Goal: Information Seeking & Learning: Learn about a topic

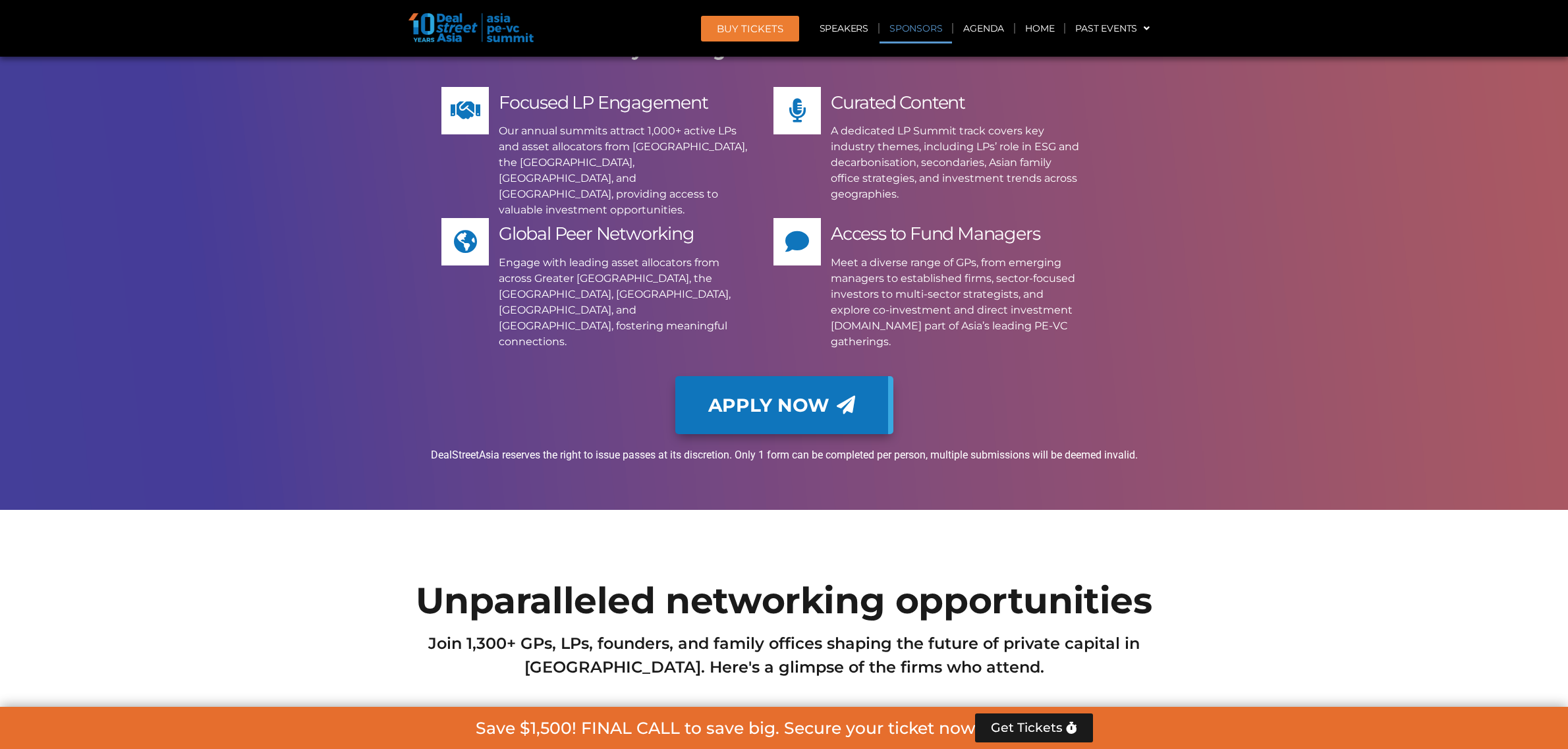
click at [933, 25] on link "Sponsors" at bounding box center [915, 28] width 72 height 30
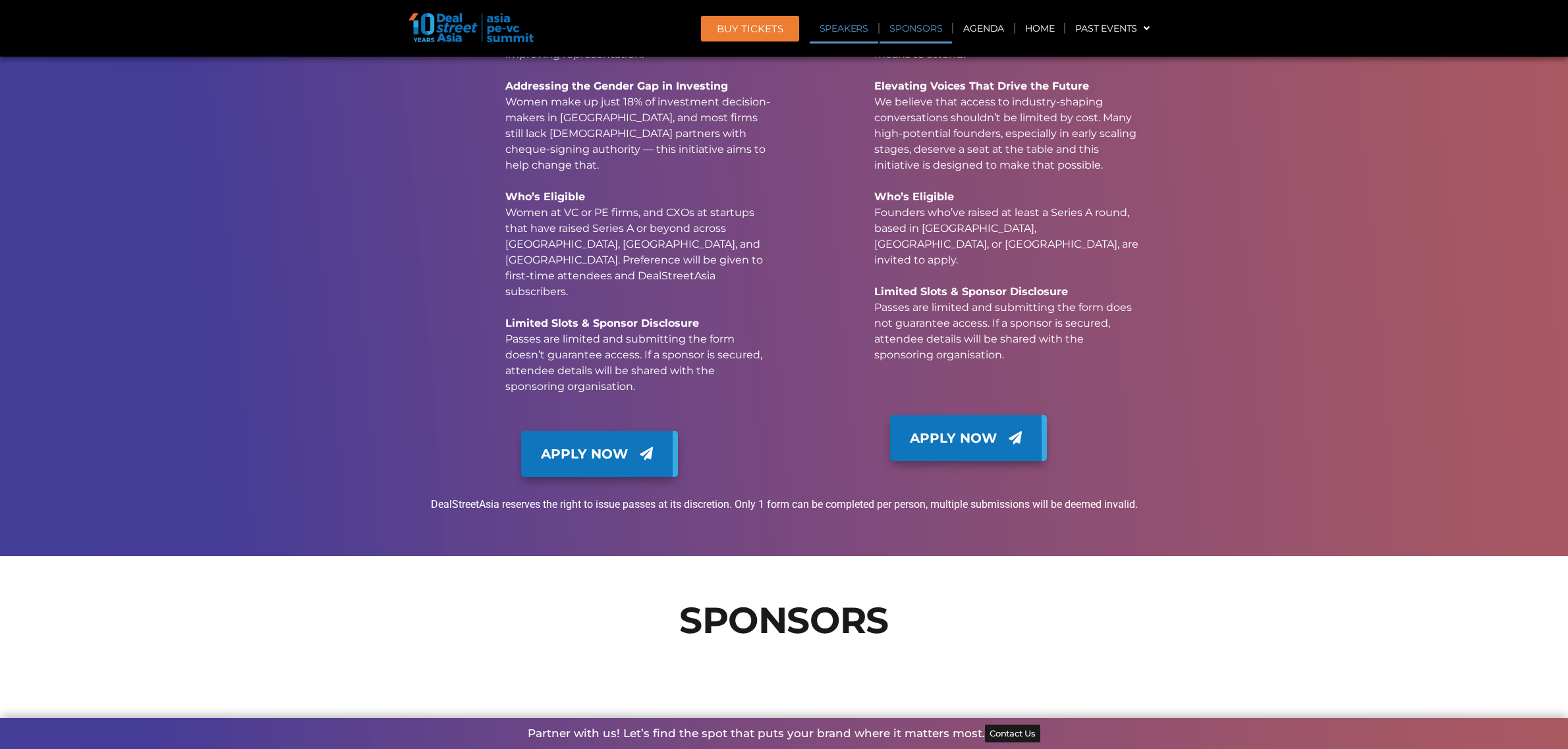
click at [864, 26] on link "Speakers" at bounding box center [843, 28] width 68 height 30
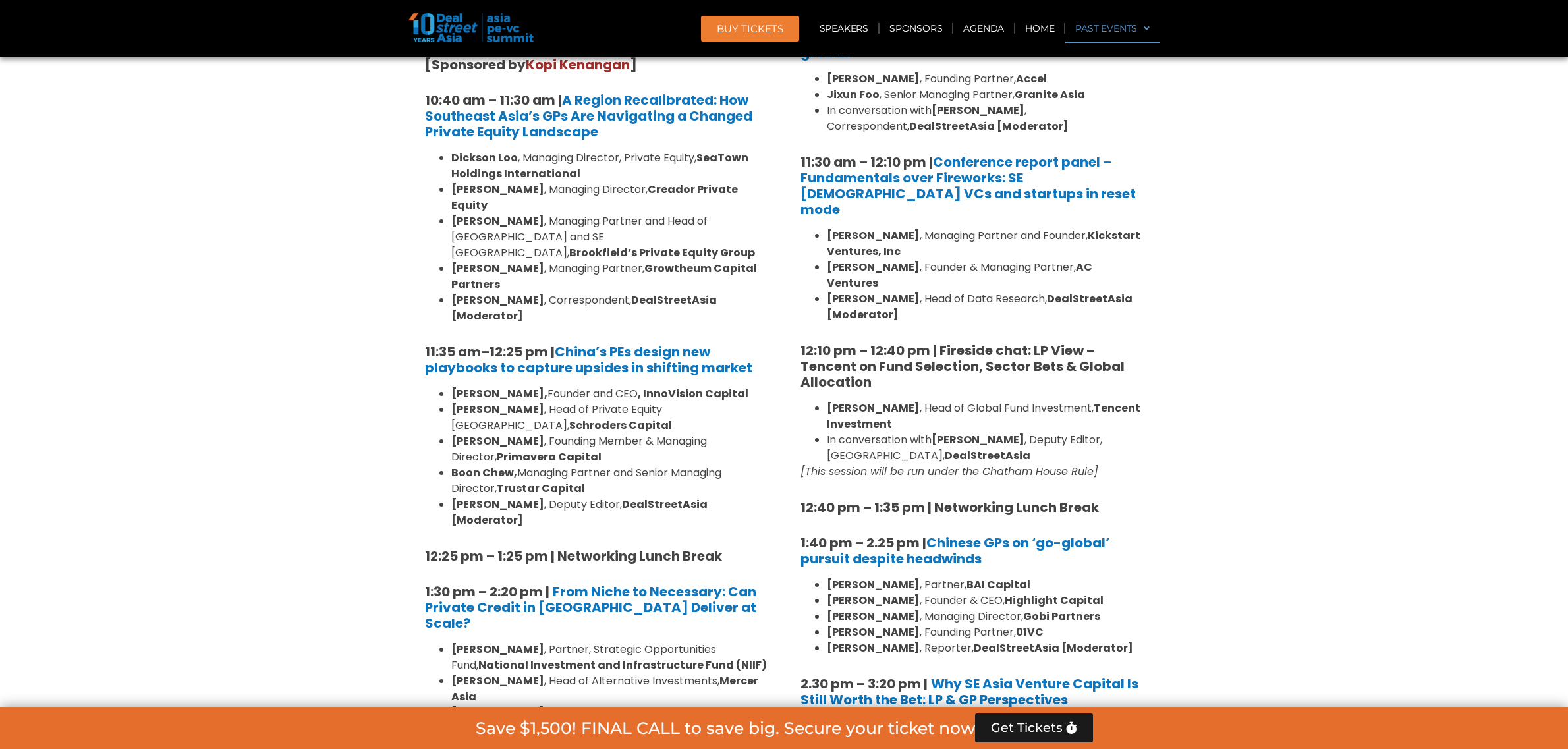
scroll to position [4600, 0]
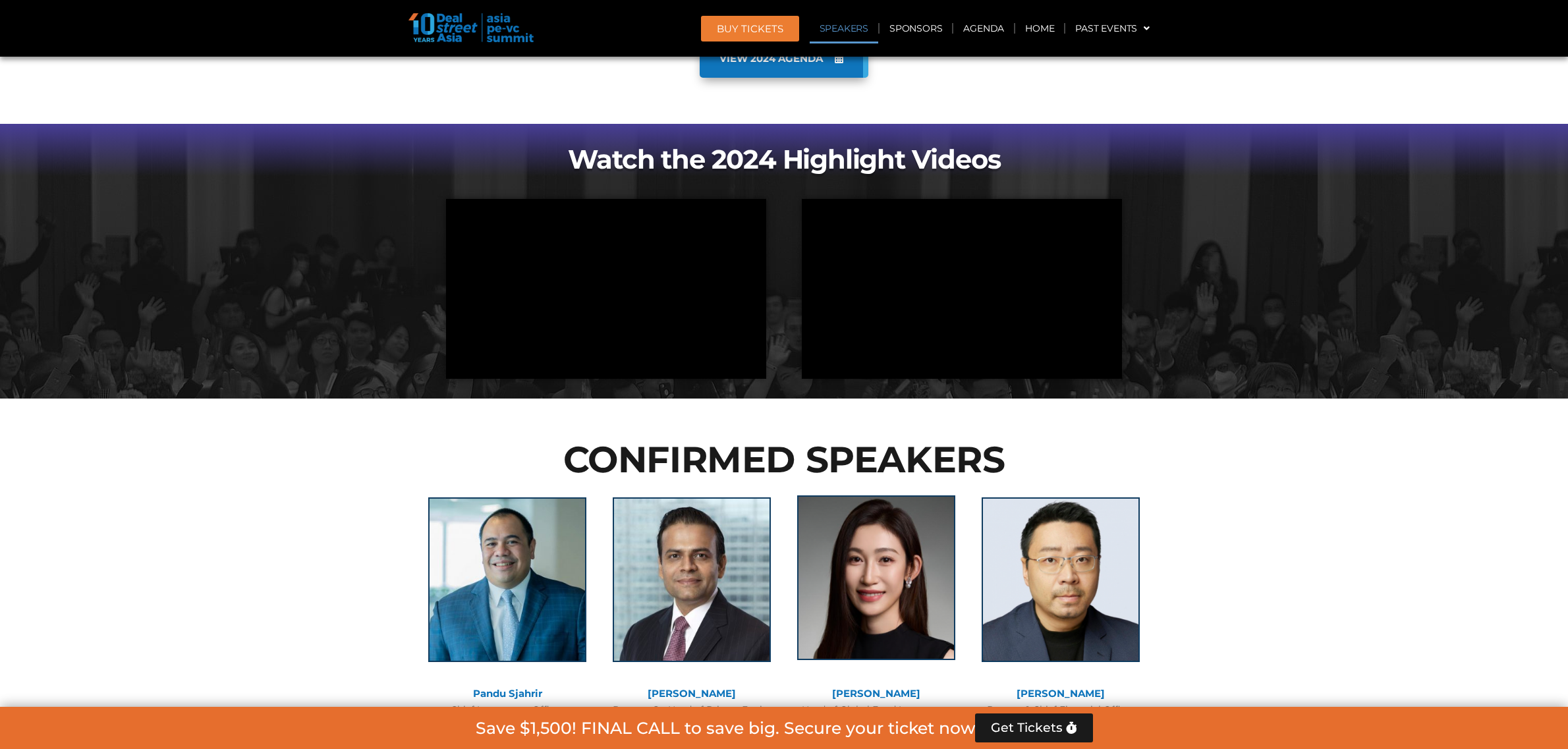
drag, startPoint x: 817, startPoint y: 284, endPoint x: 867, endPoint y: 204, distance: 94.3
click at [867, 495] on img at bounding box center [876, 578] width 158 height 164
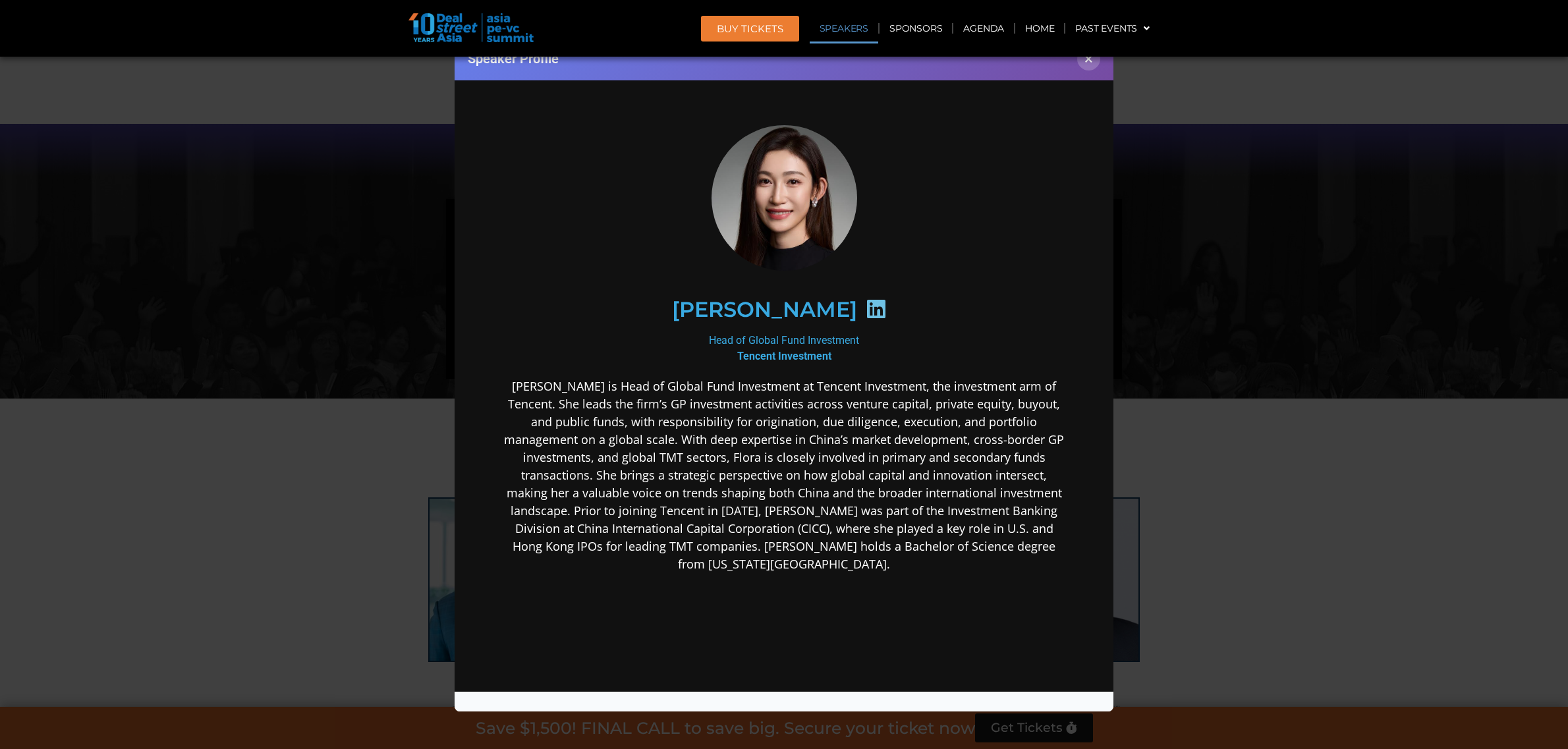
scroll to position [0, 0]
click at [764, 426] on p "[PERSON_NAME] is Head of Global Fund Investment at Tencent Investment, the inve…" at bounding box center [784, 474] width 570 height 196
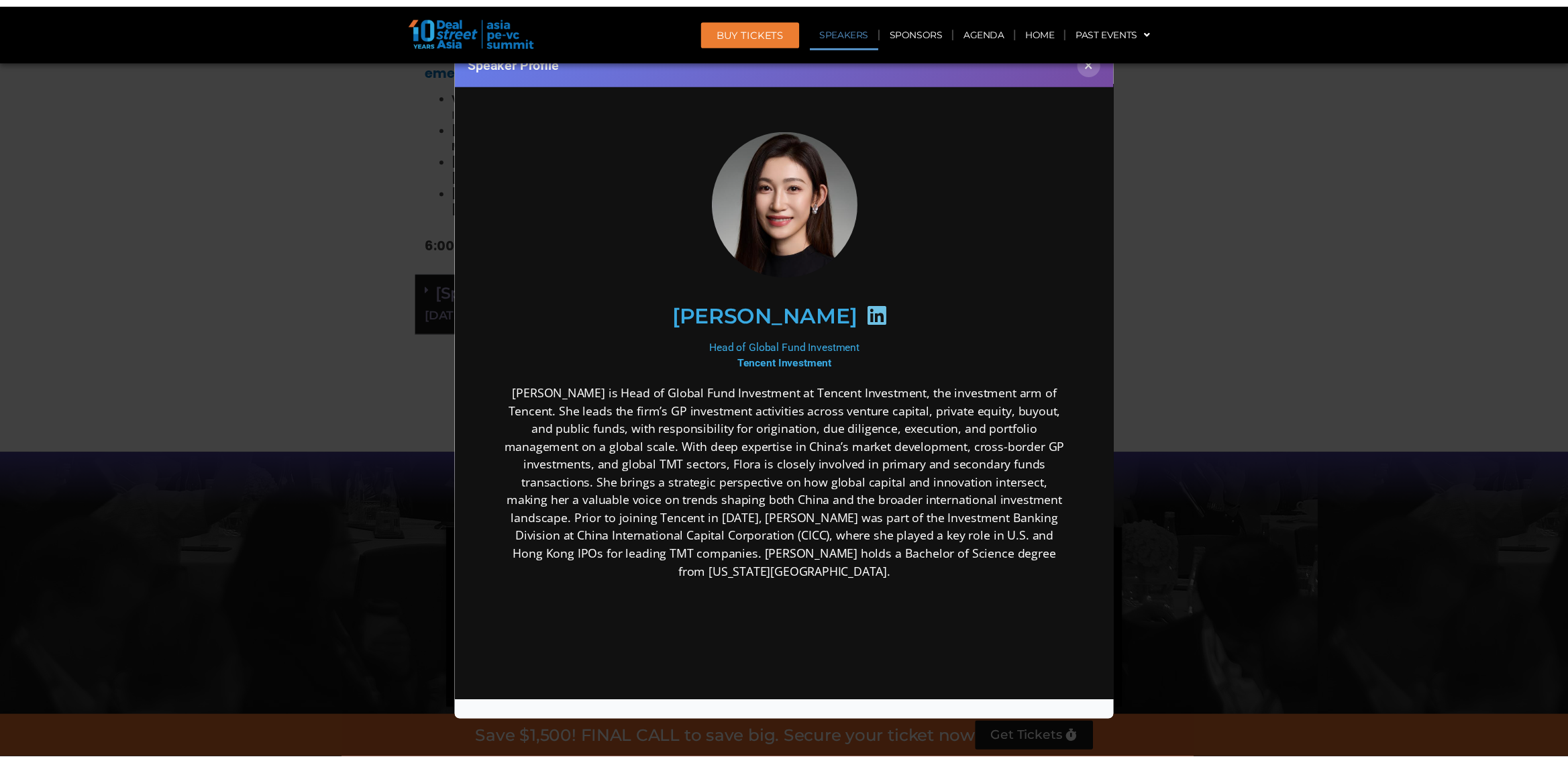
scroll to position [4601, 0]
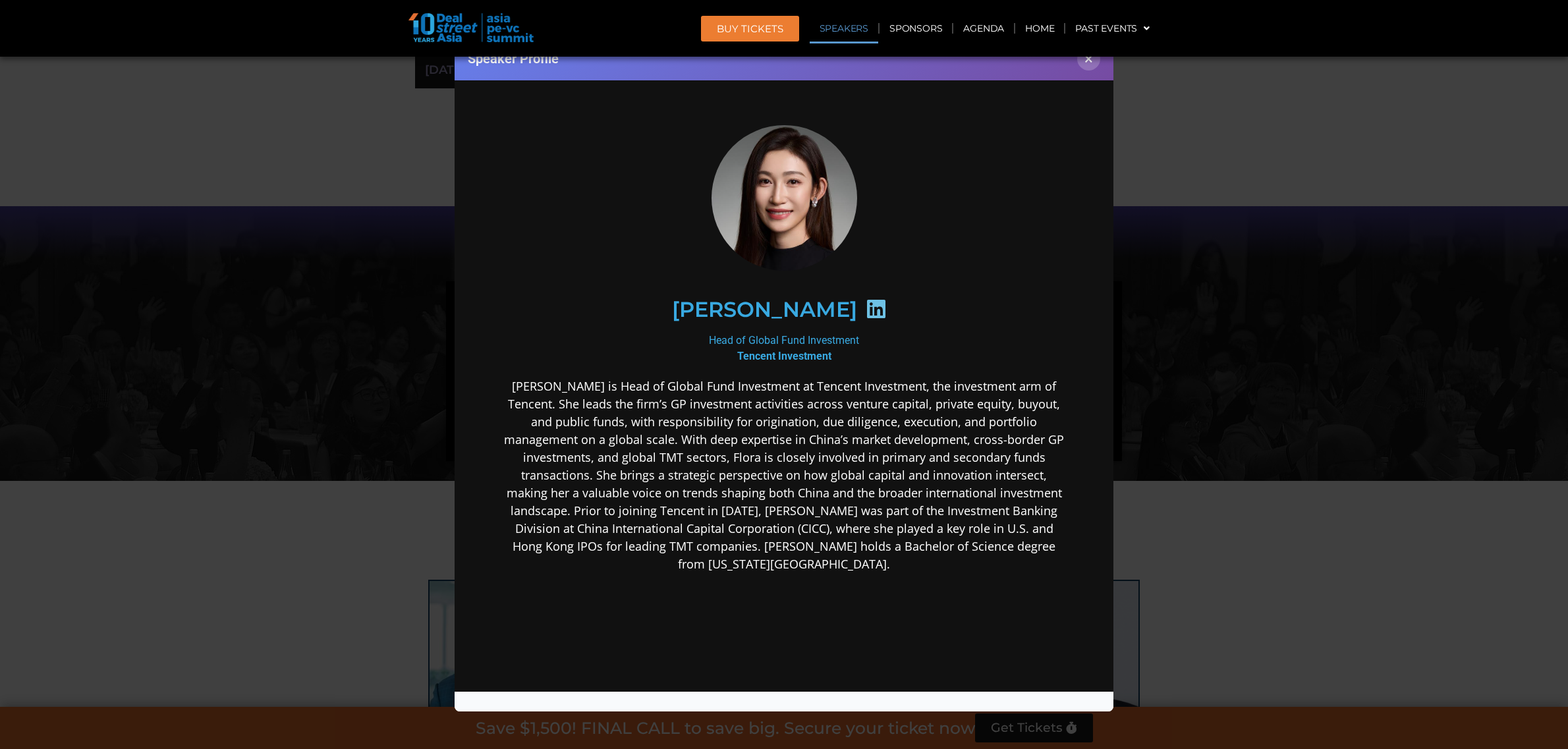
click at [754, 198] on img at bounding box center [784, 197] width 145 height 152
click at [1215, 377] on div "Speaker Profile ×" at bounding box center [784, 374] width 1568 height 749
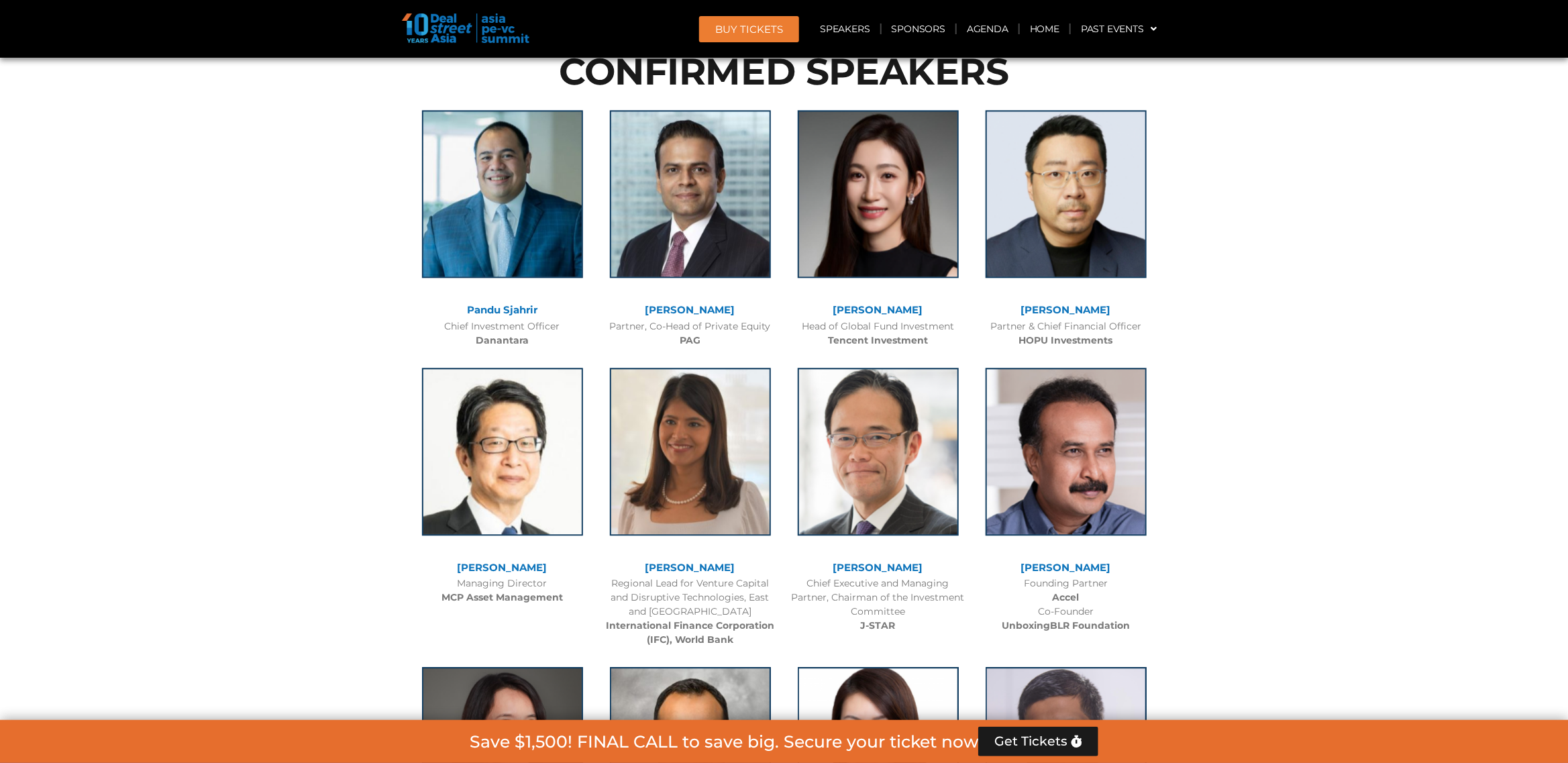
scroll to position [5105, 0]
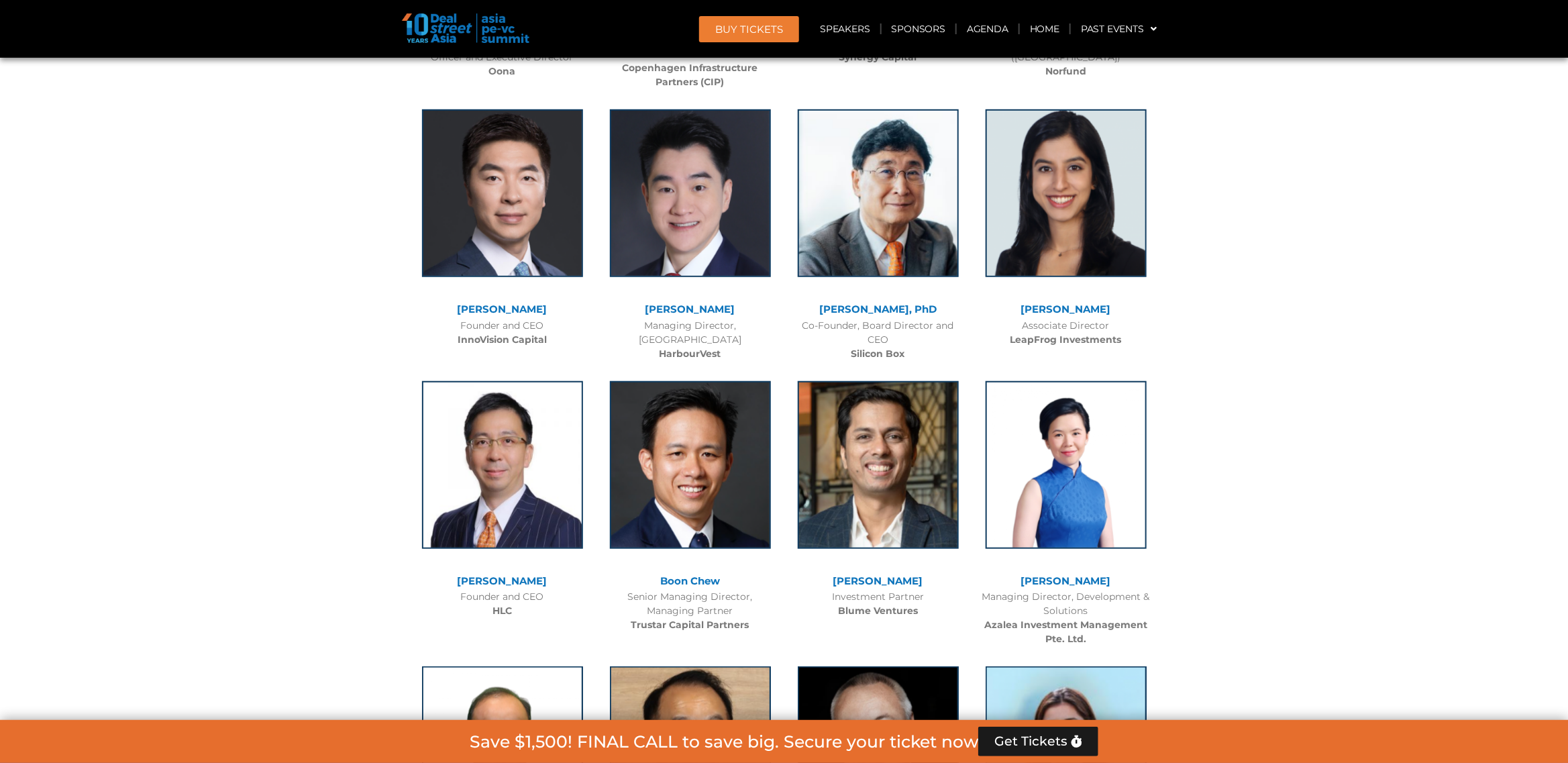
scroll to position [6516, 0]
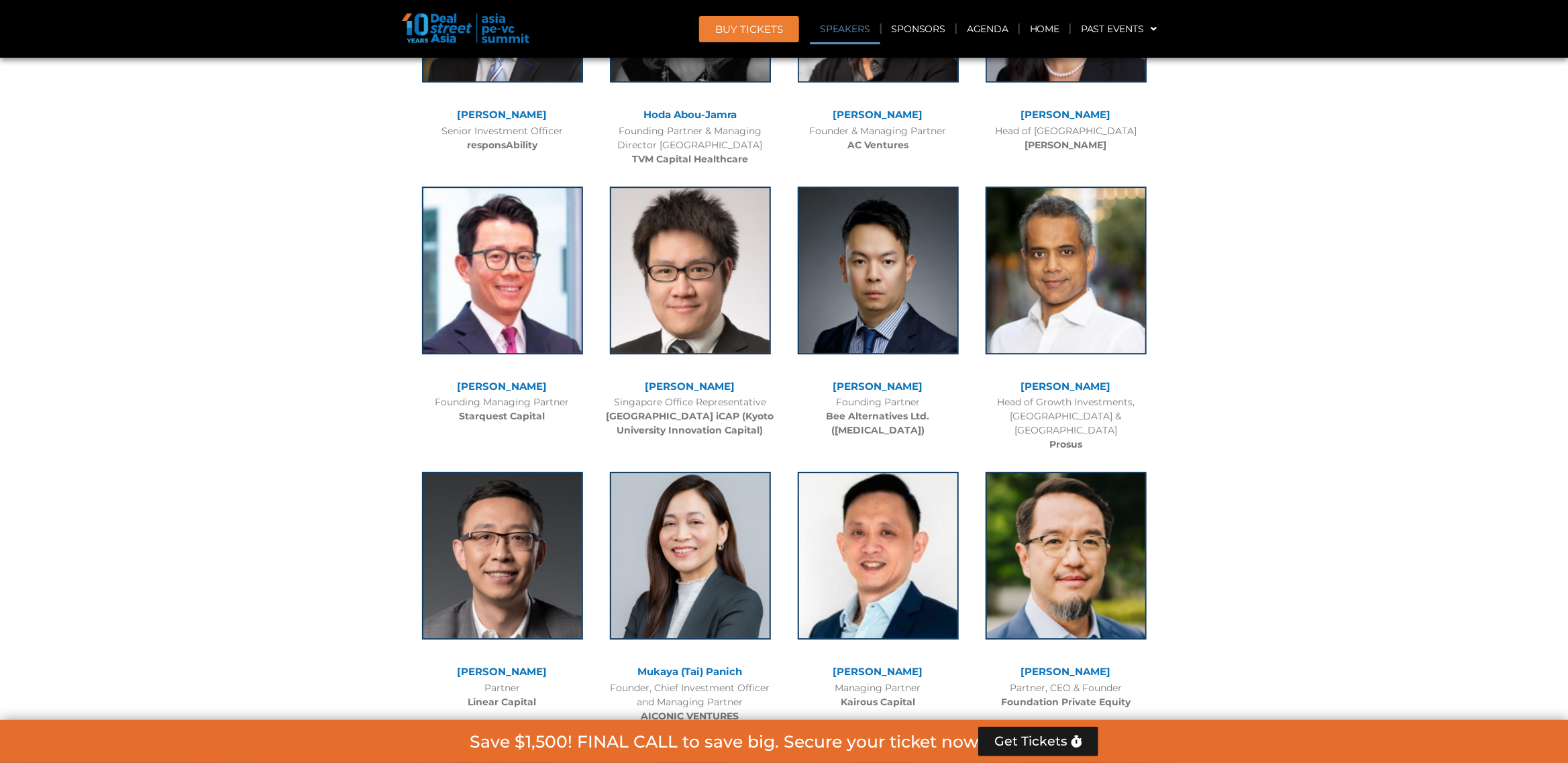
click at [851, 27] on link "Speakers" at bounding box center [845, 28] width 70 height 31
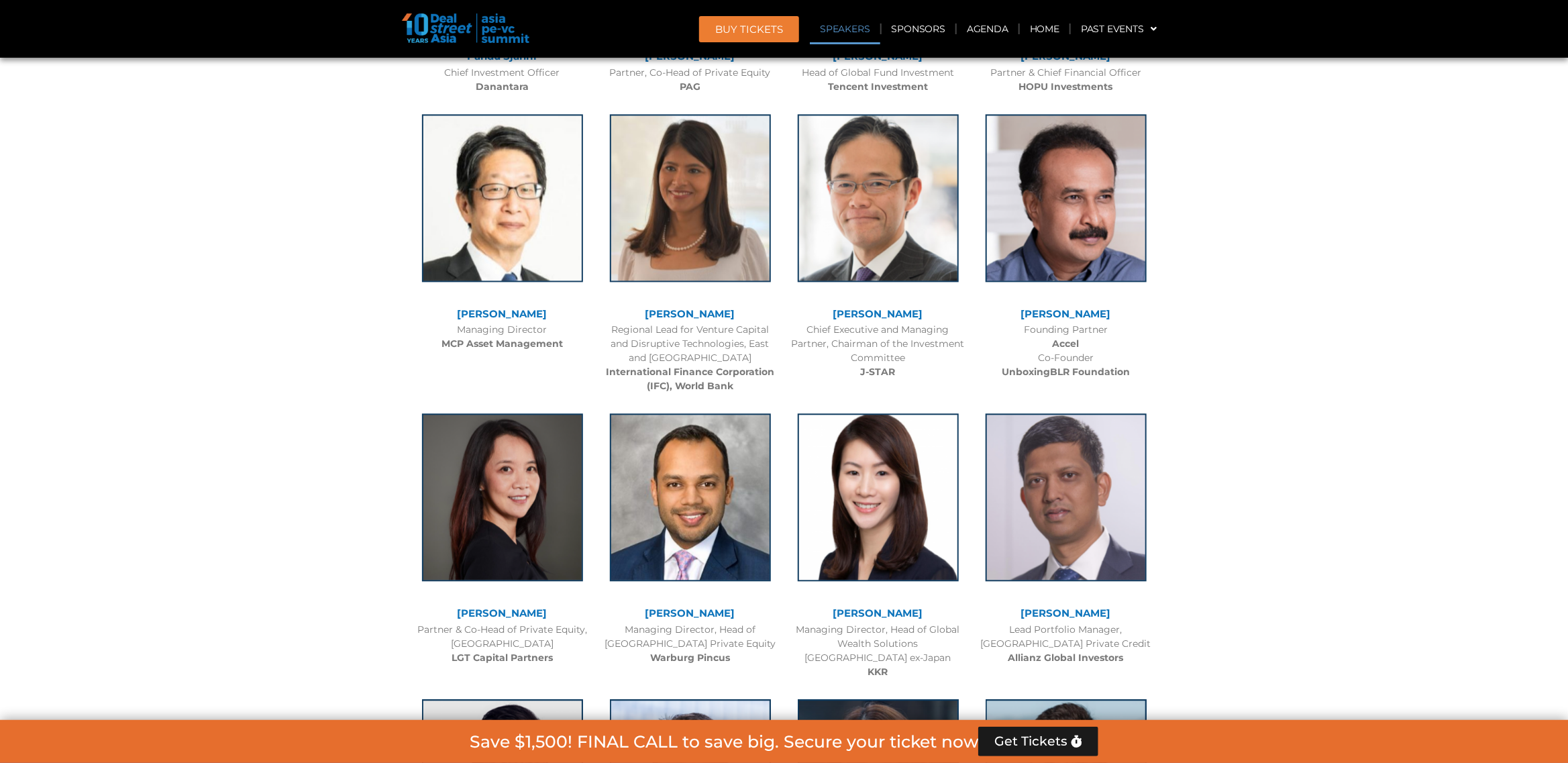
scroll to position [1553, 0]
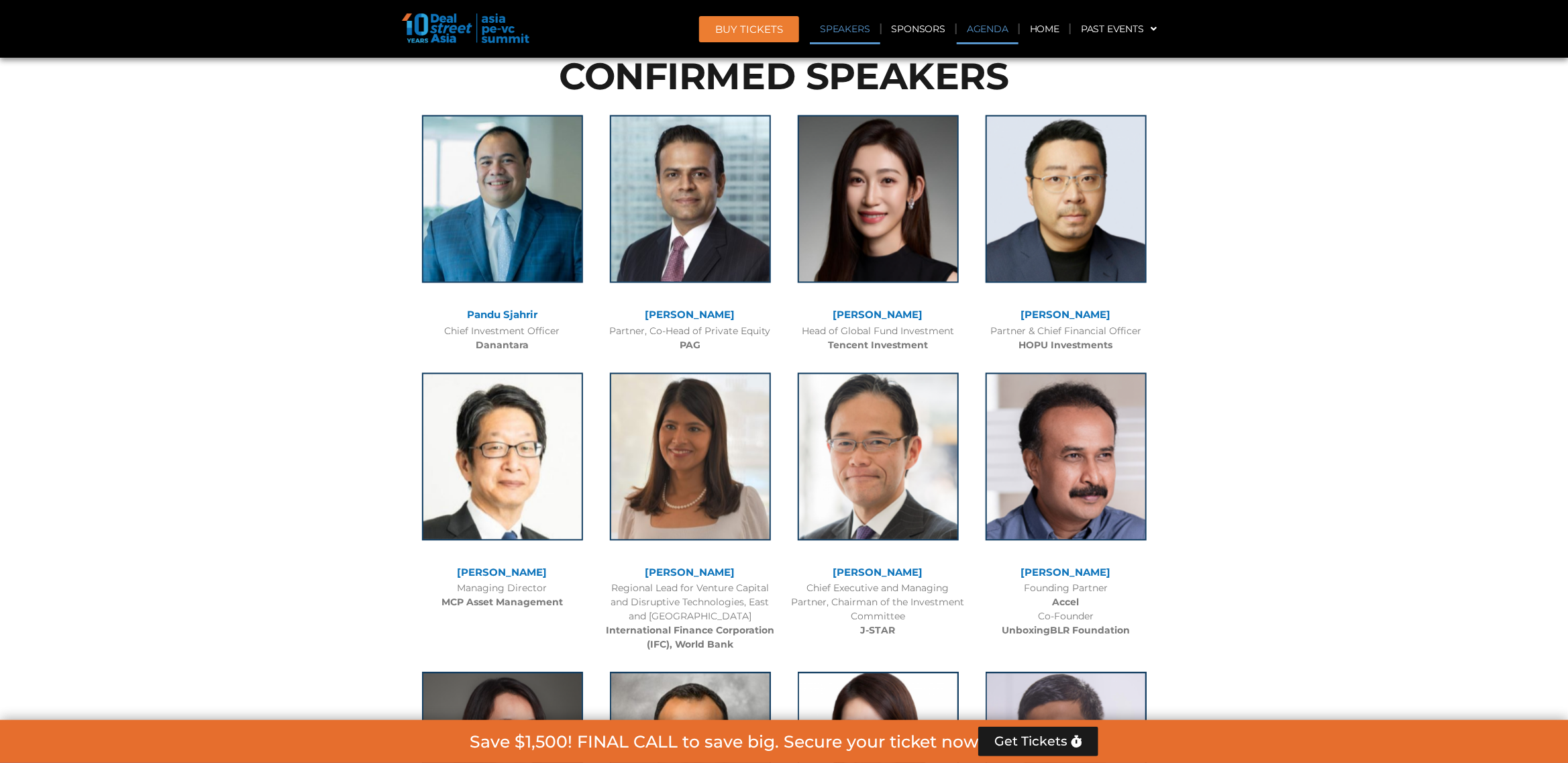
click at [973, 28] on link "Agenda" at bounding box center [987, 28] width 62 height 31
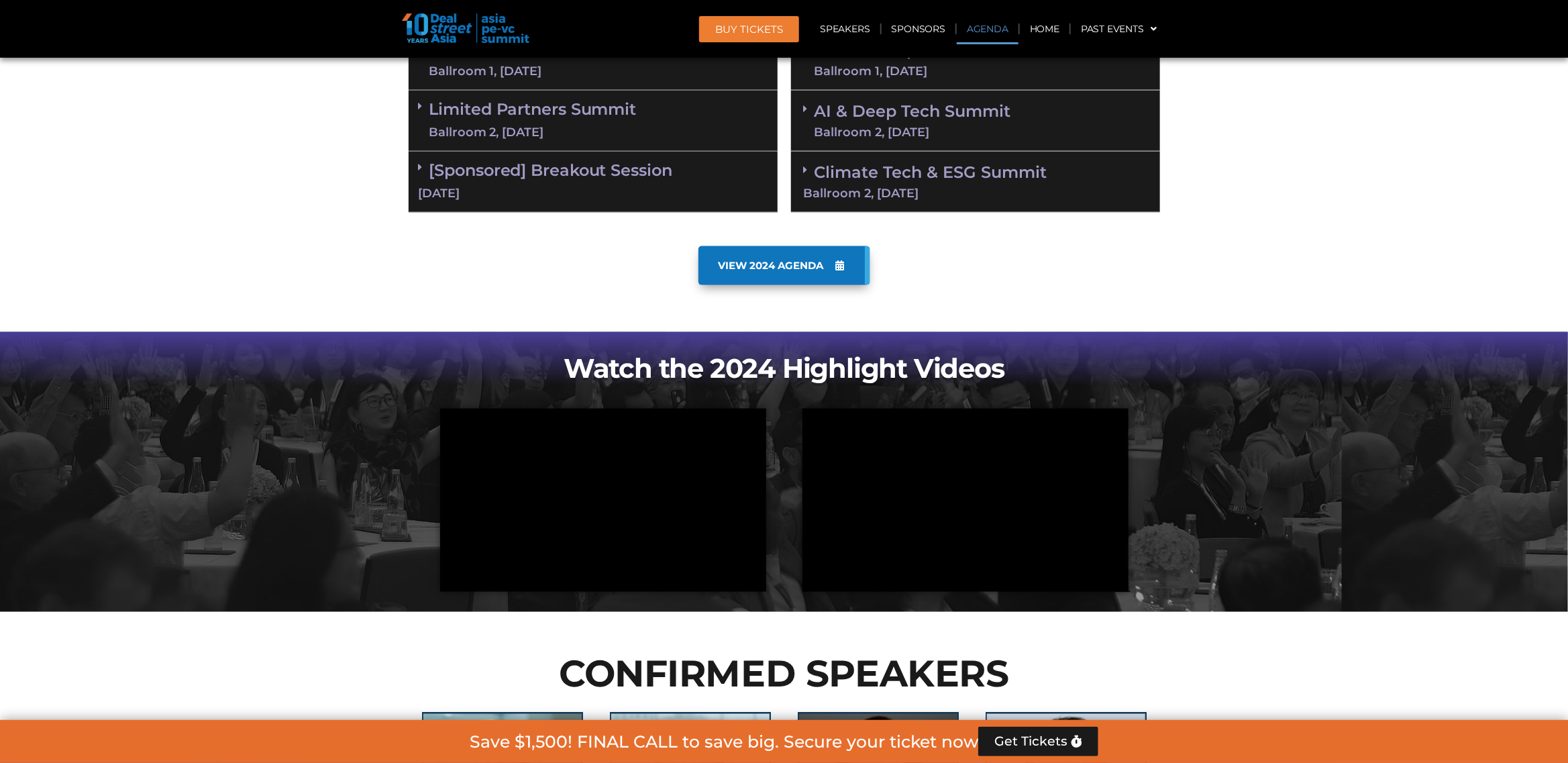
scroll to position [797, 0]
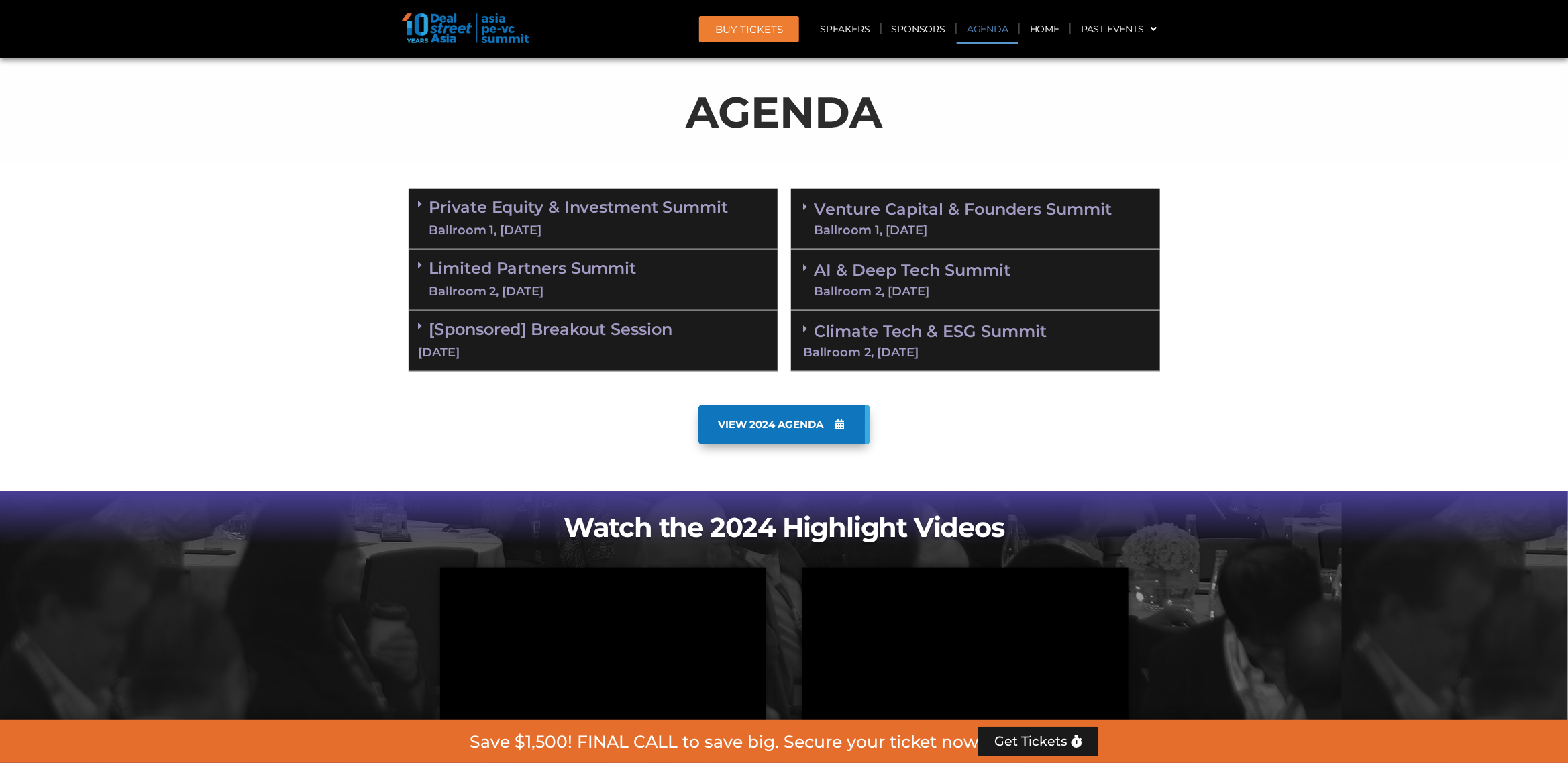
click at [948, 208] on link "Venture Capital & Founders​ Summit Ballroom 1, 11 Sept" at bounding box center [964, 218] width 298 height 35
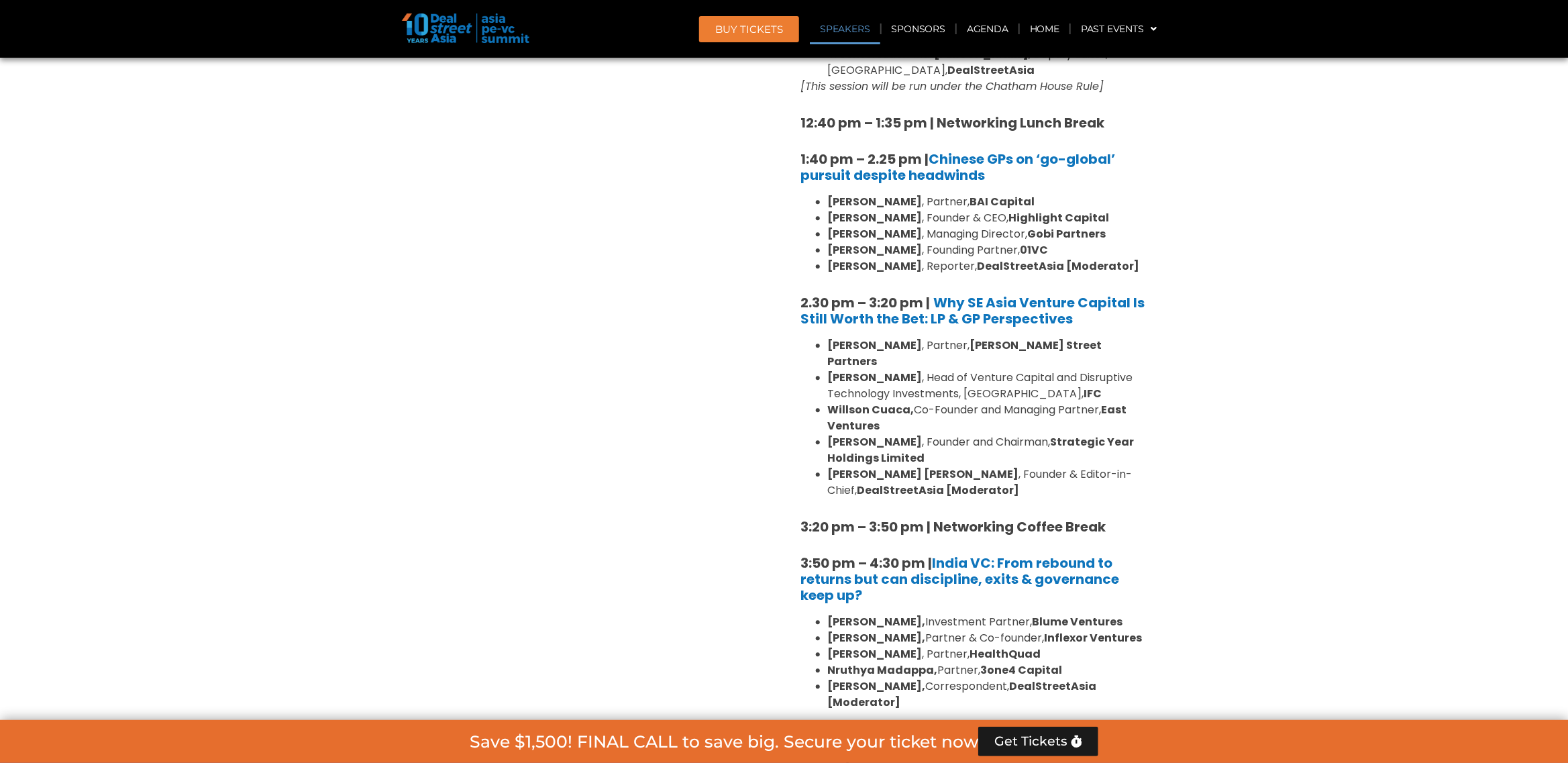
scroll to position [1803, 0]
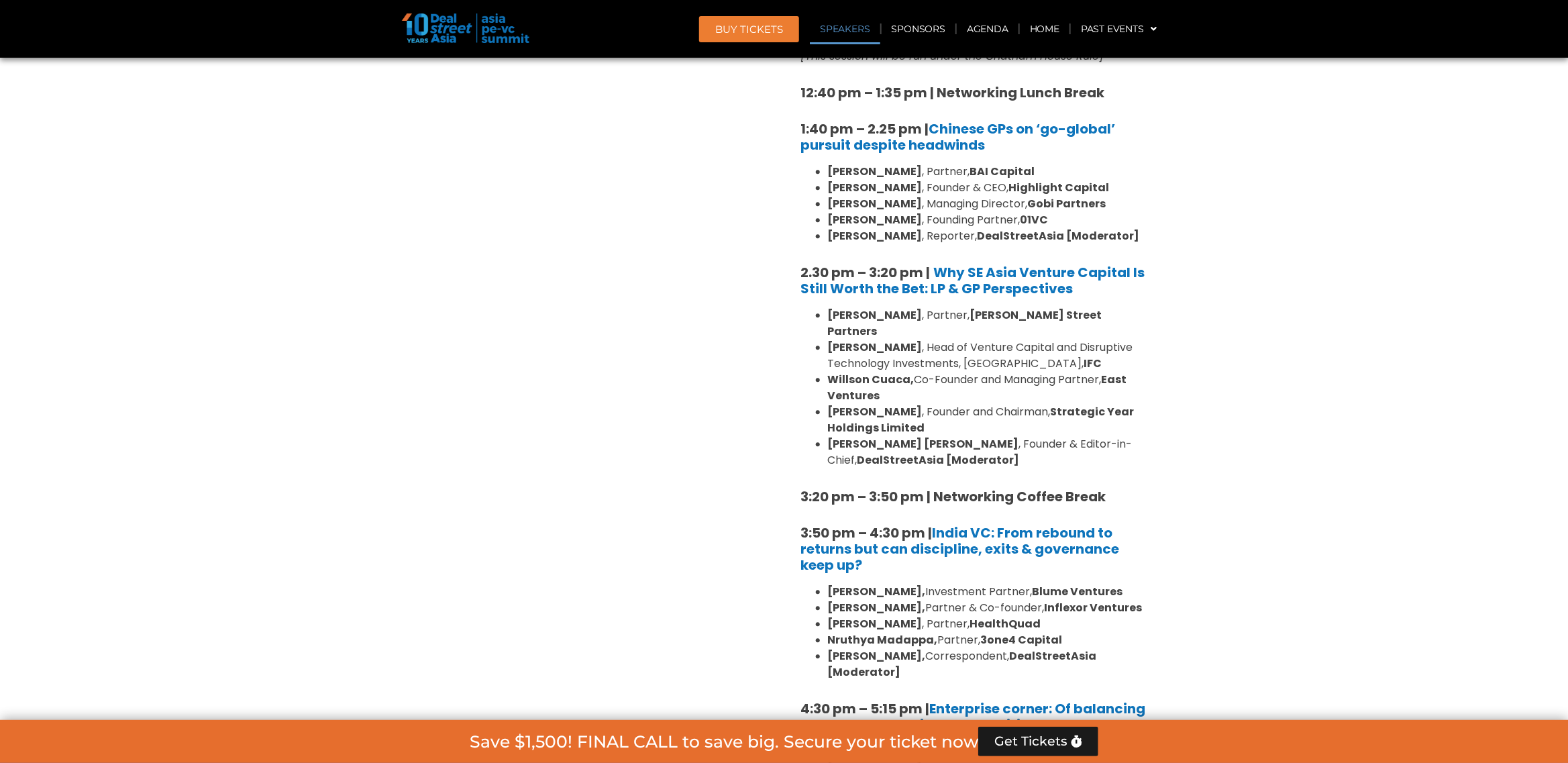
drag, startPoint x: 777, startPoint y: 446, endPoint x: 899, endPoint y: 446, distance: 122.0
click at [899, 446] on div "Private Equity & Investment Summit Ballroom 1, 10 Sept 8:00 am – 9:00 am | Regi…" at bounding box center [784, 197] width 765 height 2042
click at [899, 487] on strong "3:20 pm – 3:50 pm | Networking Coffee Break" at bounding box center [953, 496] width 305 height 19
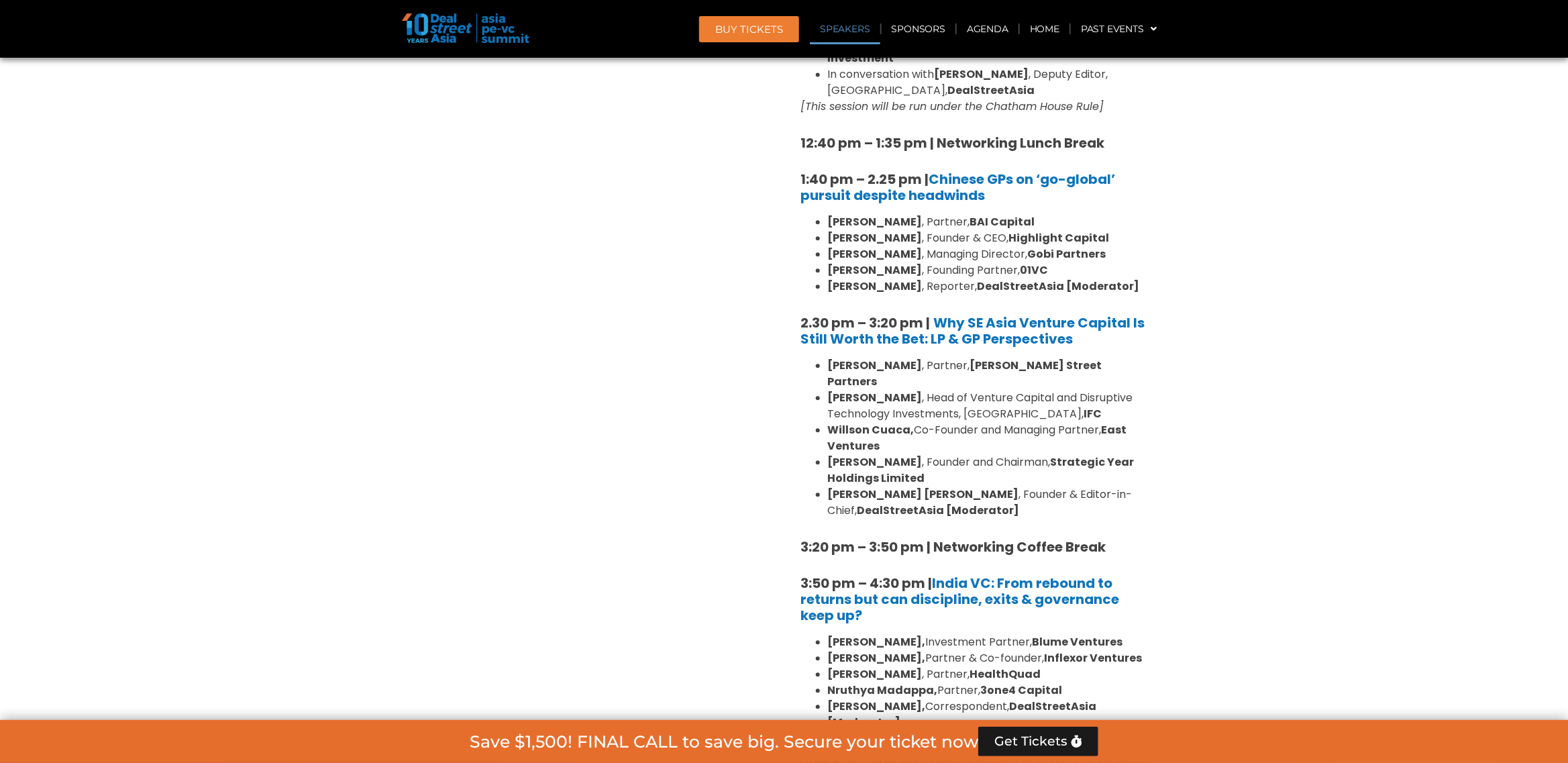
scroll to position [1636, 0]
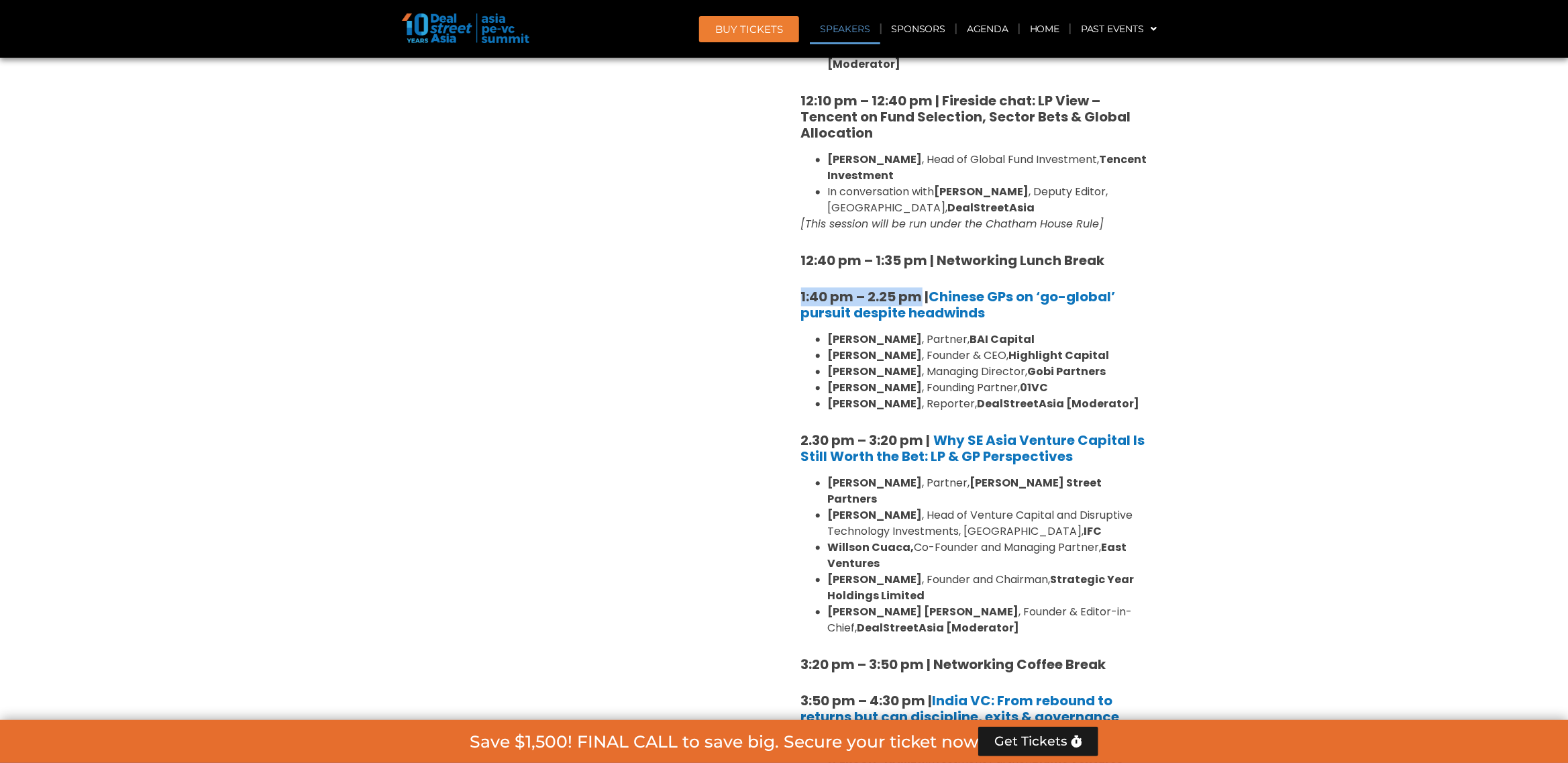
drag, startPoint x: 924, startPoint y: 257, endPoint x: 789, endPoint y: 261, distance: 135.1
click at [789, 261] on div "Venture Capital & Founders​ Summit Ballroom 1, 11 Sept 8:00 am – 9:00 am | Regi…" at bounding box center [975, 365] width 383 height 2042
copy strong "1:40 pm – 2.25 pm"
drag, startPoint x: 907, startPoint y: 324, endPoint x: 837, endPoint y: 326, distance: 70.0
click at [837, 331] on ul "William Zhao , Partner, BAI Capital Steven Wang , Founder & CEO, Highlight Capi…" at bounding box center [975, 371] width 349 height 81
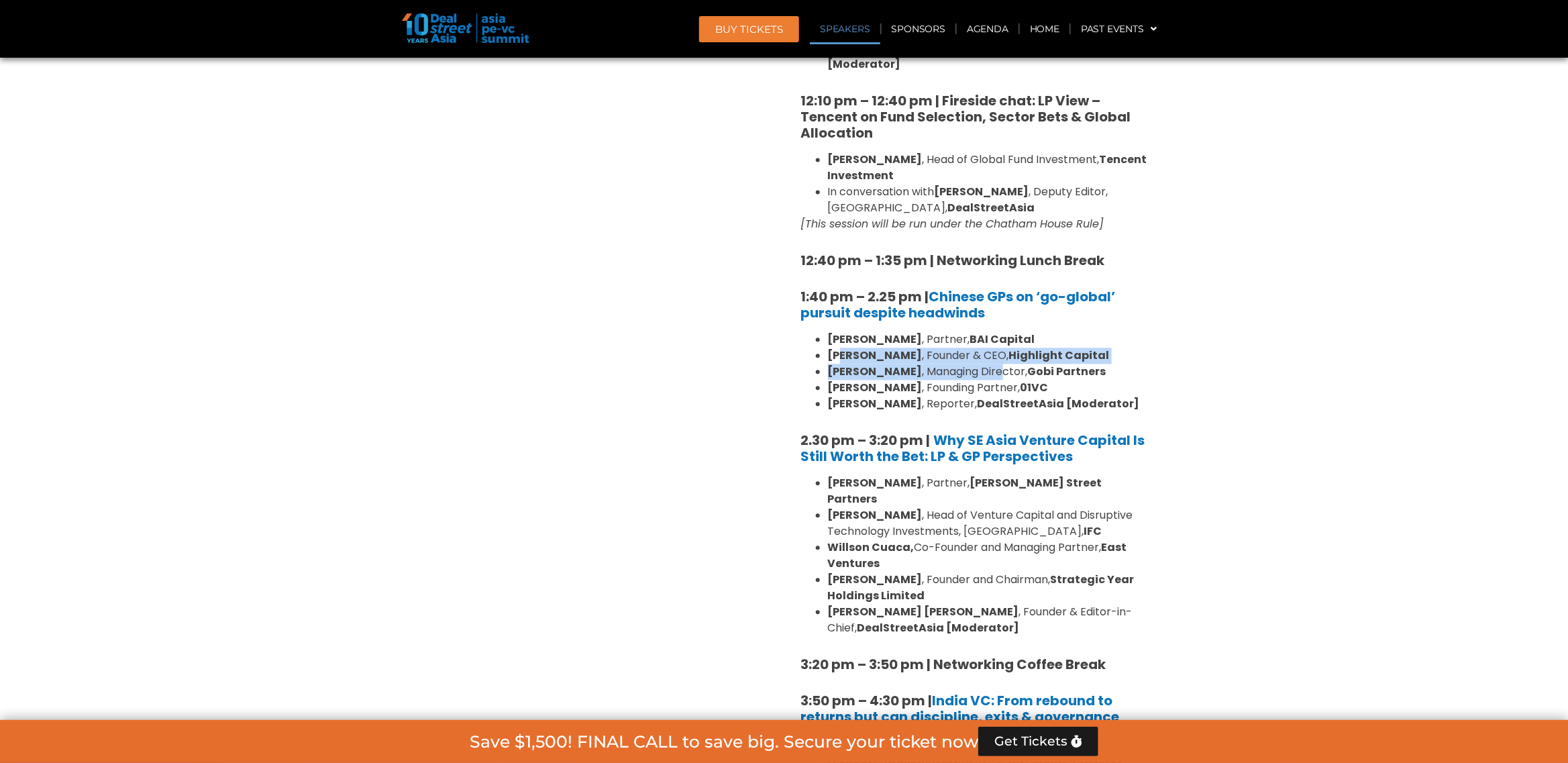
click at [869, 347] on strong "[PERSON_NAME]" at bounding box center [875, 355] width 95 height 16
drag, startPoint x: 1051, startPoint y: 337, endPoint x: 824, endPoint y: 336, distance: 227.0
click at [824, 336] on ul "William Zhao , Partner, BAI Capital Steven Wang , Founder & CEO, Highlight Capi…" at bounding box center [975, 371] width 349 height 81
copy li "Fred Li , Managing Director, Gobi Partners"
click at [943, 380] on li "Ian Goh , Founding Partner, 01VC" at bounding box center [989, 387] width 322 height 16
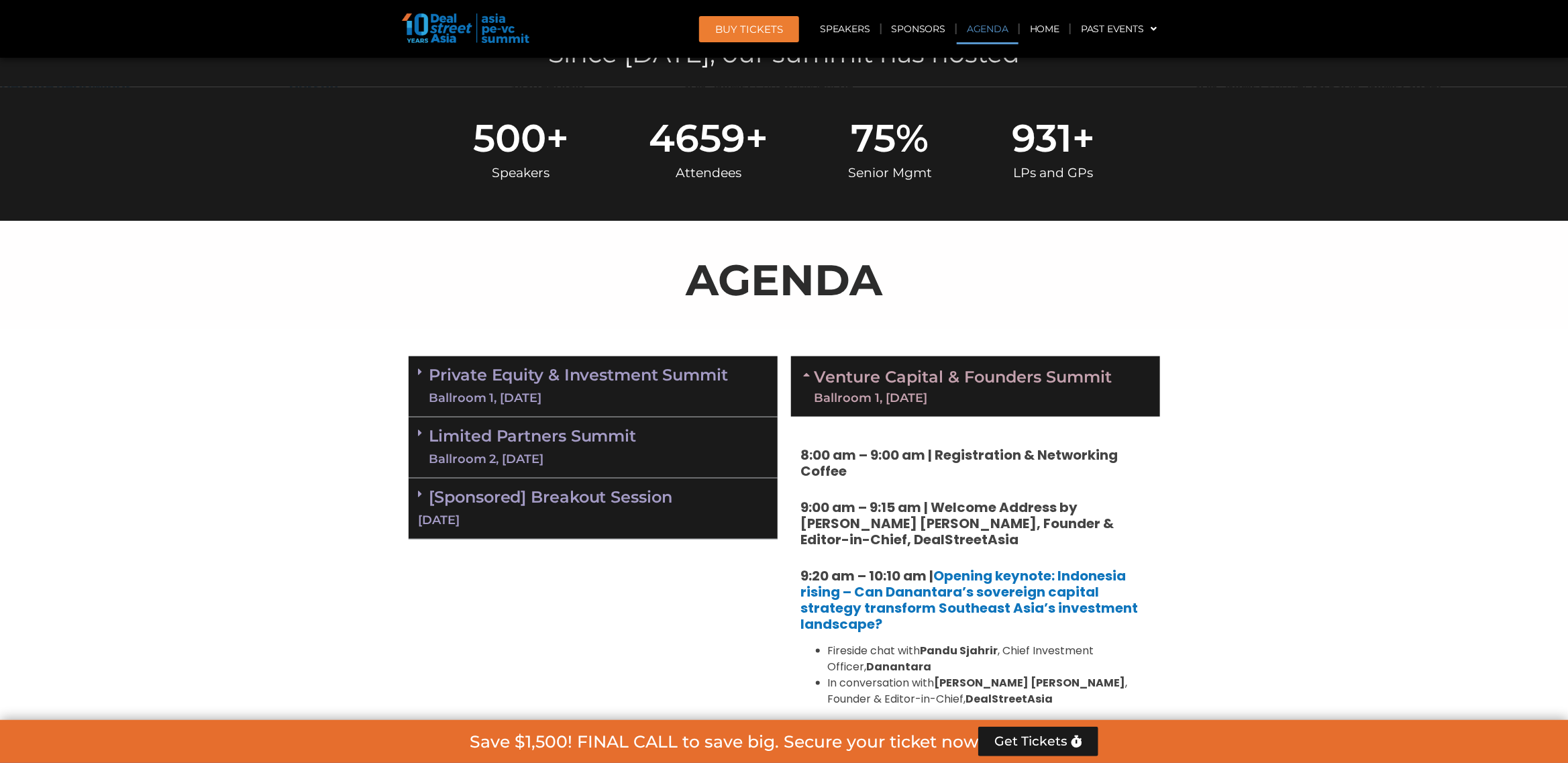
click at [652, 453] on div "Limited Partners Summit Ballroom 2, 10 Sept" at bounding box center [593, 448] width 369 height 61
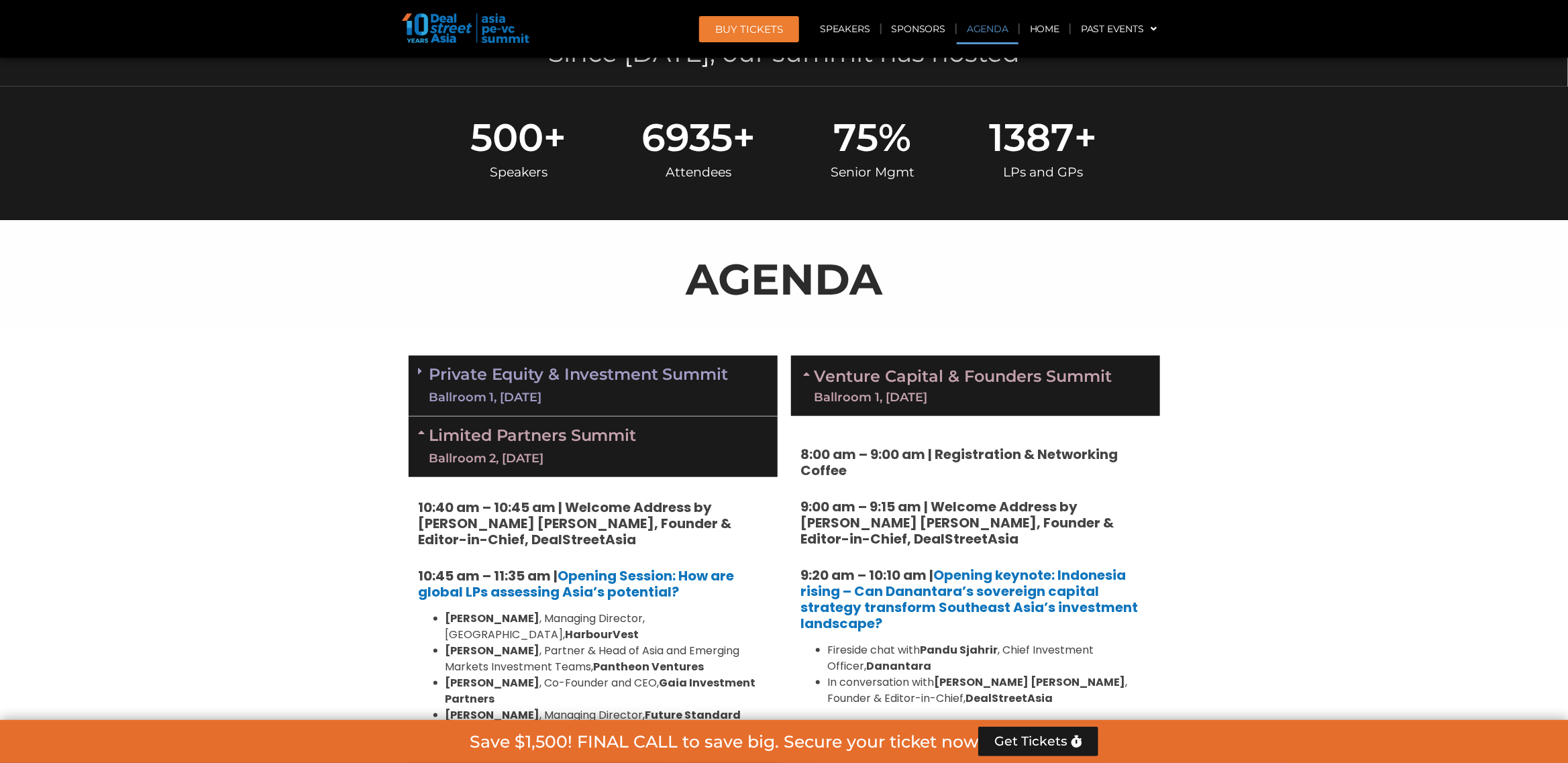
click at [649, 377] on link "Private Equity & Investment Summit Ballroom 1, 10 Sept" at bounding box center [579, 385] width 299 height 40
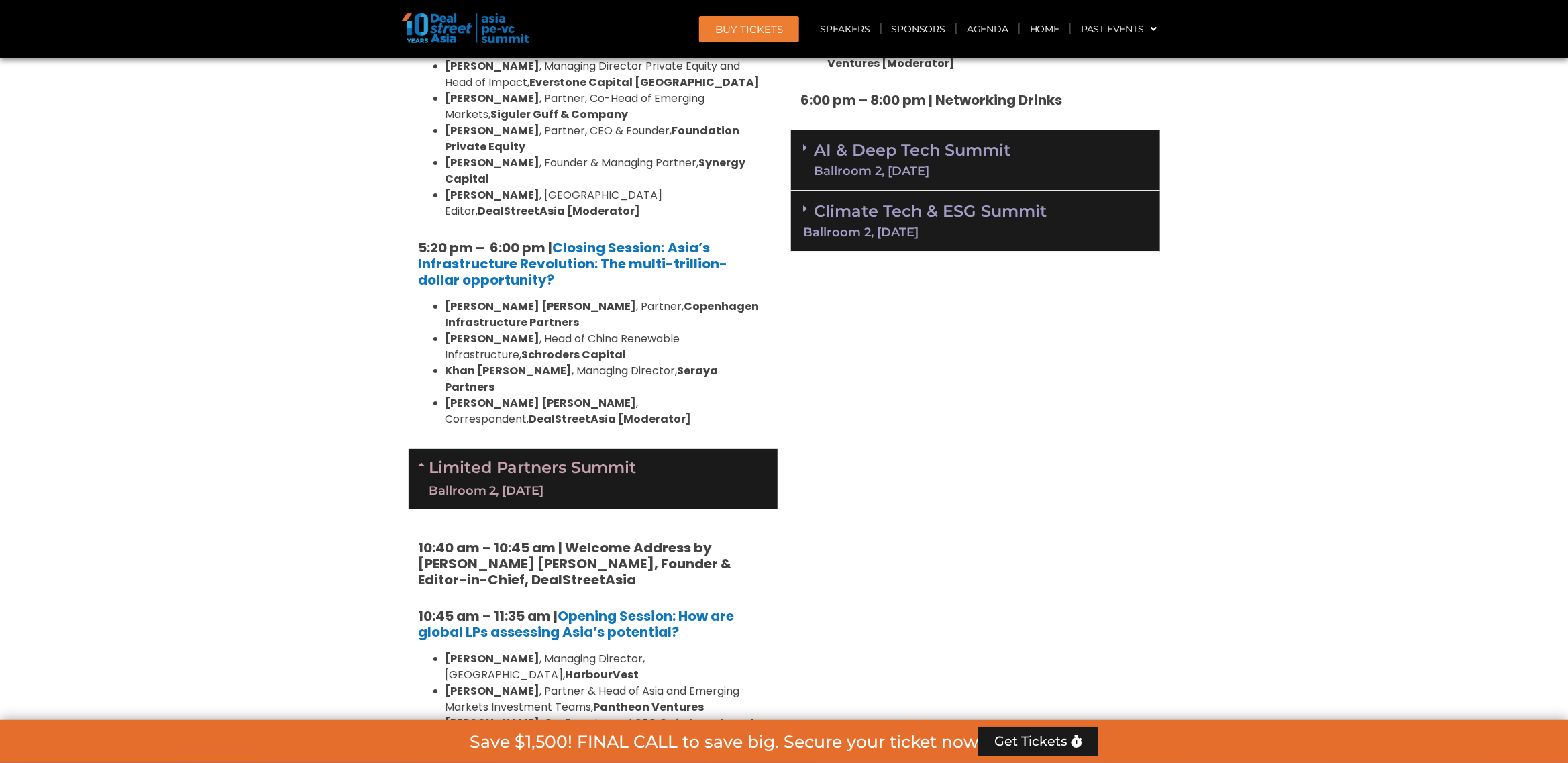
scroll to position [2546, 0]
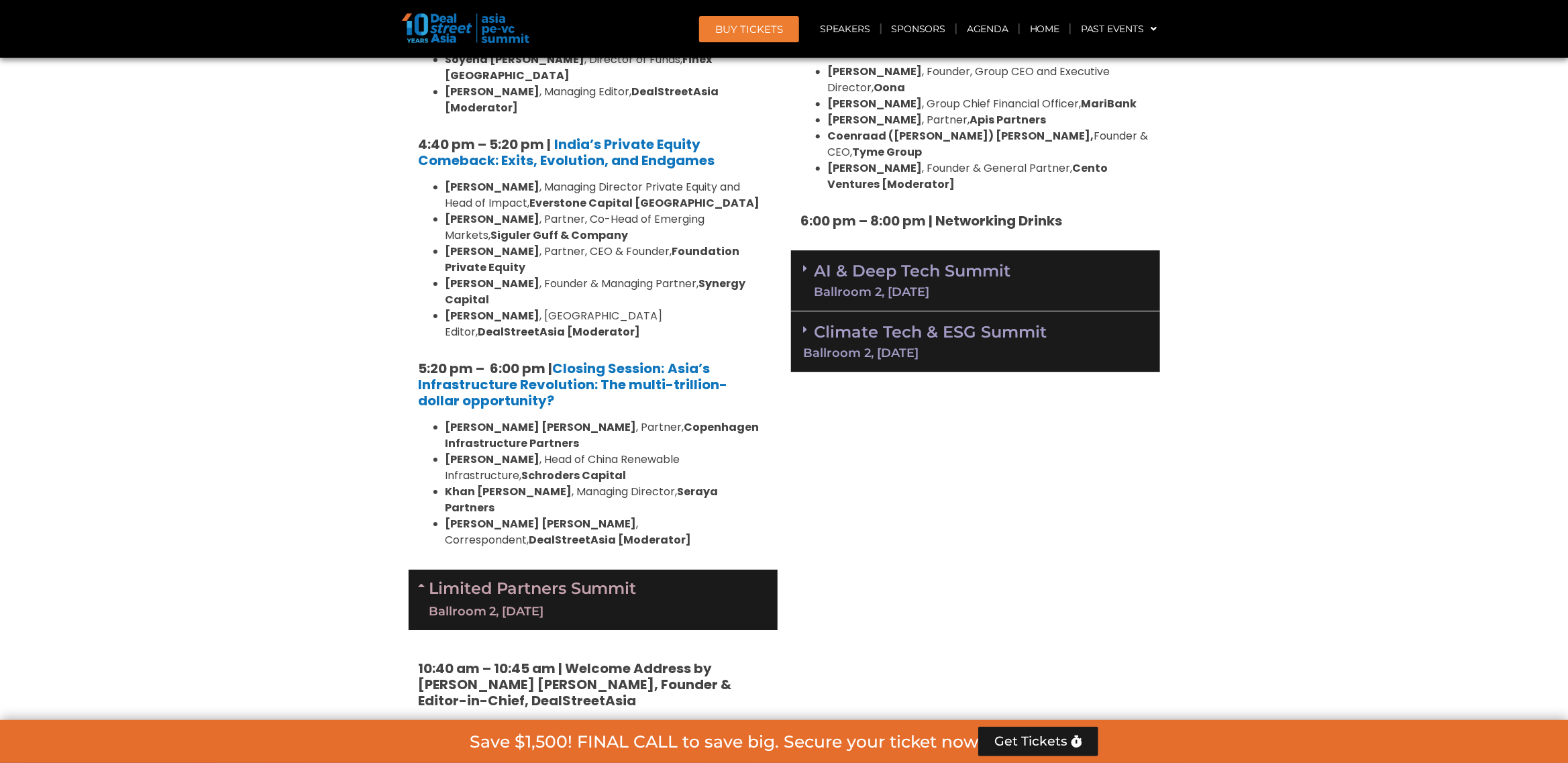
click at [931, 263] on link "AI & Deep Tech Summit Ballroom 2, 11 Sept" at bounding box center [913, 280] width 196 height 35
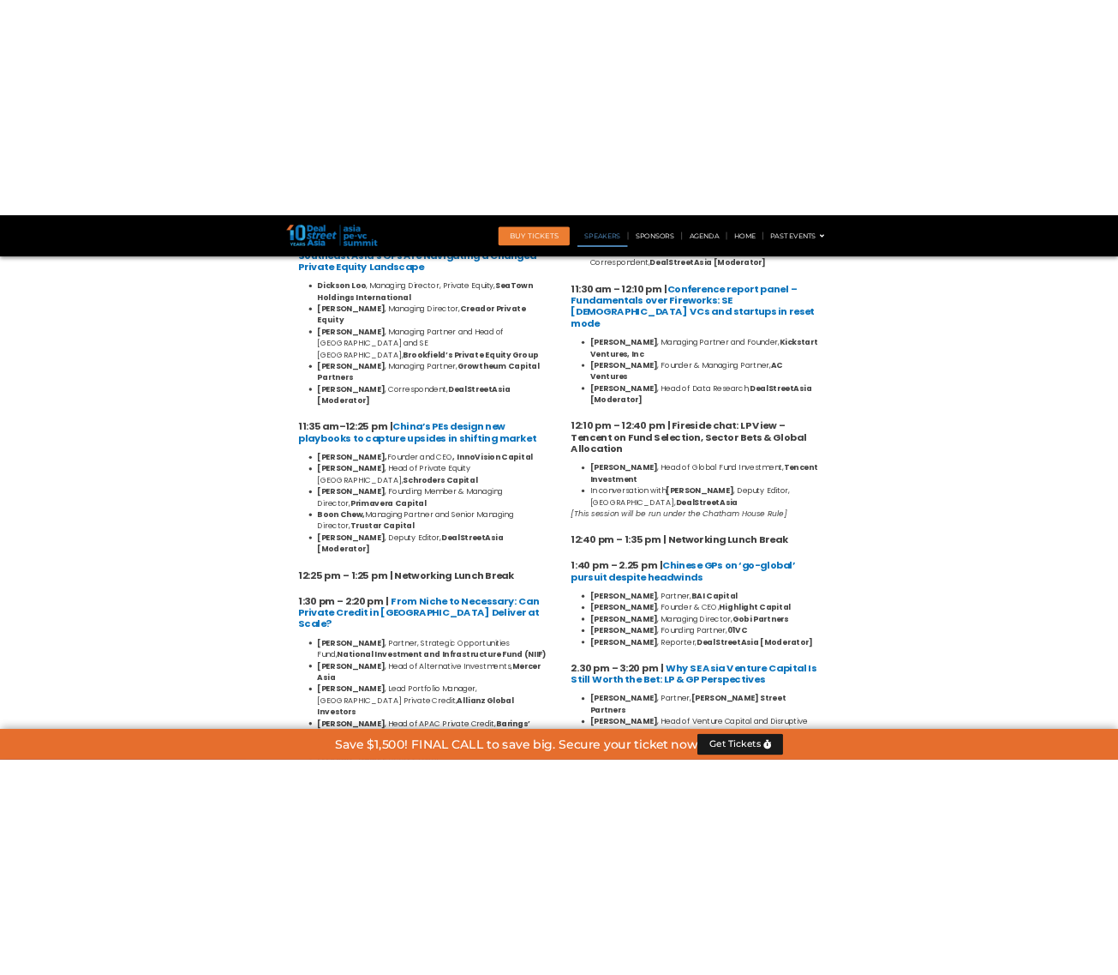
scroll to position [1742, 0]
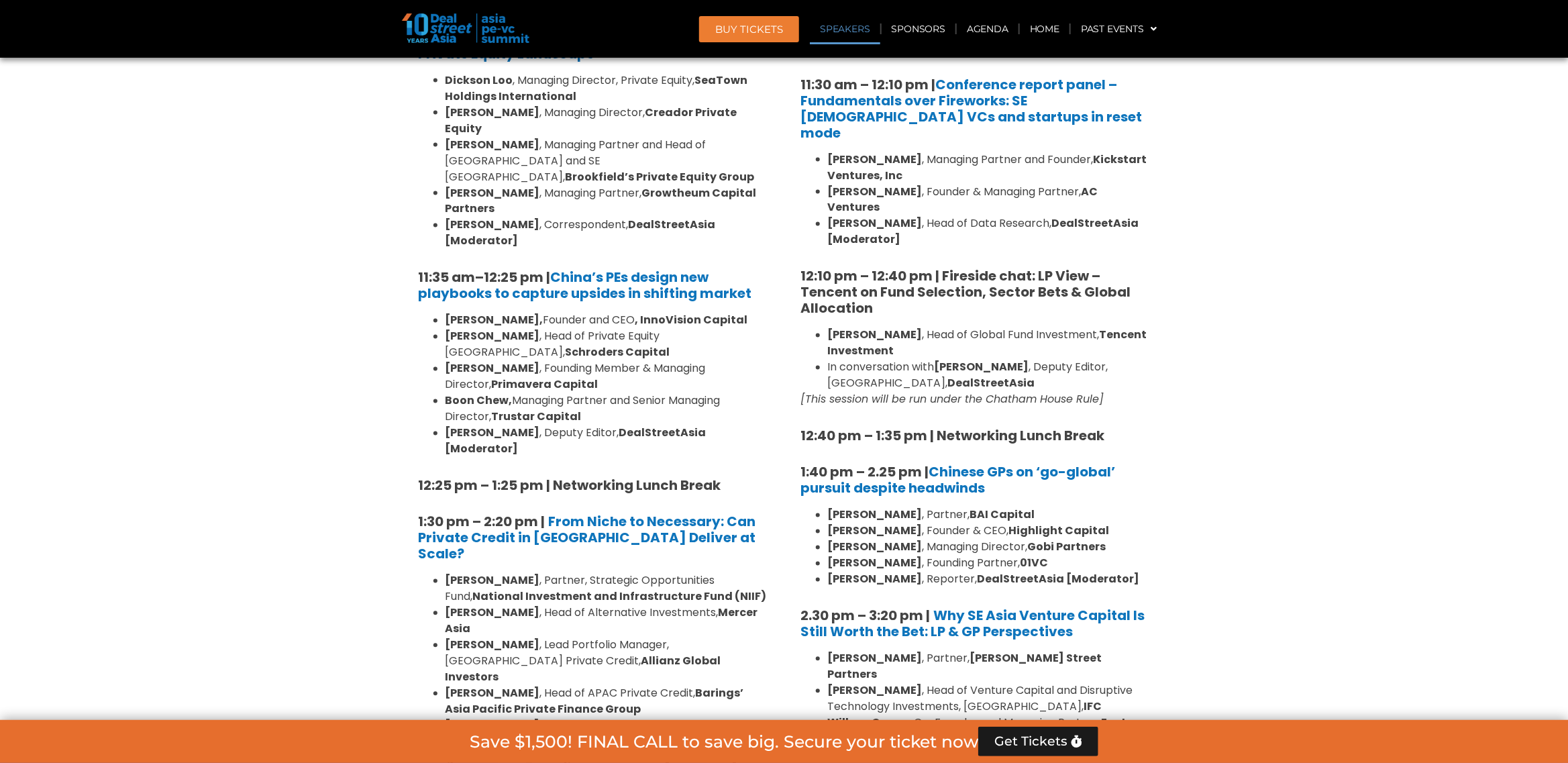
drag, startPoint x: 1, startPoint y: 317, endPoint x: 49, endPoint y: 295, distance: 52.8
drag, startPoint x: 1, startPoint y: 114, endPoint x: 119, endPoint y: 129, distance: 118.9
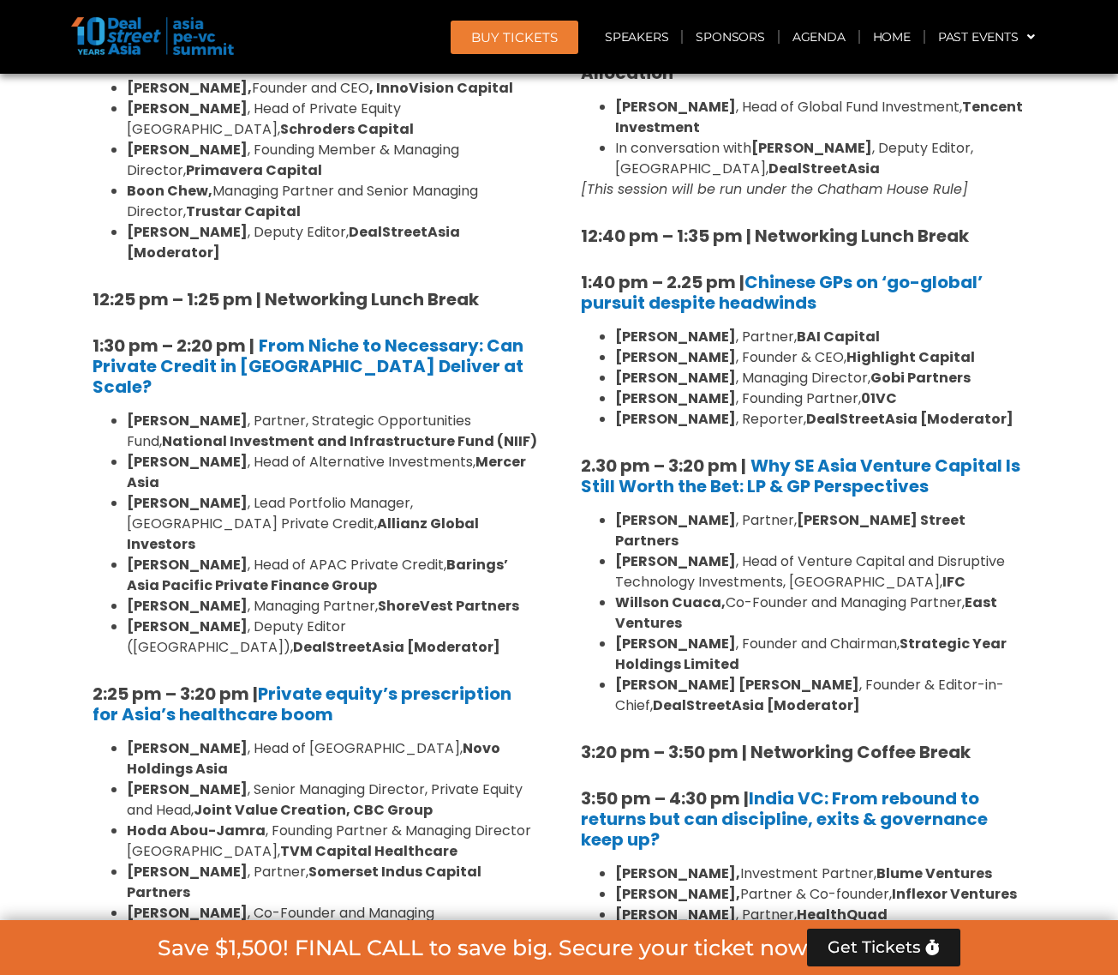
scroll to position [2384, 0]
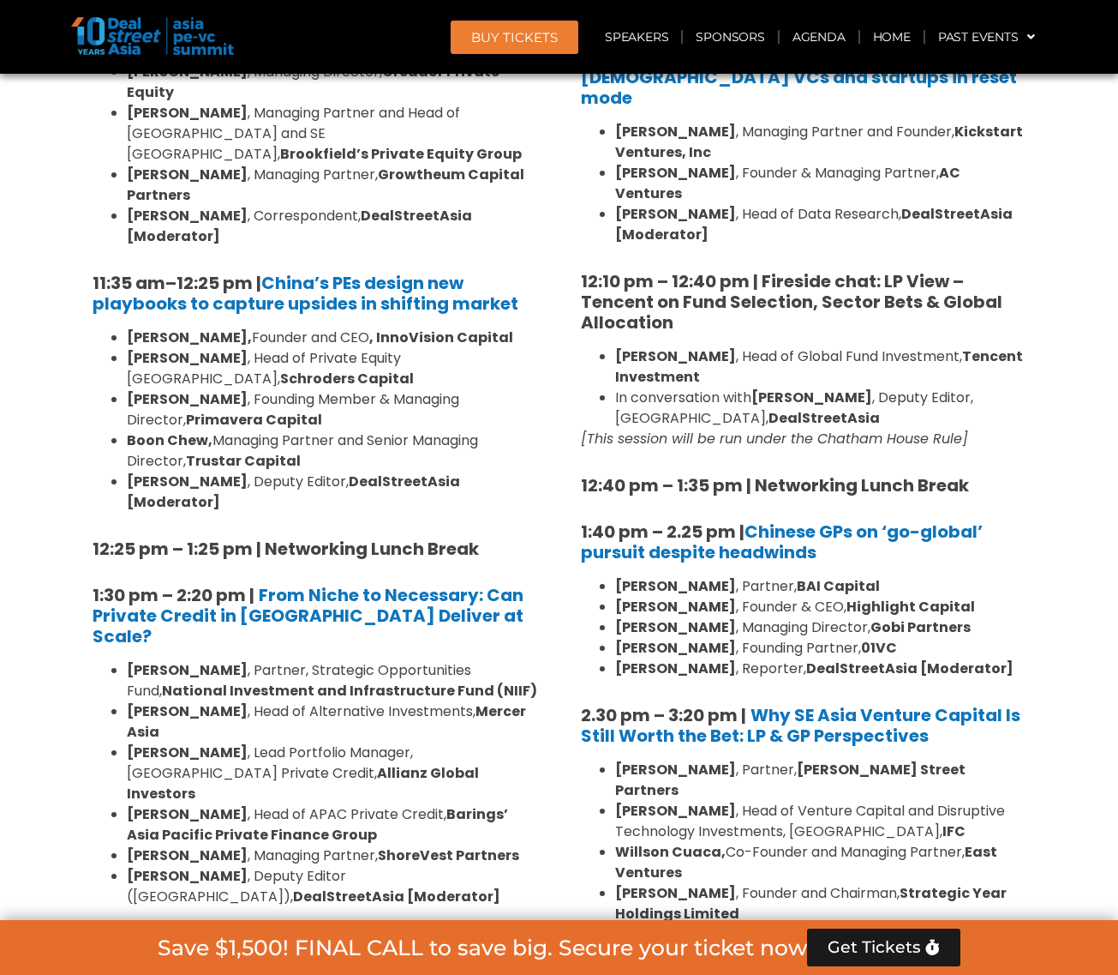
scroll to position [1956, 0]
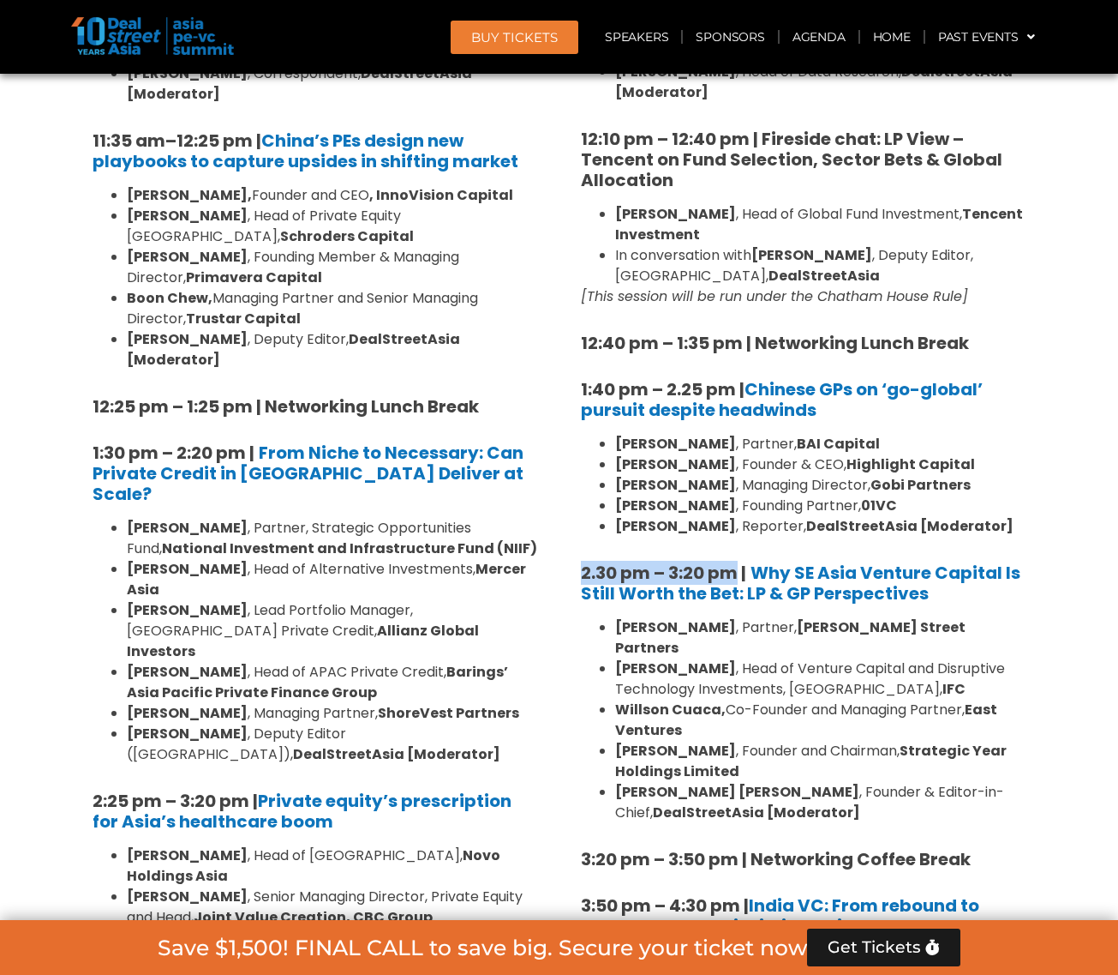
drag, startPoint x: 737, startPoint y: 523, endPoint x: 560, endPoint y: 532, distance: 177.7
copy strong "2.30 pm – 3:20 pm"
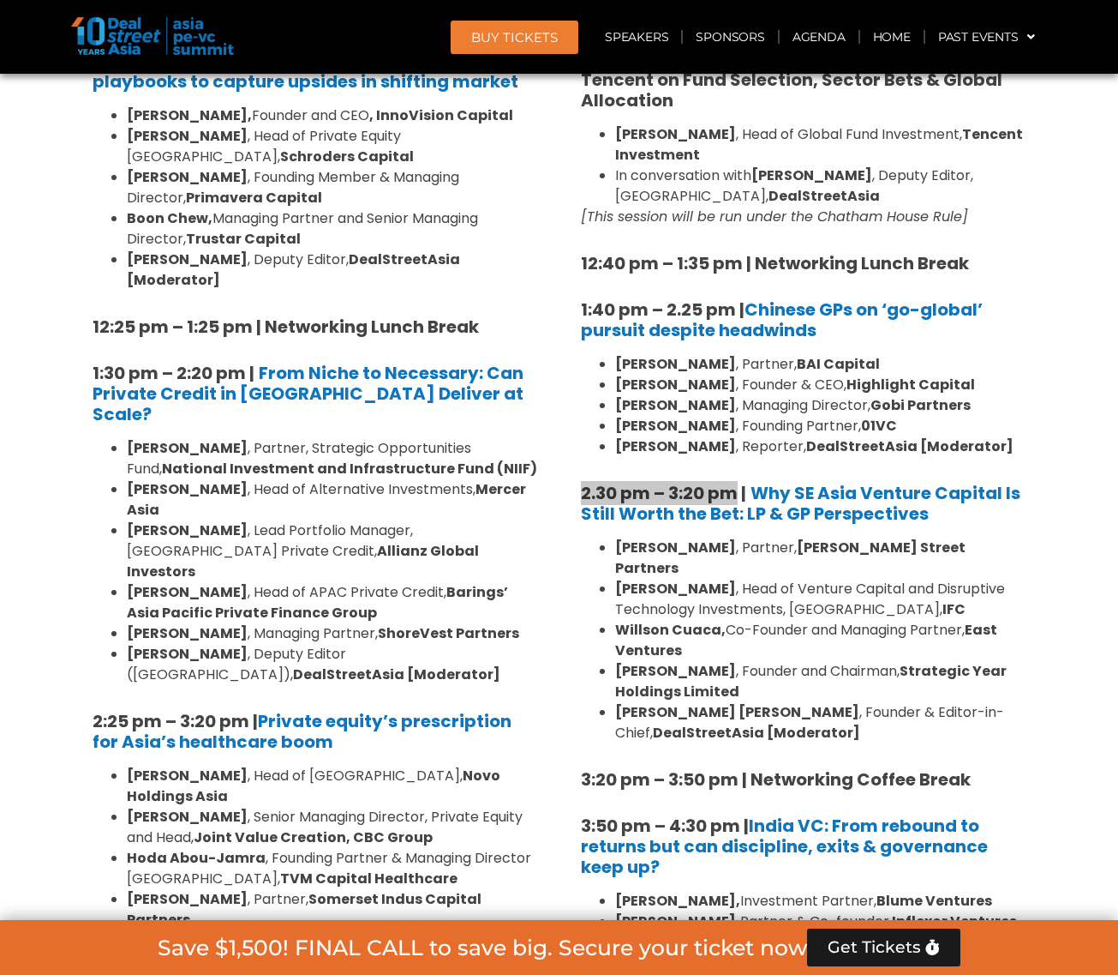
scroll to position [2170, 0]
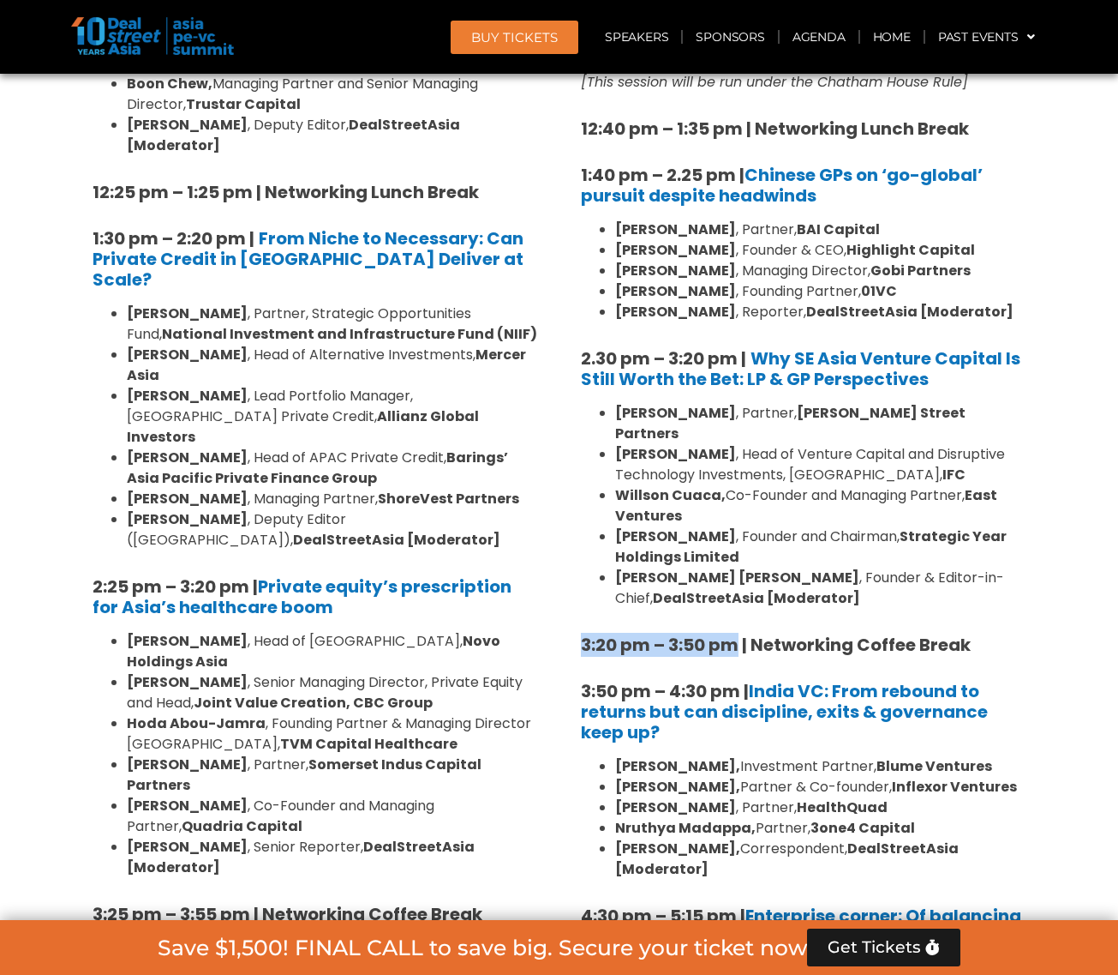
drag, startPoint x: 734, startPoint y: 581, endPoint x: 585, endPoint y: 579, distance: 149.2
click at [585, 633] on strong "3:20 pm – 3:50 pm | Networking Coffee Break" at bounding box center [776, 645] width 390 height 24
copy strong "3:20 pm – 3:50 pm"
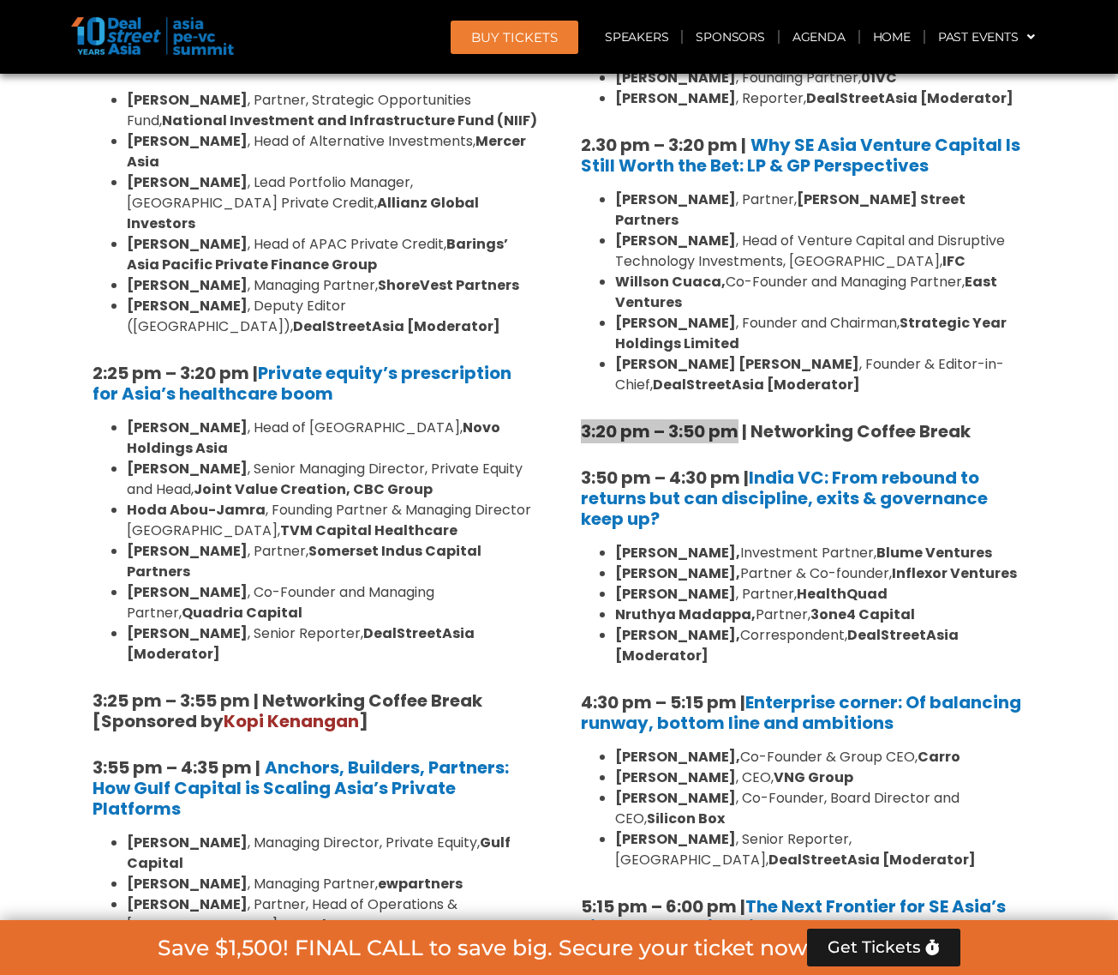
scroll to position [2384, 0]
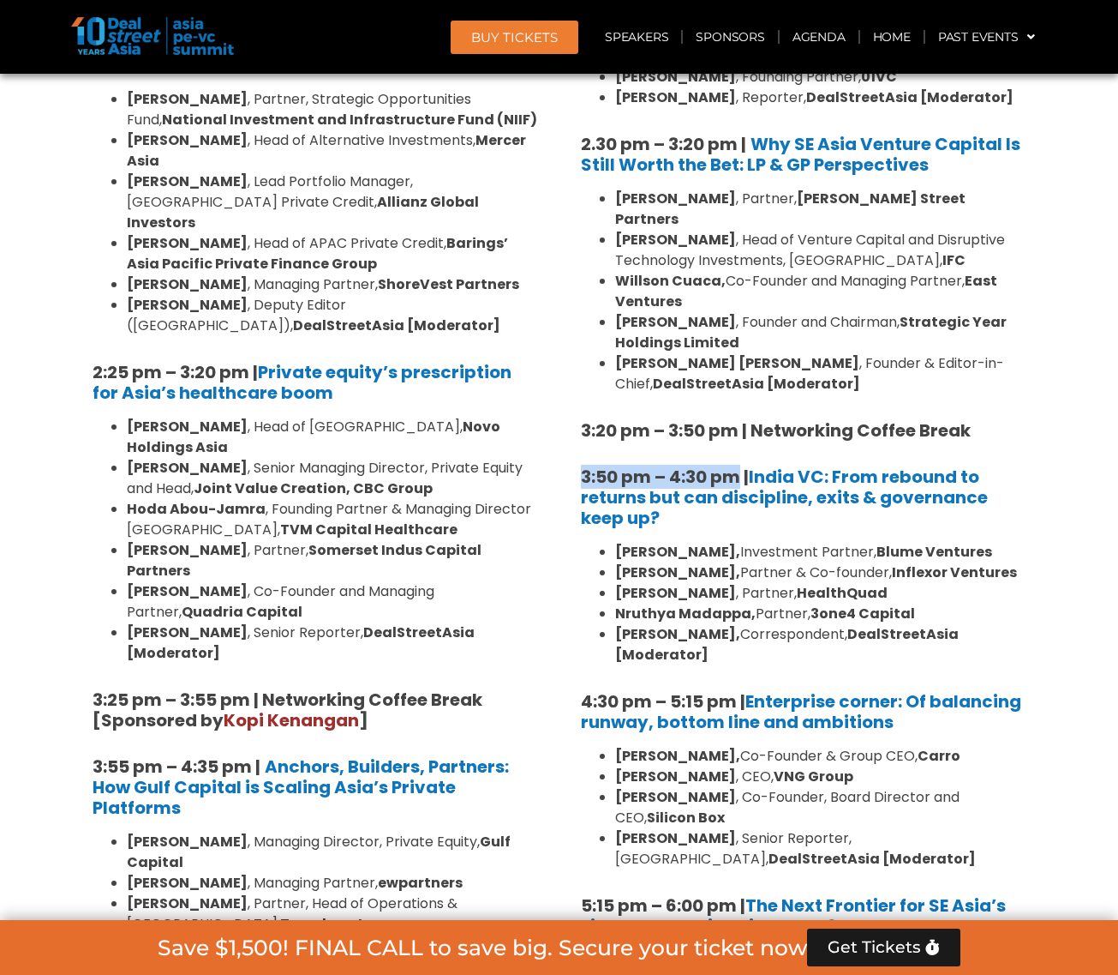
drag, startPoint x: 741, startPoint y: 407, endPoint x: 571, endPoint y: 408, distance: 170.6
click at [571, 408] on div "8:00 am – 9:00 am | Registration & Networking Coffee 9:00 am – 9:15 am | Welcom…" at bounding box center [803, 8] width 471 height 2360
copy strong "3:50 pm – 4:30 pm"
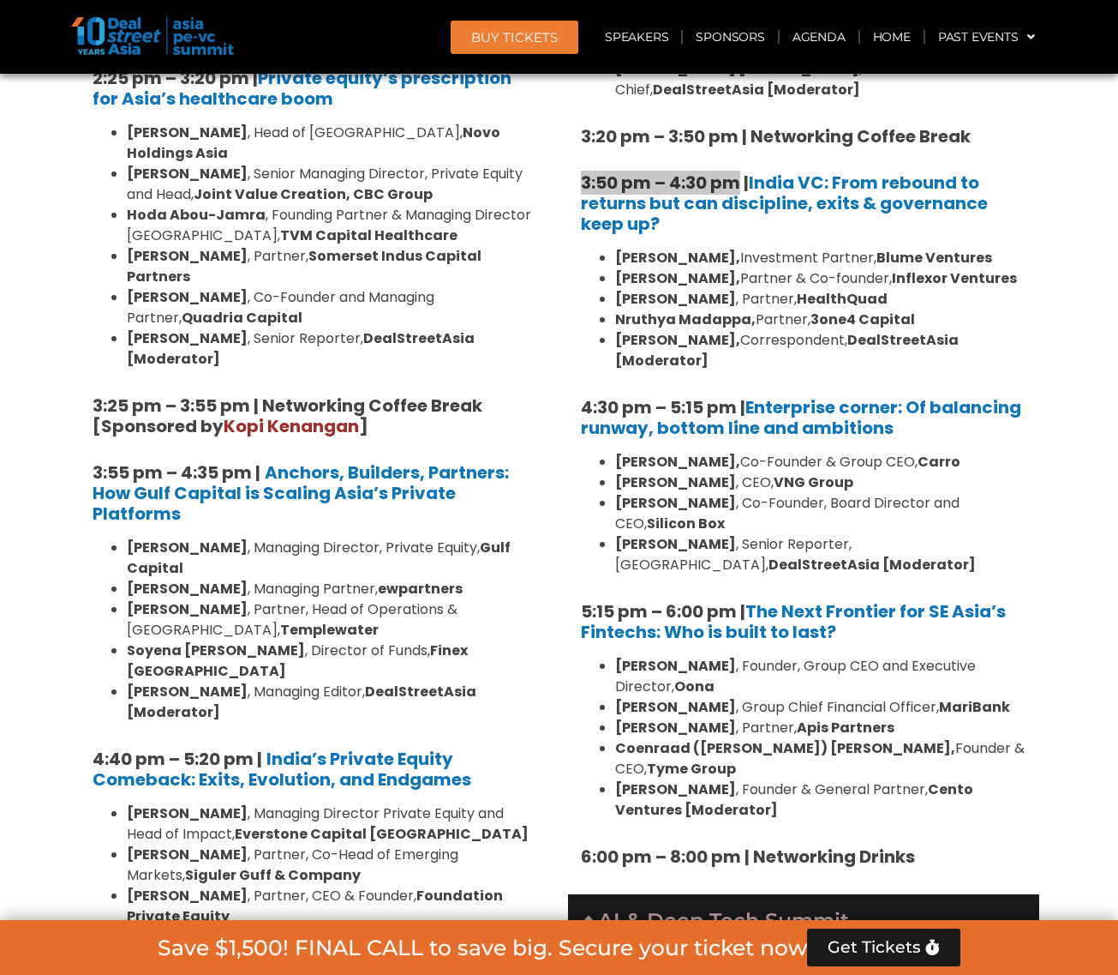
scroll to position [2706, 0]
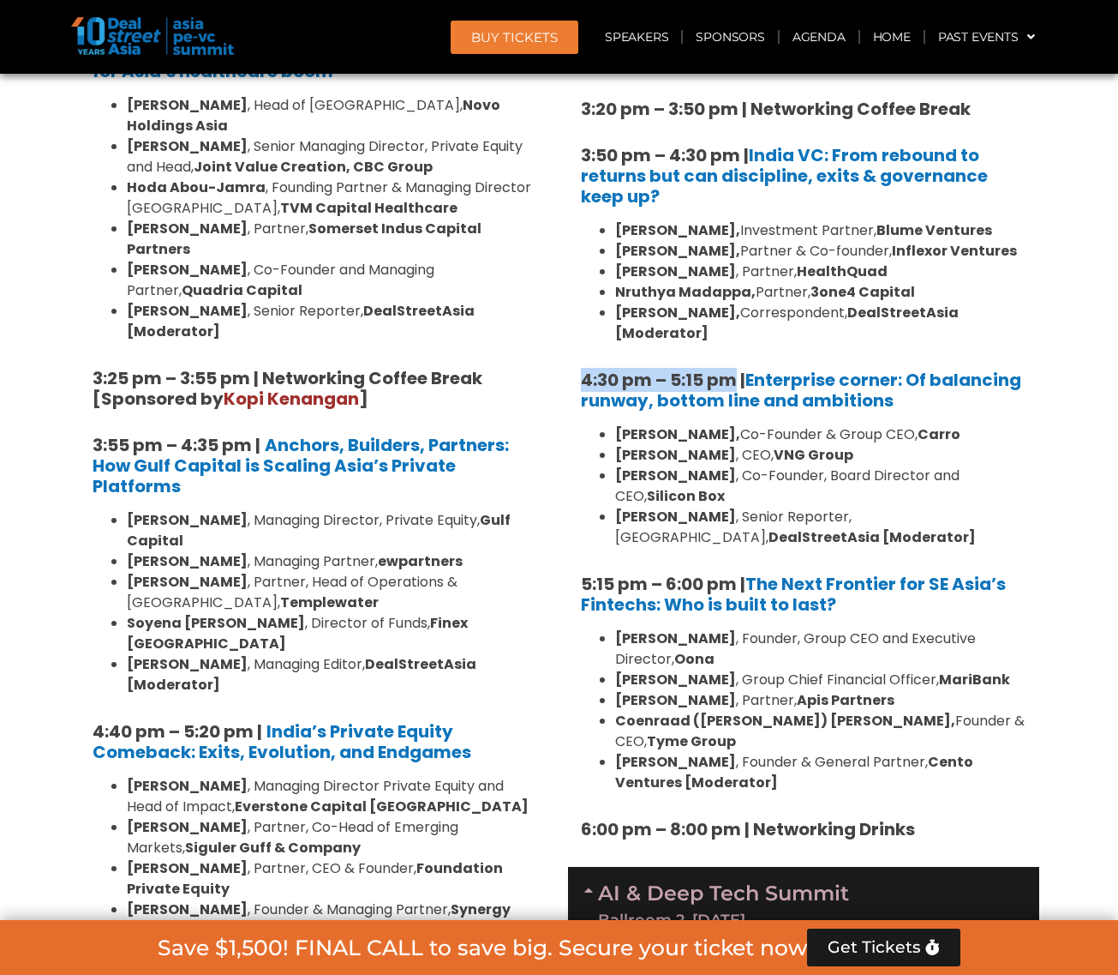
drag, startPoint x: 737, startPoint y: 309, endPoint x: 579, endPoint y: 305, distance: 157.8
copy strong "4:30 pm – 5:15 pm"
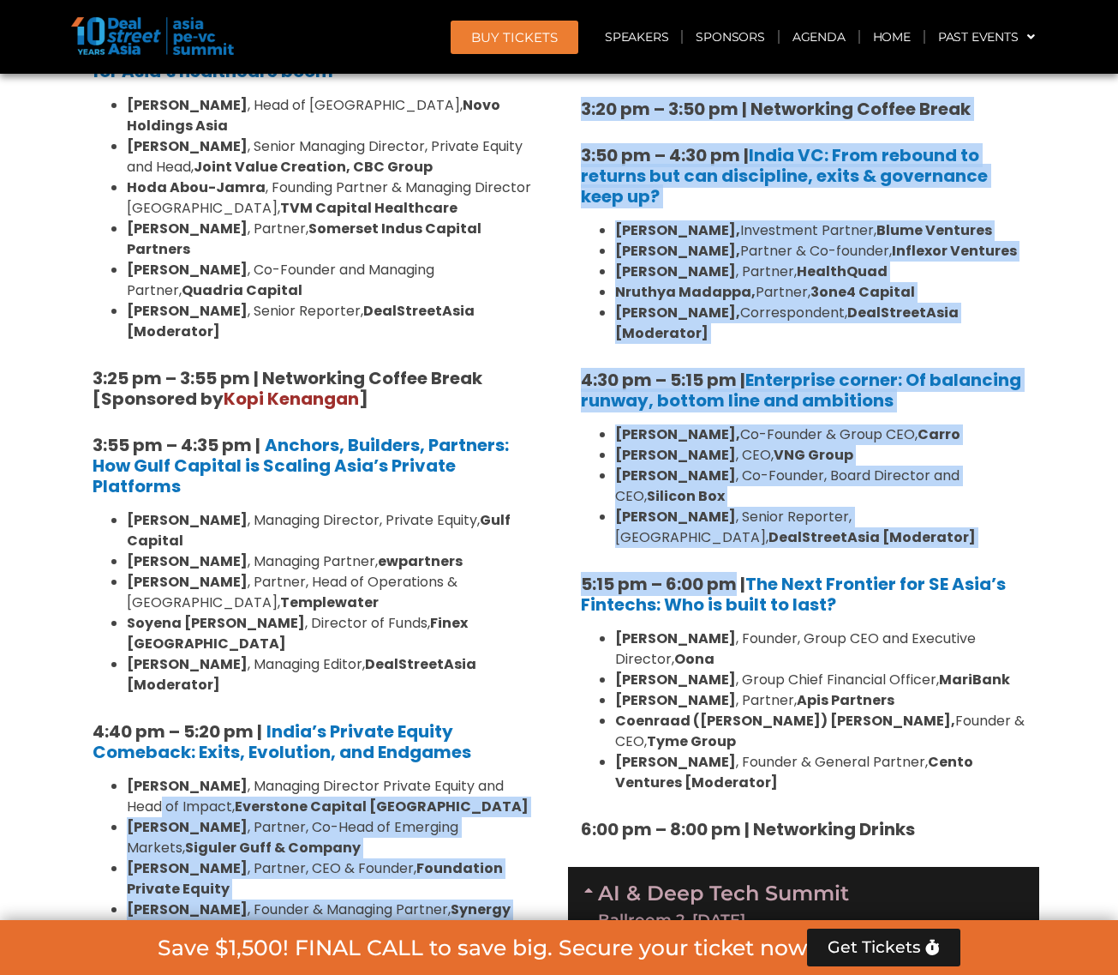
drag, startPoint x: 735, startPoint y: 495, endPoint x: 557, endPoint y: 498, distance: 177.5
click at [557, 498] on div "Private Equity & Investment Summit Ballroom 1, 10 Sept 8:00 am – 9:00 am | Regi…" at bounding box center [559, 860] width 977 height 4878
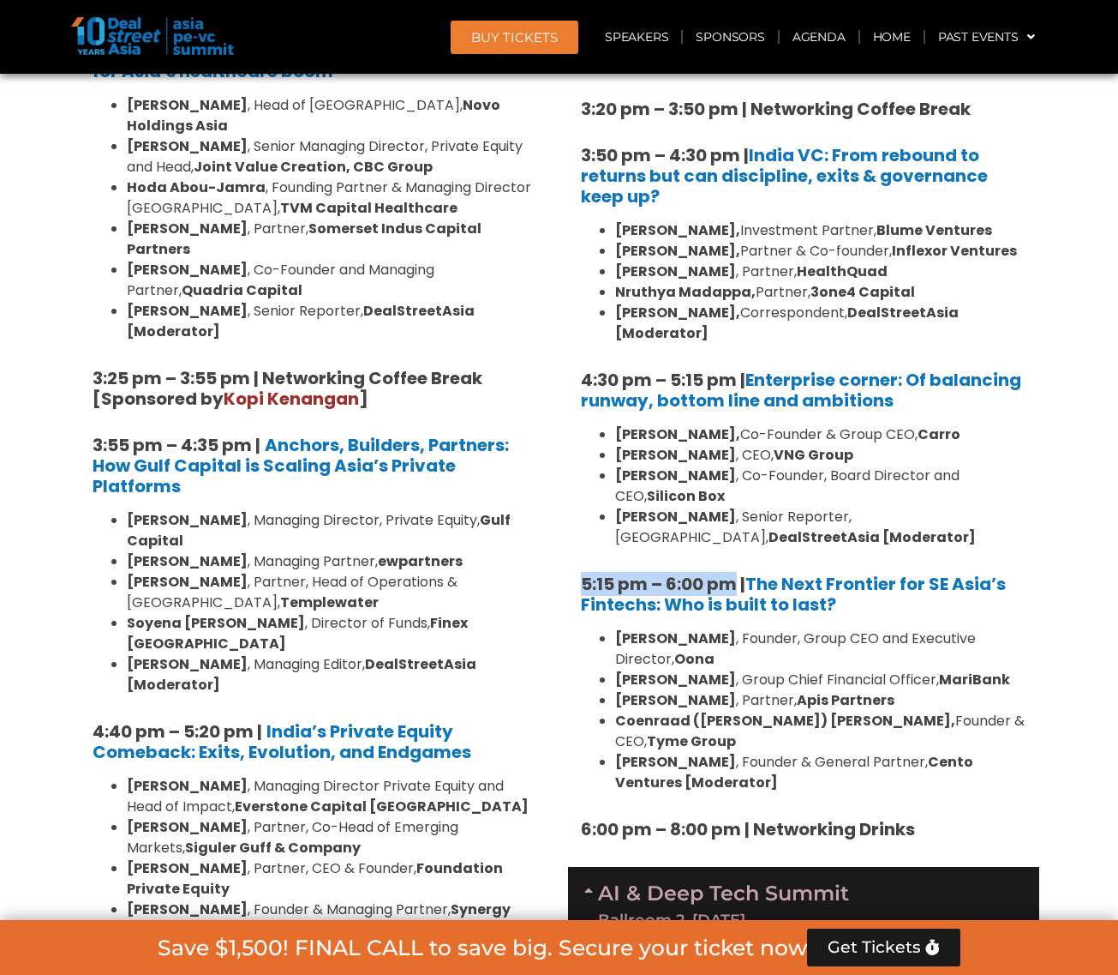
drag, startPoint x: 579, startPoint y: 495, endPoint x: 724, endPoint y: 494, distance: 145.7
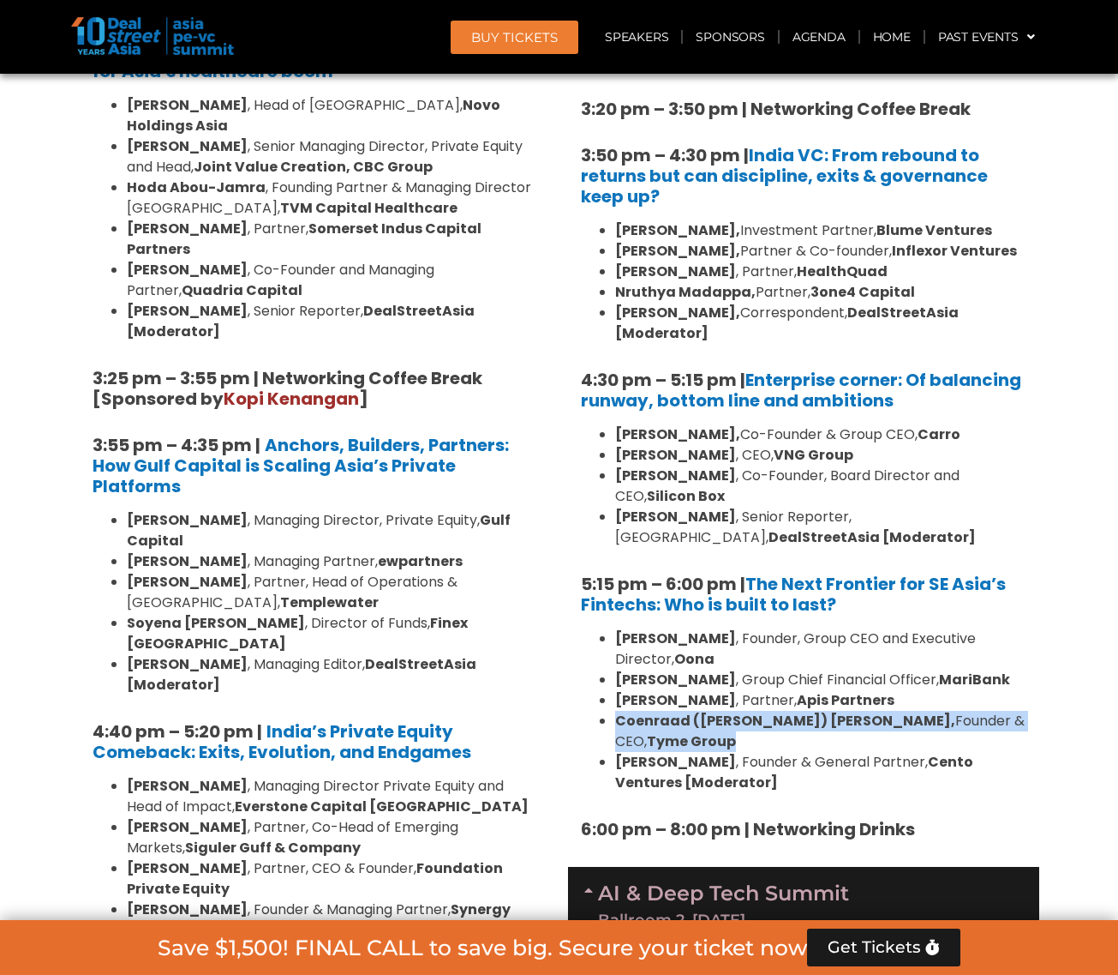
drag, startPoint x: 1035, startPoint y: 627, endPoint x: 605, endPoint y: 635, distance: 429.5
copy li "Coenraad (Coen) Jonker, Founder & CEO, Tyme Group"
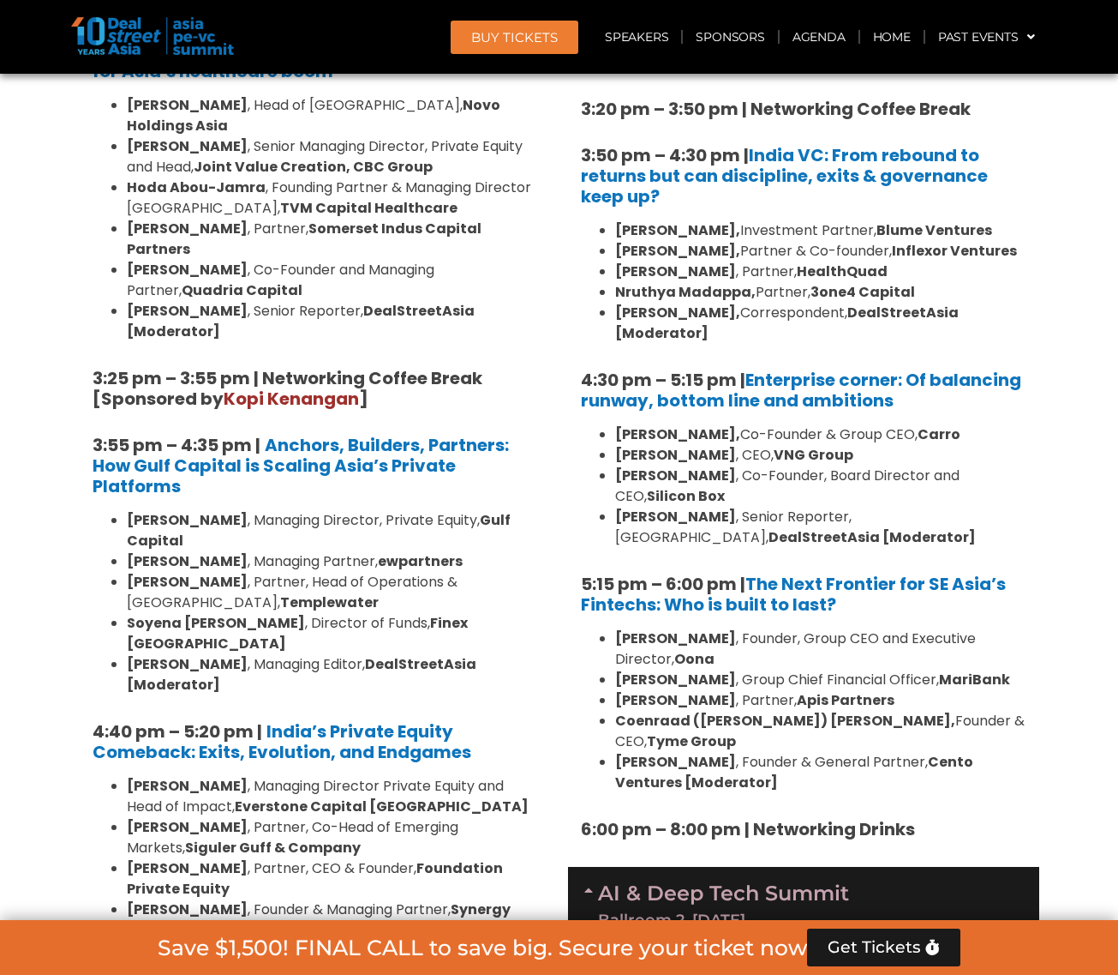
click at [983, 752] on li "Dmitry Levit , Founder & General Partner, Cento Ventures [Moderator]" at bounding box center [820, 772] width 411 height 41
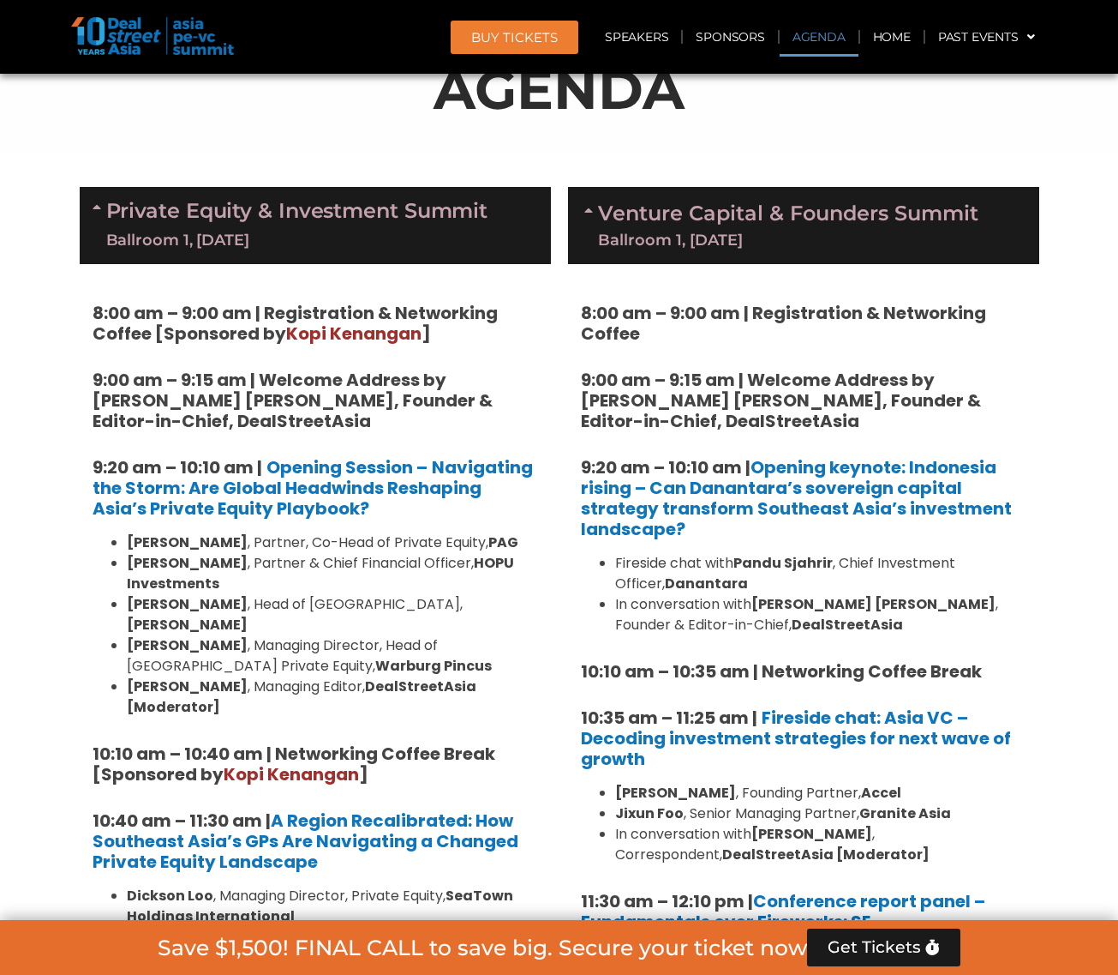
scroll to position [964, 0]
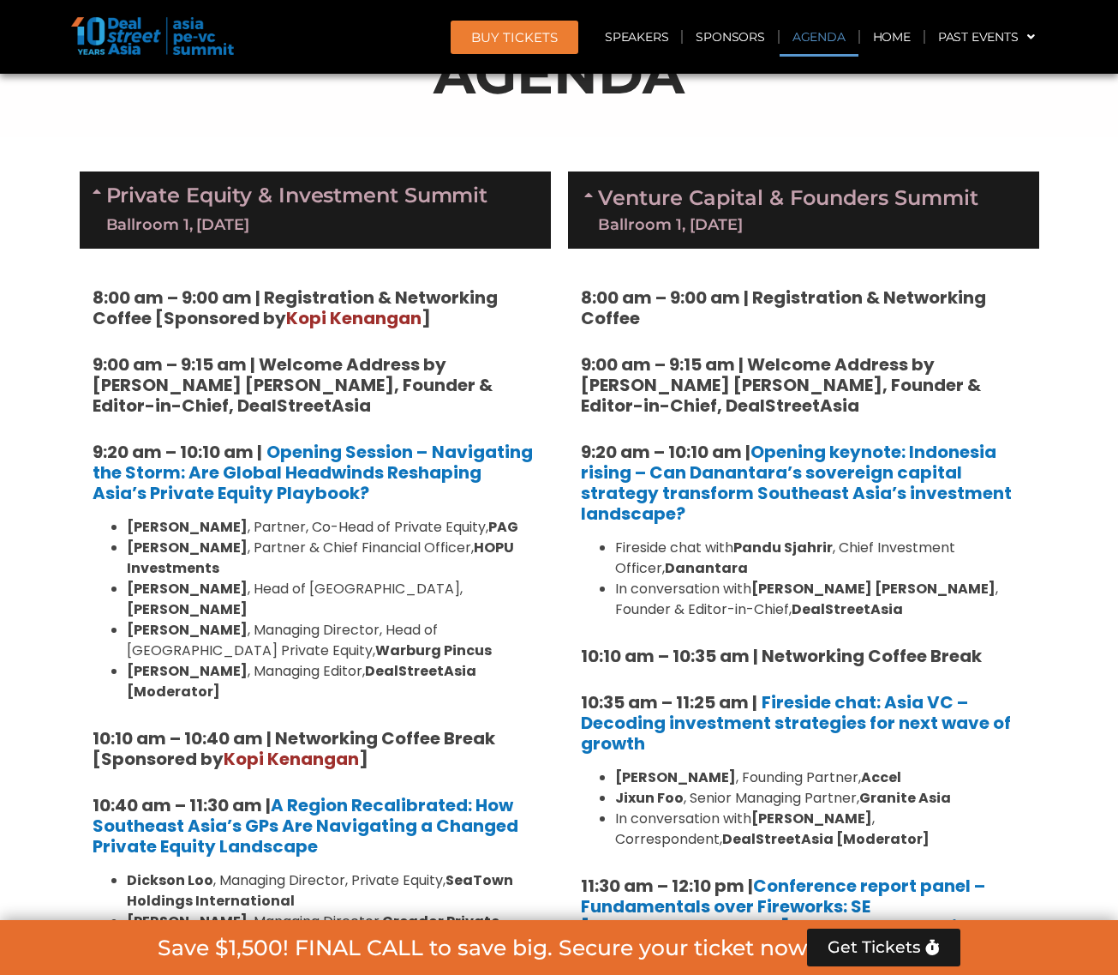
click at [384, 537] on li "Huanan Yang , Partner & Chief Financial Officer, HOPU Investments" at bounding box center [332, 557] width 411 height 41
click at [322, 214] on div "Ballroom 1, [DATE]" at bounding box center [297, 224] width 382 height 21
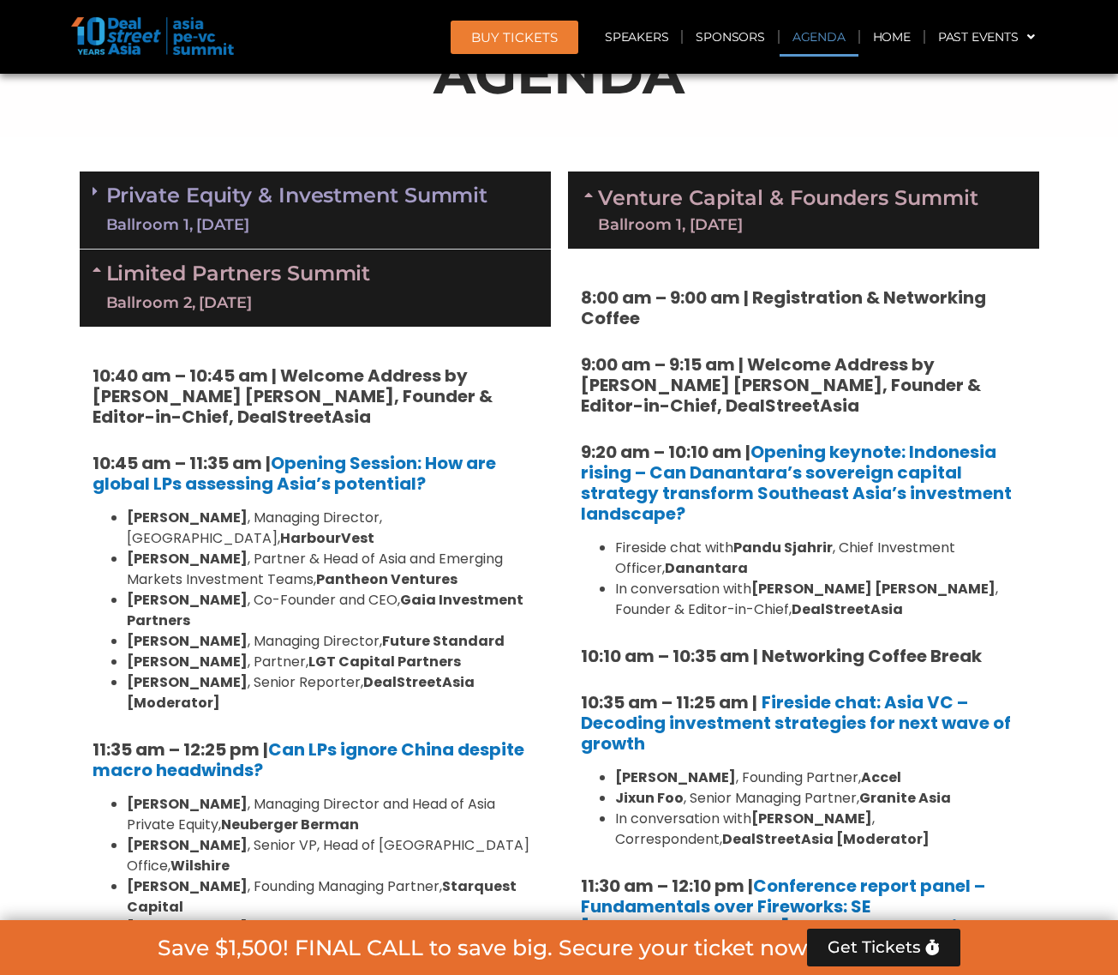
click at [221, 199] on link "Private Equity & Investment Summit Ballroom 1, 10 Sept" at bounding box center [297, 209] width 382 height 51
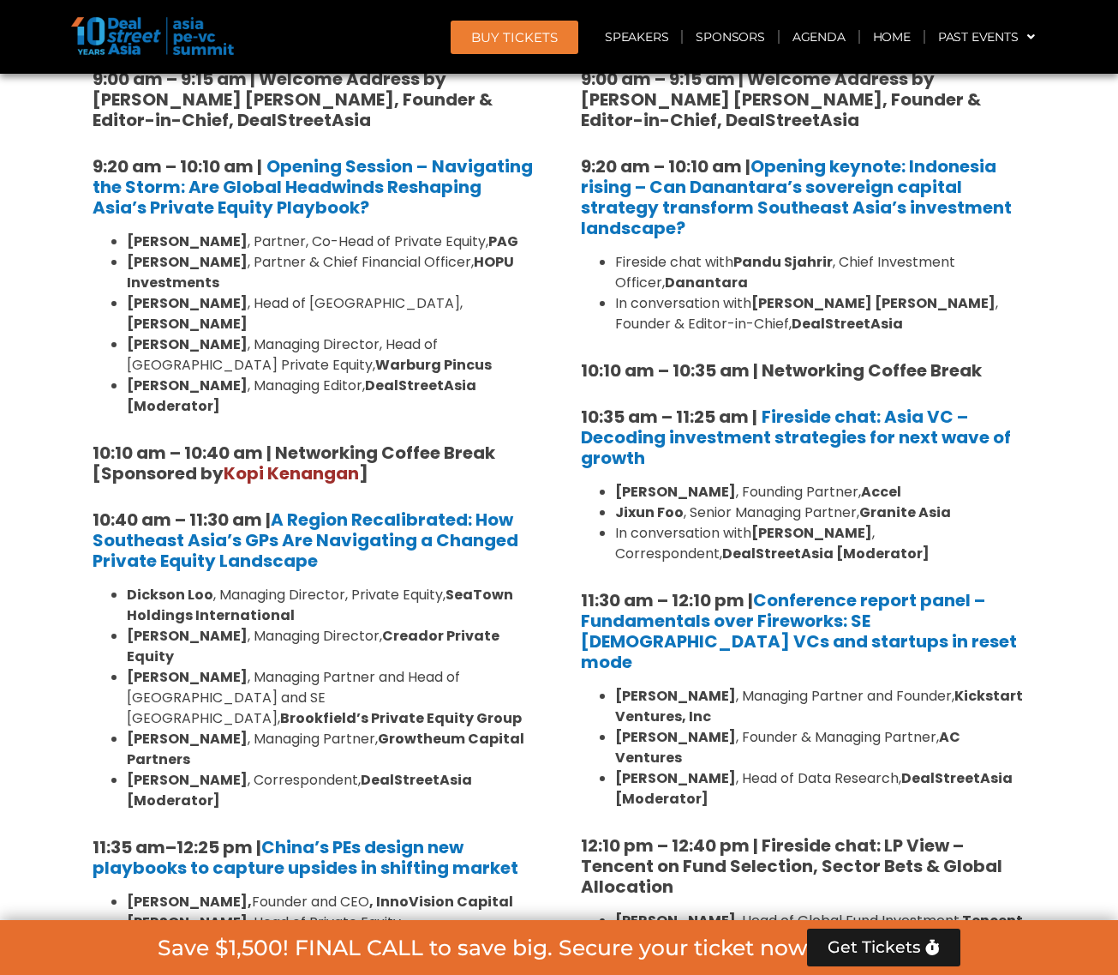
scroll to position [1286, 0]
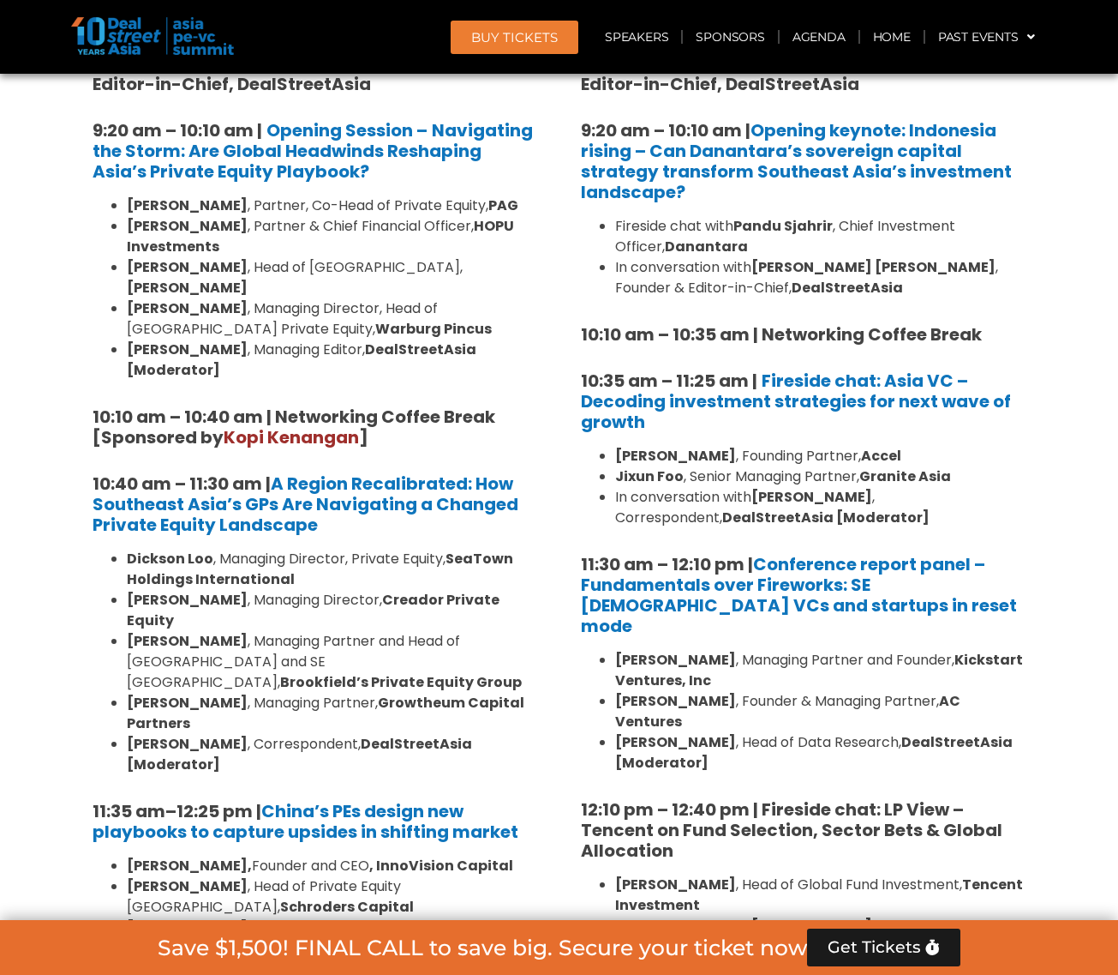
click at [255, 693] on li "Amit Kunal , Managing Partner, Growtheum Capital Partners" at bounding box center [332, 713] width 411 height 41
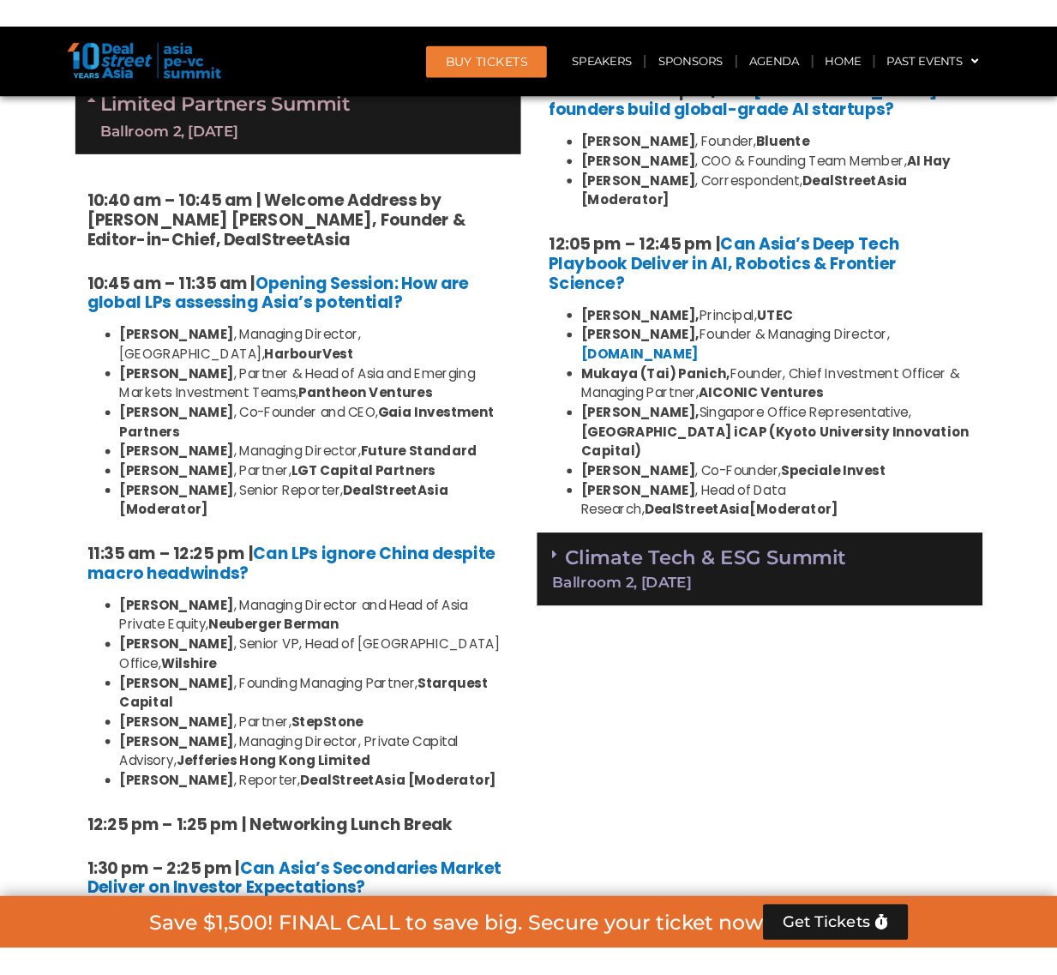
scroll to position [3964, 0]
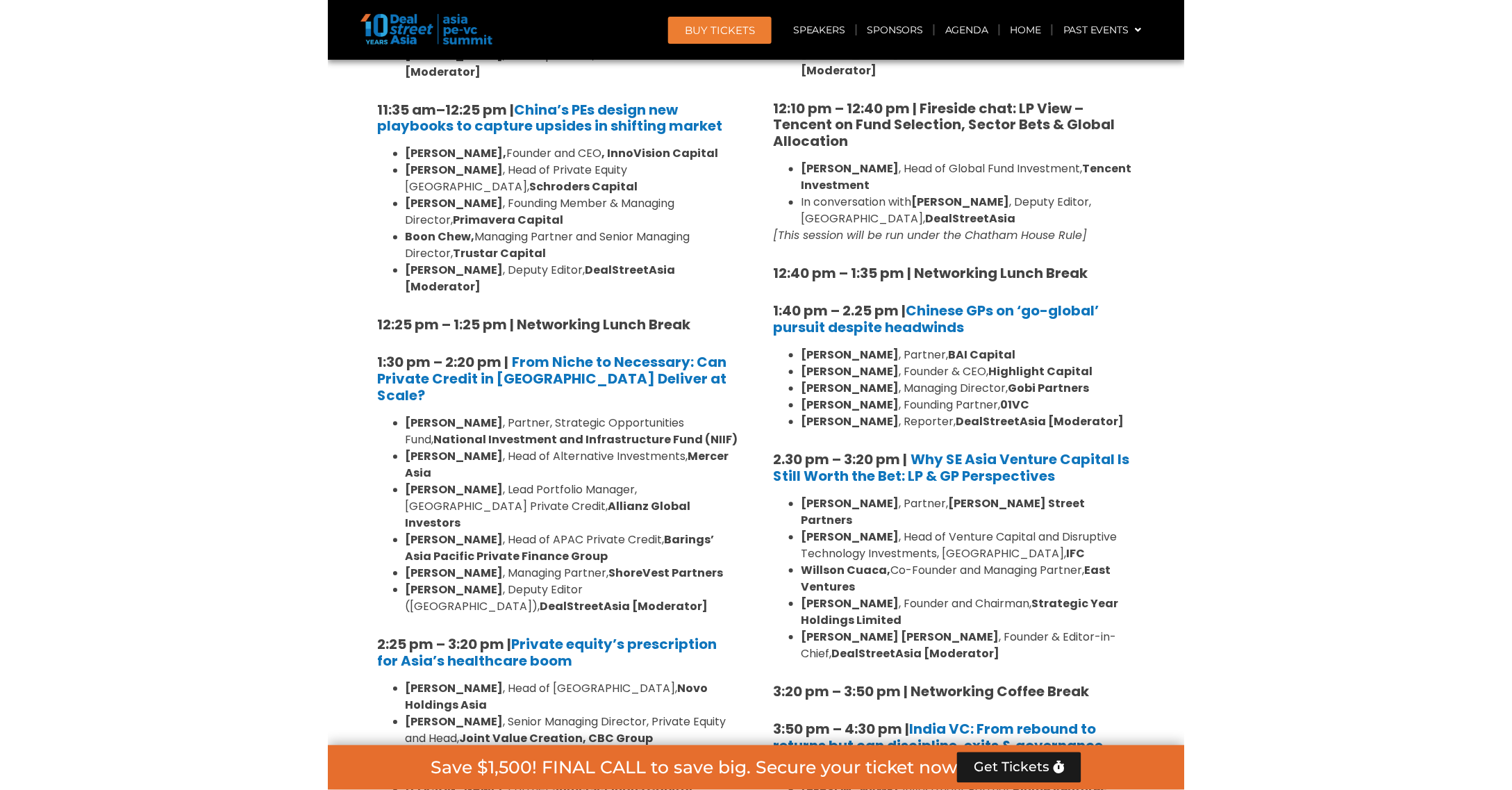
scroll to position [1475, 0]
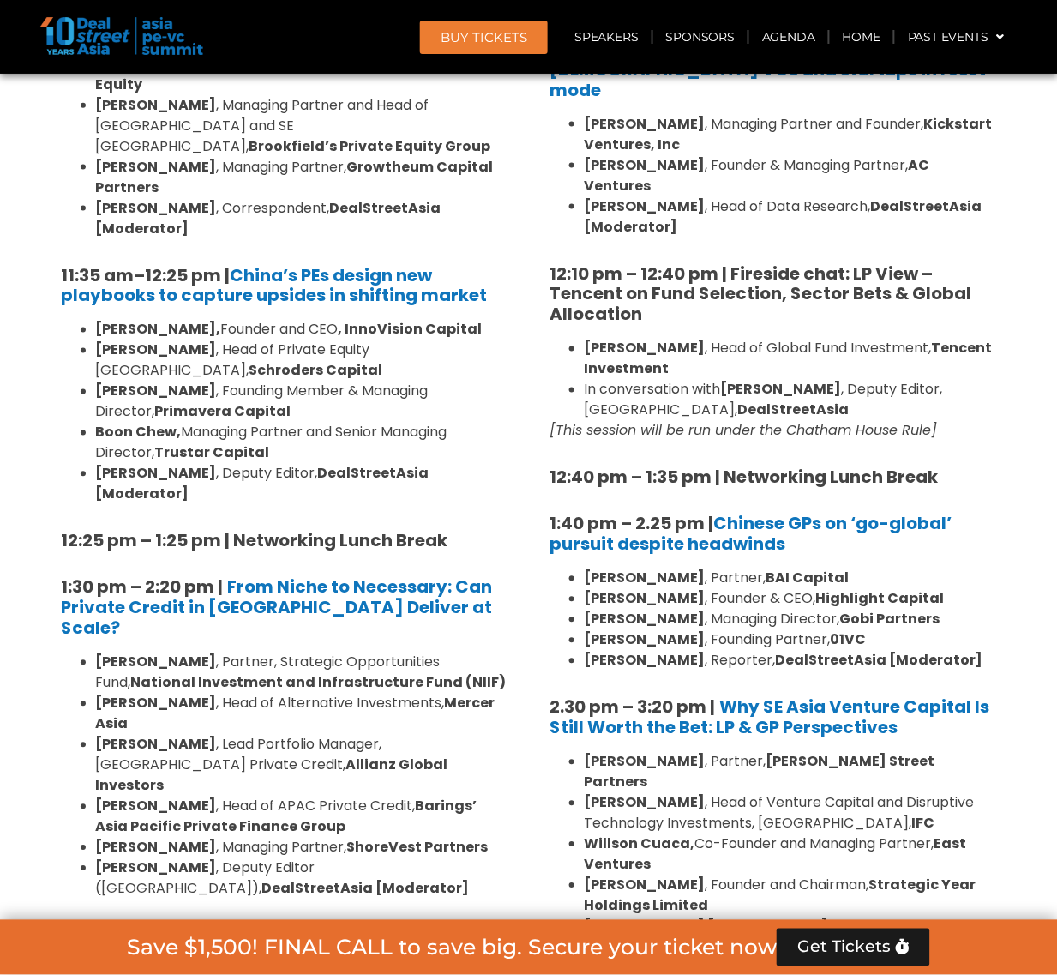
drag, startPoint x: 1016, startPoint y: 606, endPoint x: 1013, endPoint y: 592, distance: 14.0
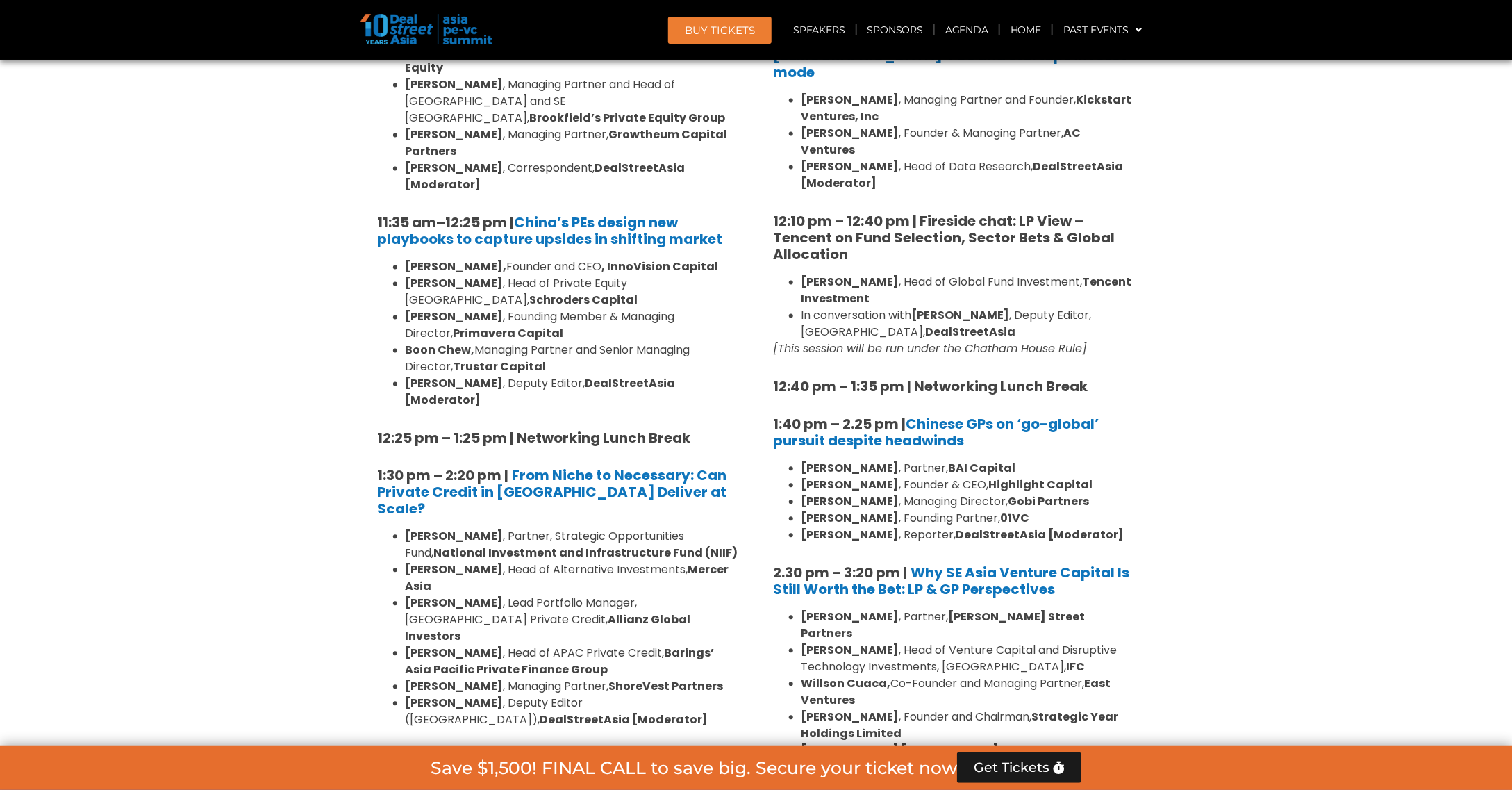
click at [1126, 527] on li "Stephanie Li , Reporter, DealStreetAsia [Moderator]" at bounding box center [967, 536] width 333 height 17
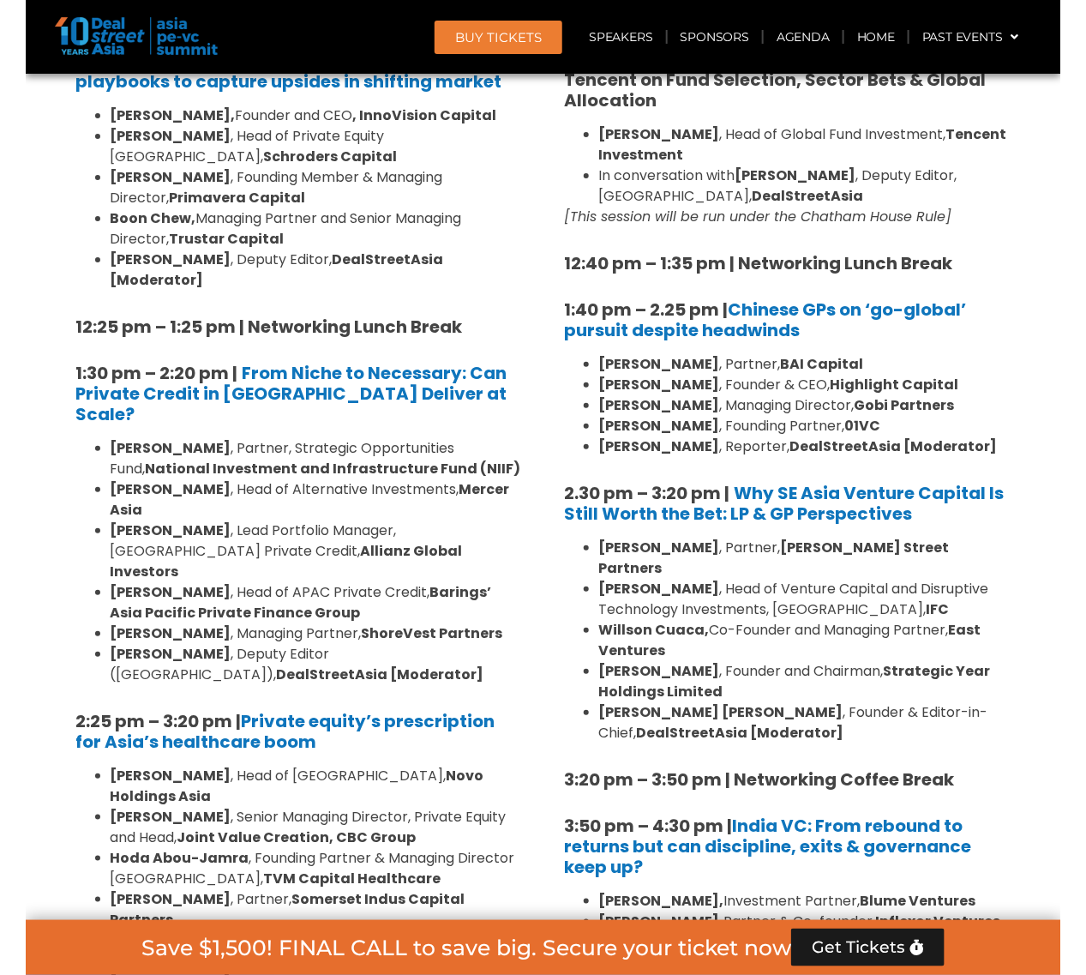
scroll to position [2143, 0]
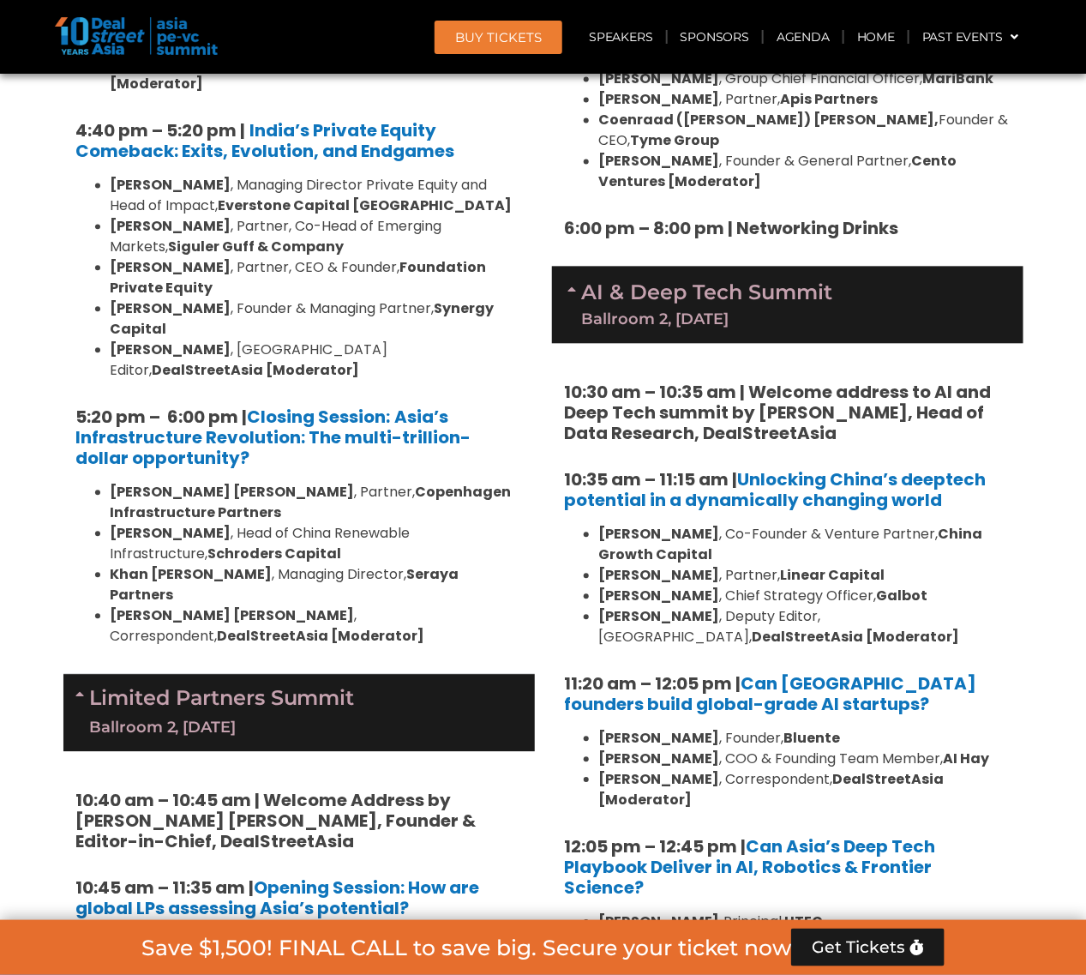
scroll to position [3321, 0]
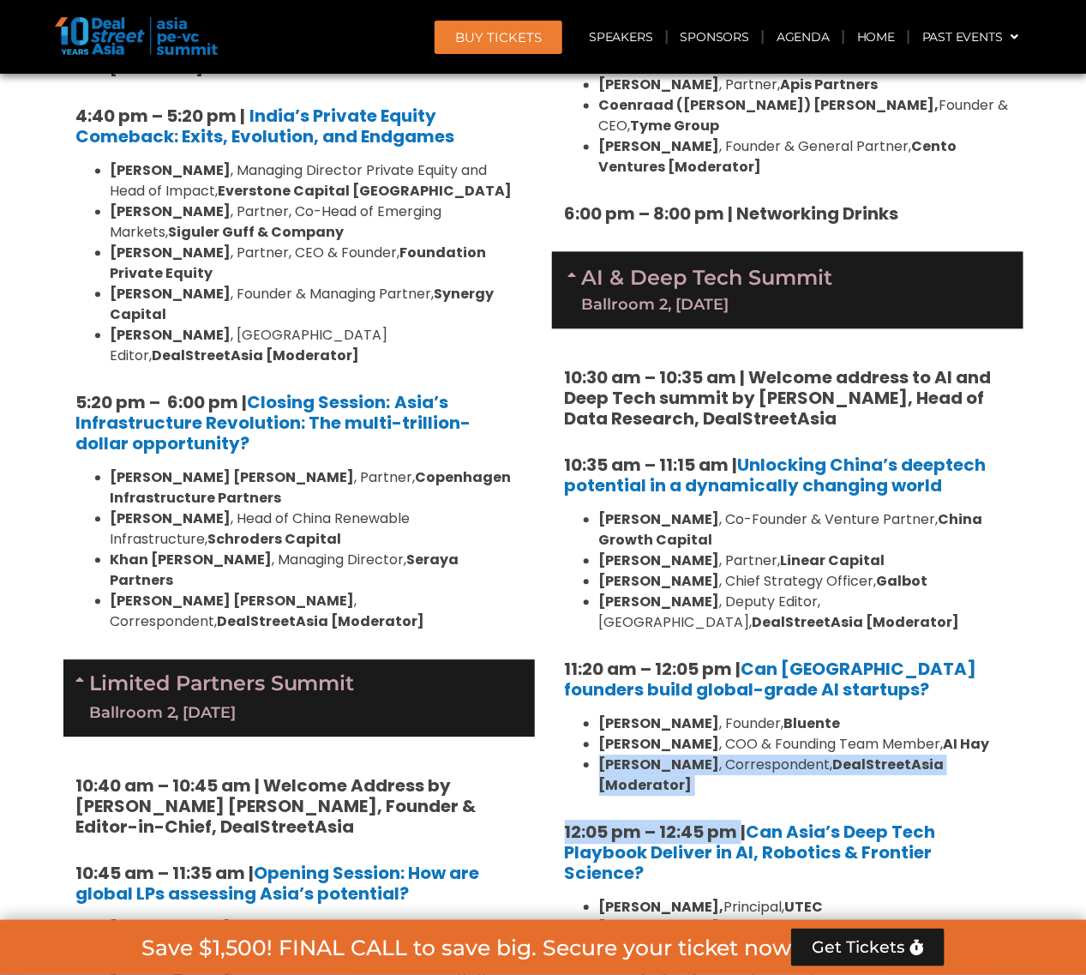
drag, startPoint x: 738, startPoint y: 699, endPoint x: 593, endPoint y: 657, distance: 150.6
click at [592, 657] on div "10:30 am – 10:35 am | Welcome address to AI and Deep Tech summit by Andi Haswid…" at bounding box center [787, 732] width 471 height 808
click at [700, 754] on li "Vibhuti Sharma , Correspondent, DealStreetAsia [Moderator]" at bounding box center [804, 774] width 411 height 41
click at [692, 754] on li "Vibhuti Sharma , Correspondent, DealStreetAsia [Moderator]" at bounding box center [804, 774] width 411 height 41
drag, startPoint x: 696, startPoint y: 679, endPoint x: 602, endPoint y: 663, distance: 95.7
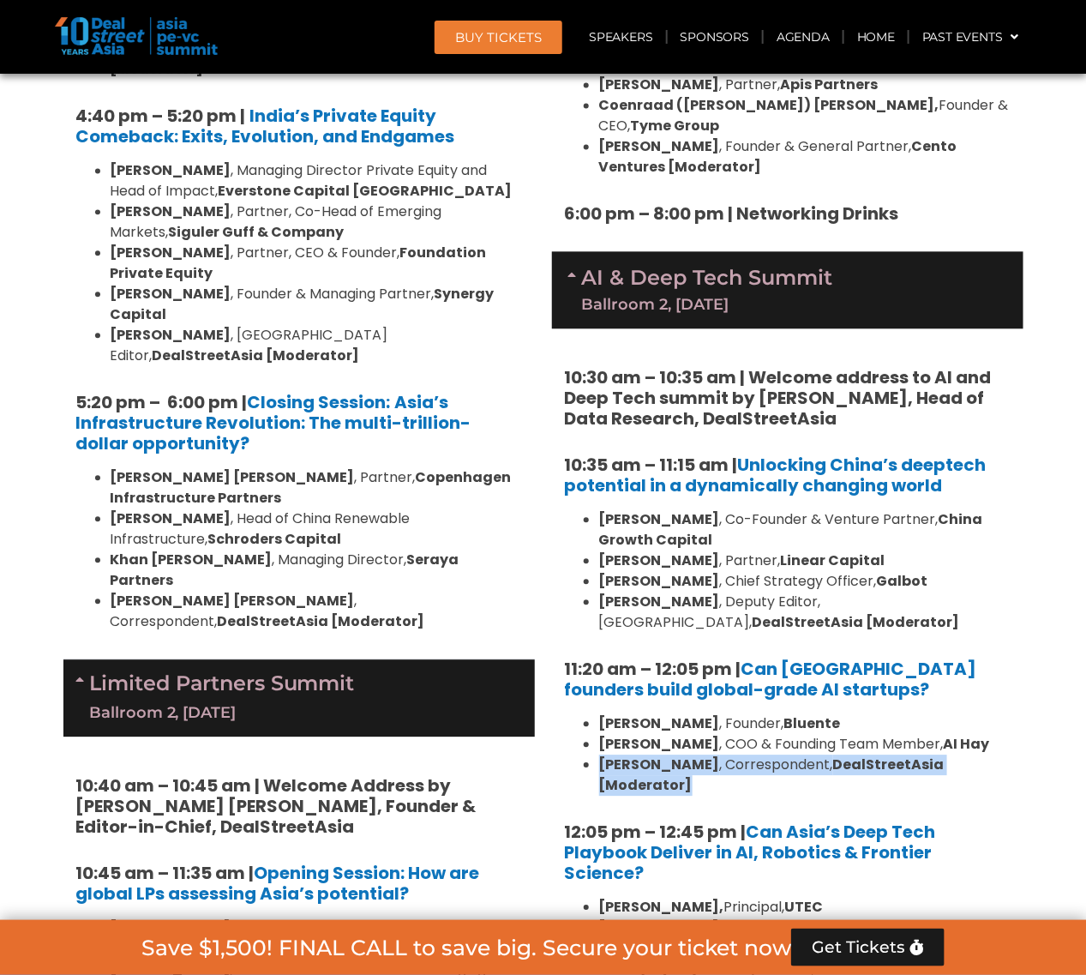
click at [602, 754] on li "Vibhuti Sharma , Correspondent, DealStreetAsia [Moderator]" at bounding box center [804, 774] width 411 height 41
copy li "Vibhuti Sharma , Correspondent, DealStreetAsia [Moderator]"
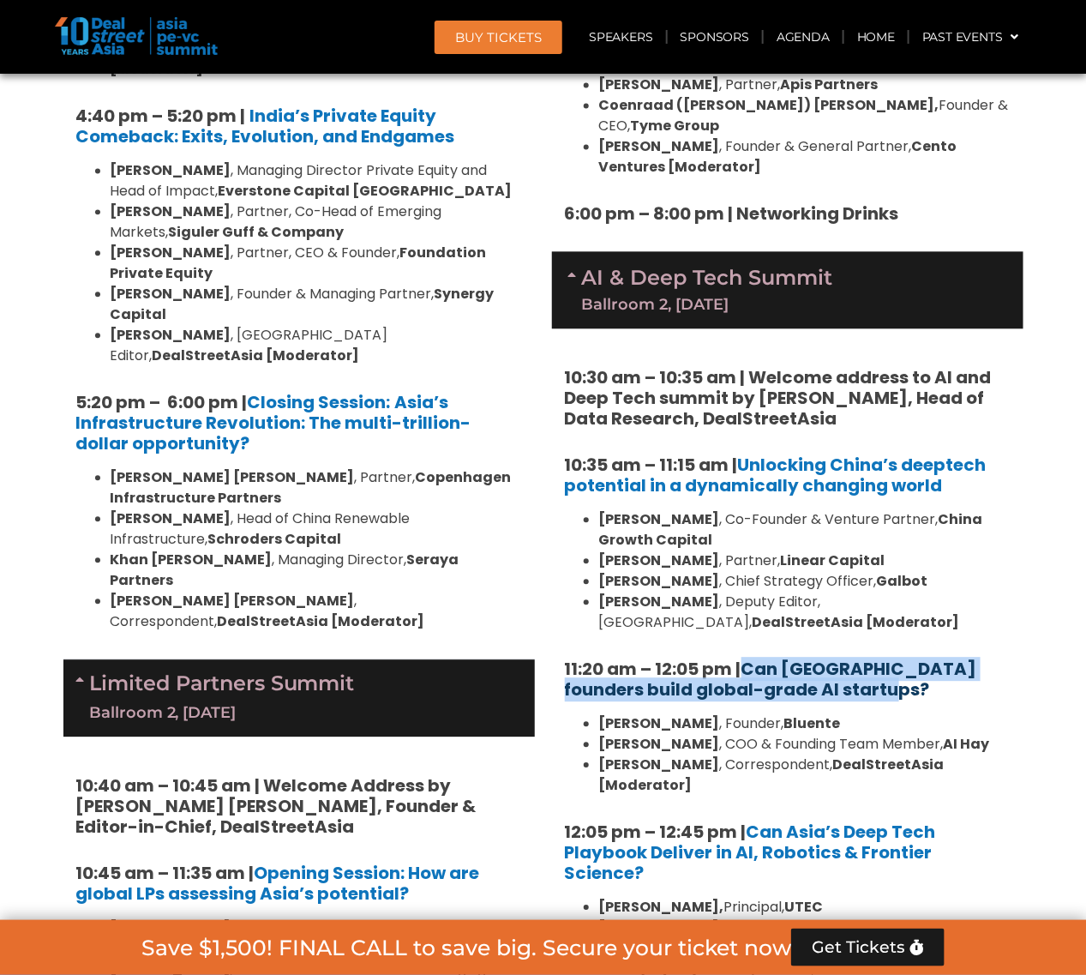
drag, startPoint x: 851, startPoint y: 584, endPoint x: 751, endPoint y: 568, distance: 101.5
click at [751, 658] on h5 "11:20 am – 12:05 pm | Can Southeast Asia founders build global-grade AI startup…" at bounding box center [788, 678] width 446 height 41
copy link "Can [GEOGRAPHIC_DATA] founders build global-grade AI startups?"
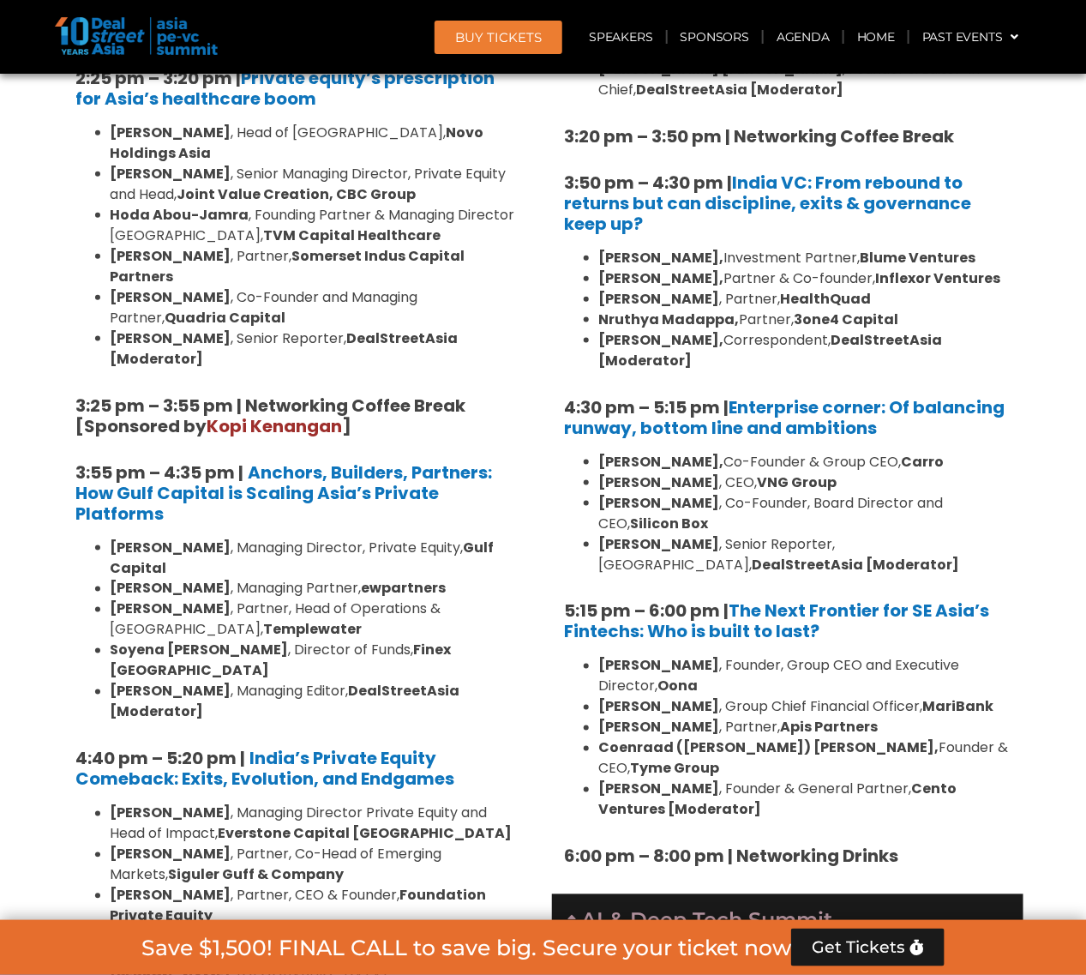
scroll to position [2250, 0]
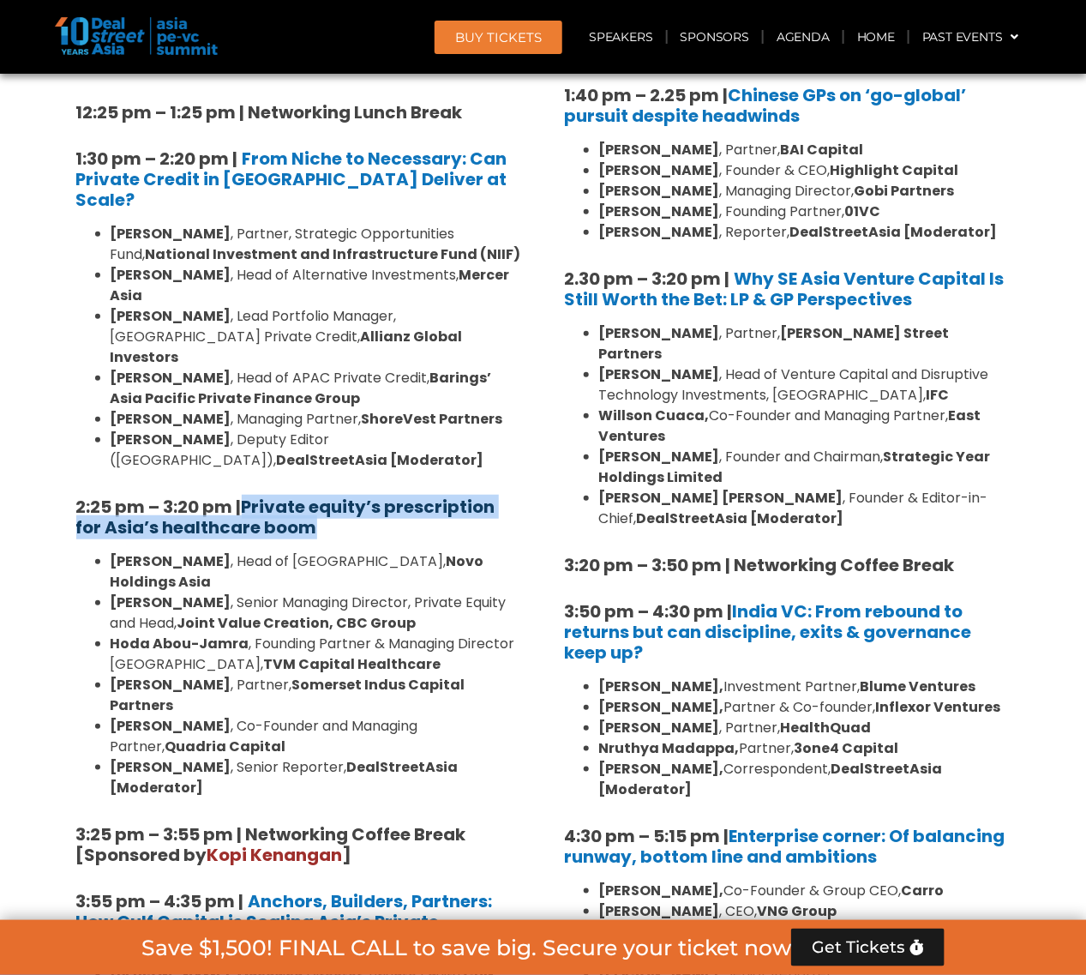
drag, startPoint x: 357, startPoint y: 336, endPoint x: 249, endPoint y: 320, distance: 109.2
click at [249, 496] on h5 "2:25 pm – 3:20 pm | Private equity’s prescription for Asia’s healthcare boom" at bounding box center [299, 516] width 446 height 41
copy strong "Private equity’s prescription for Asia’s healthcare boom"
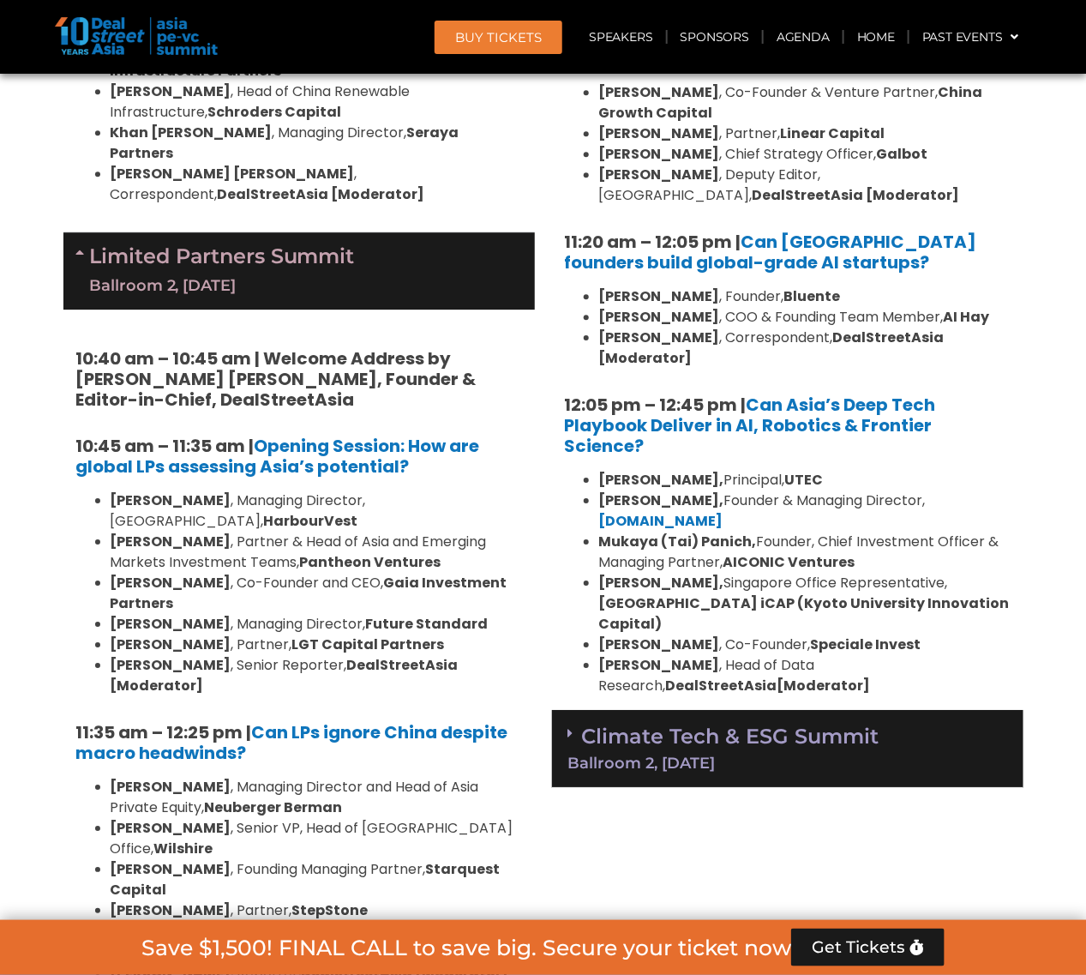
scroll to position [3750, 0]
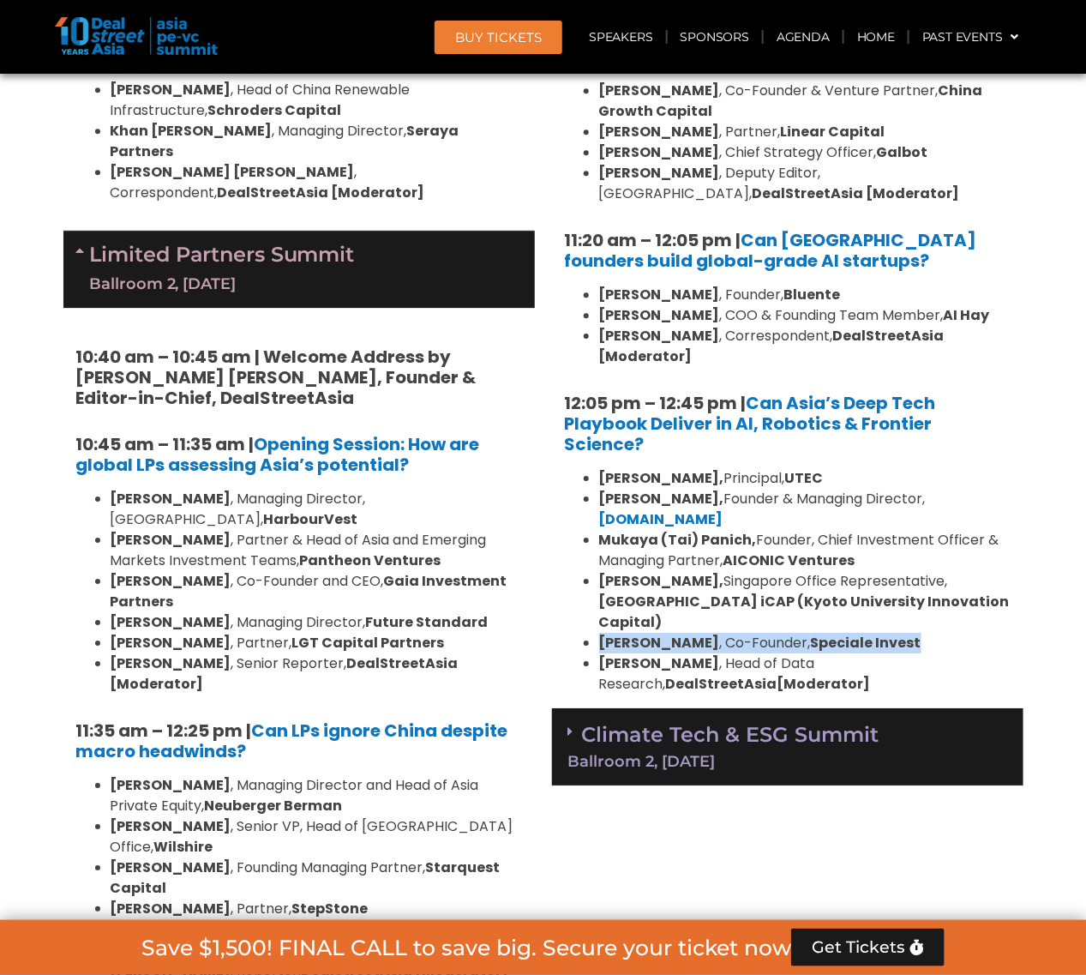
drag, startPoint x: 928, startPoint y: 508, endPoint x: 593, endPoint y: 517, distance: 335.2
click at [593, 517] on ul "Kiran Mysore, Principal, UTEC Aditya Mathur, Founder & Managing Director, Elev8…" at bounding box center [788, 581] width 446 height 226
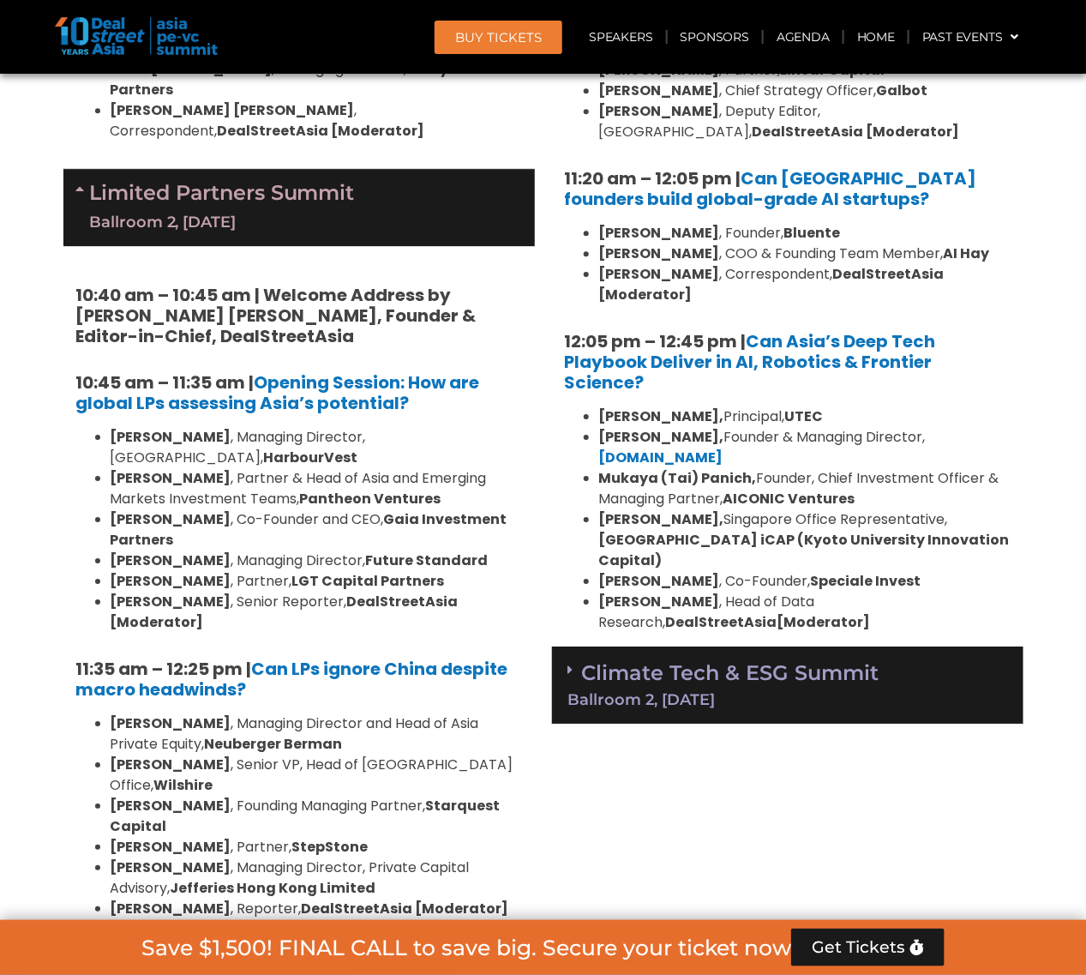
scroll to position [3632, 0]
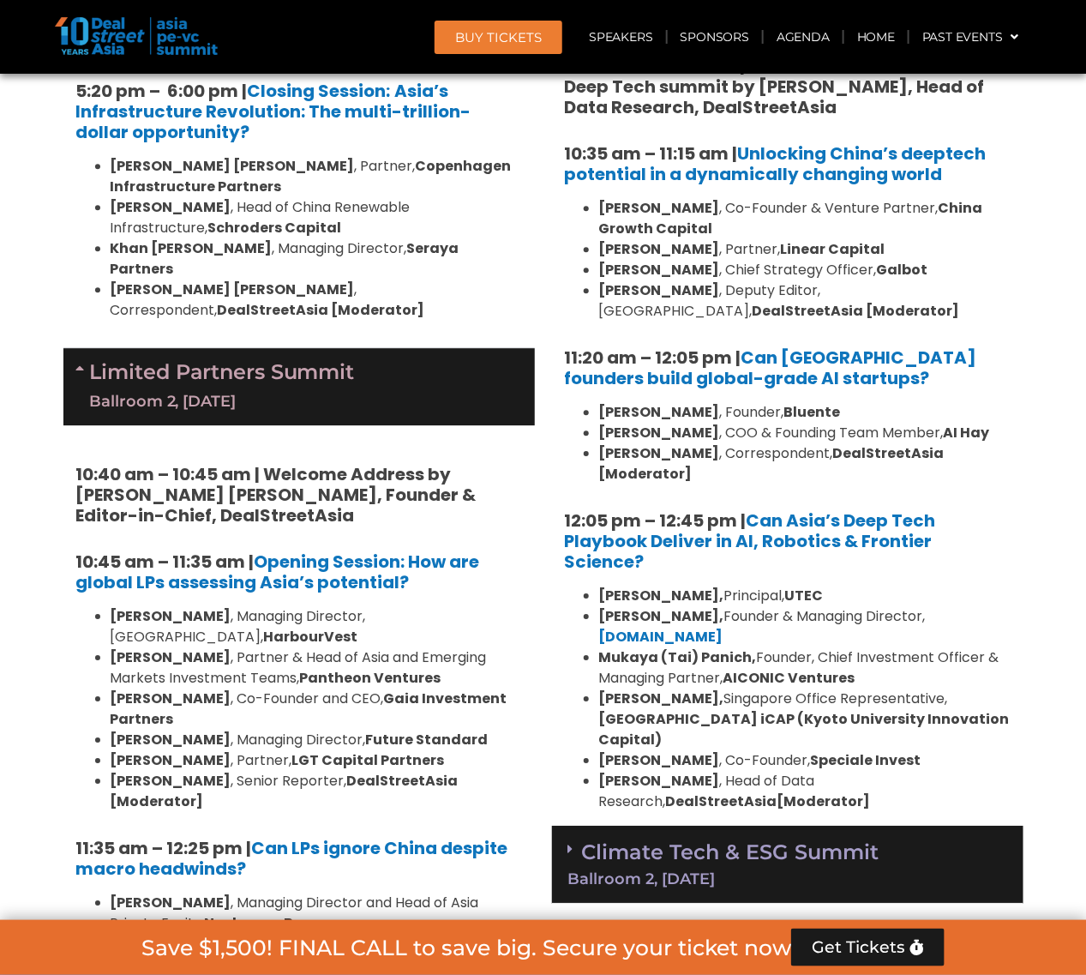
click at [693, 709] on b "[GEOGRAPHIC_DATA] iCAP (Kyoto University Innovation Capital)" at bounding box center [804, 729] width 411 height 40
click at [735, 839] on link "Climate Tech & ESG Summit Ballroom 2, 11 Sept" at bounding box center [787, 862] width 439 height 47
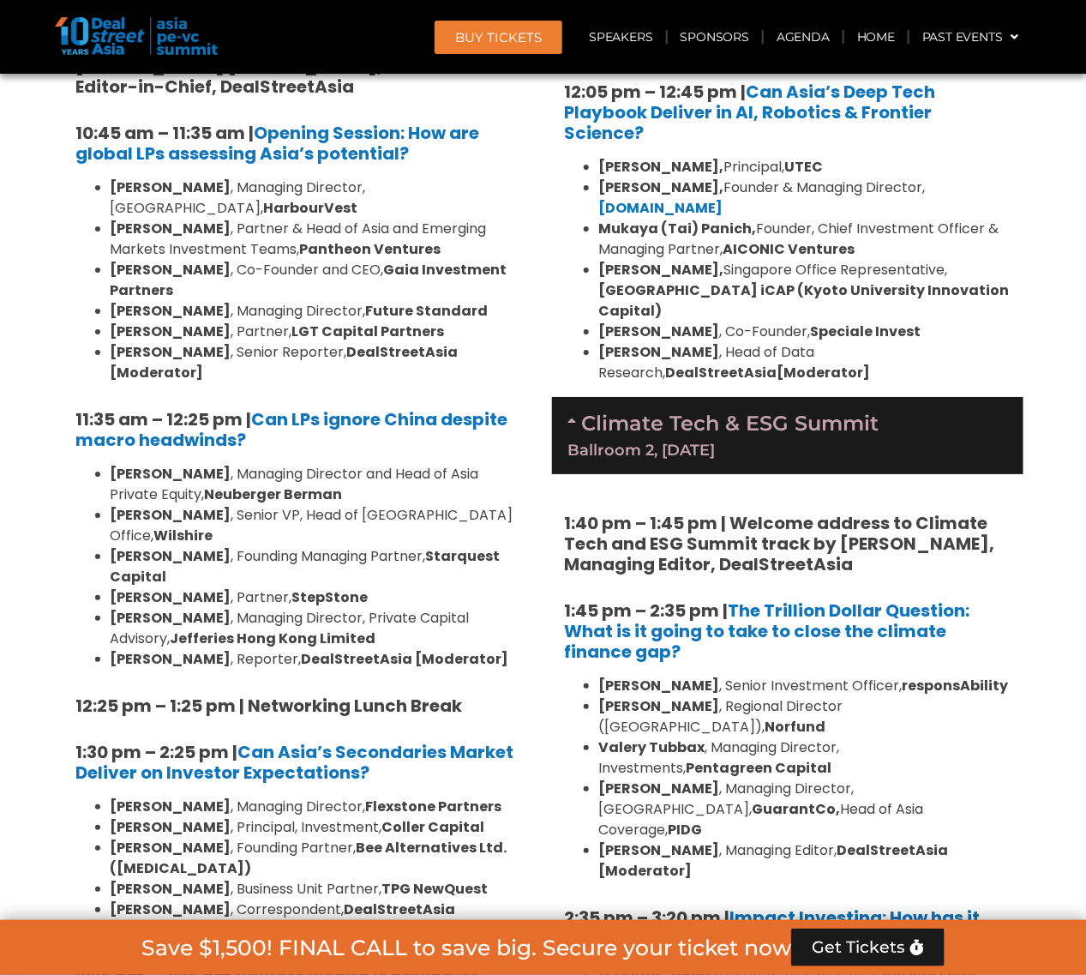
scroll to position [4168, 0]
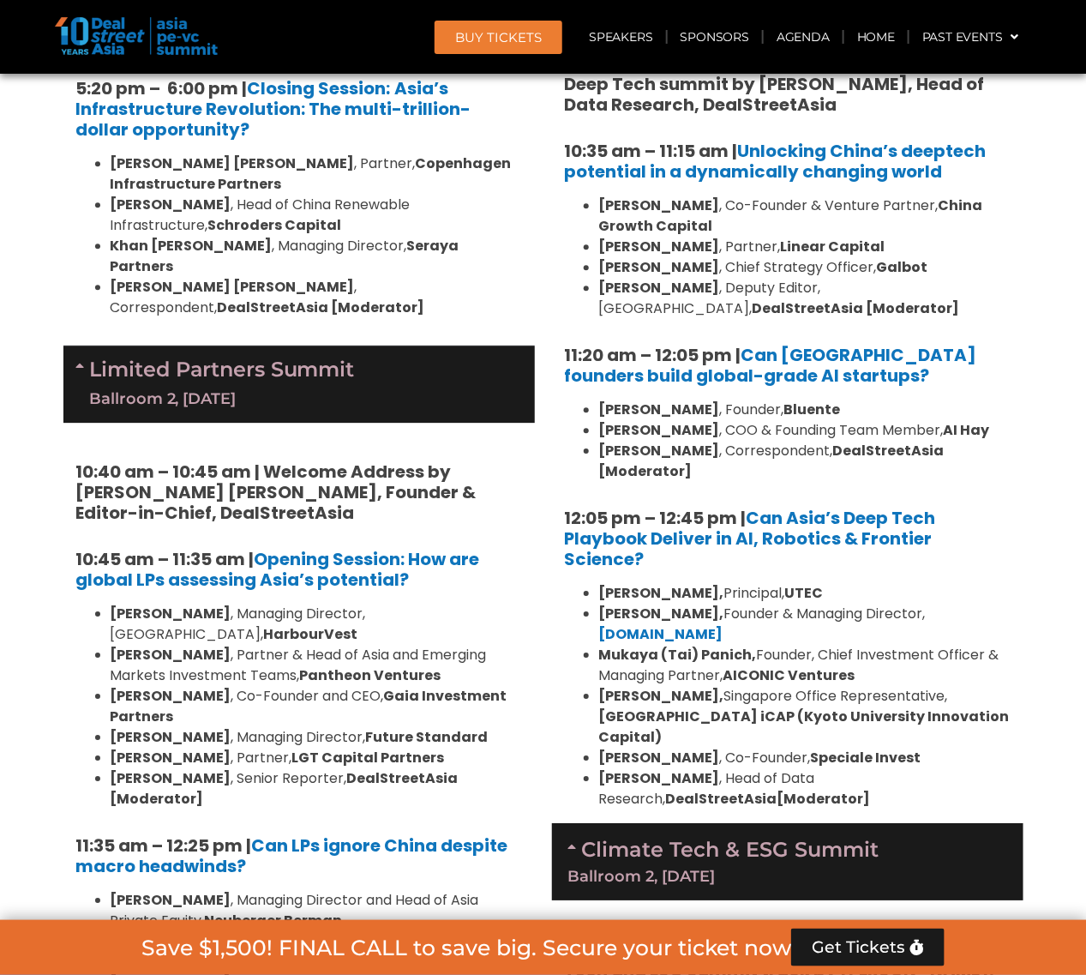
scroll to position [3739, 0]
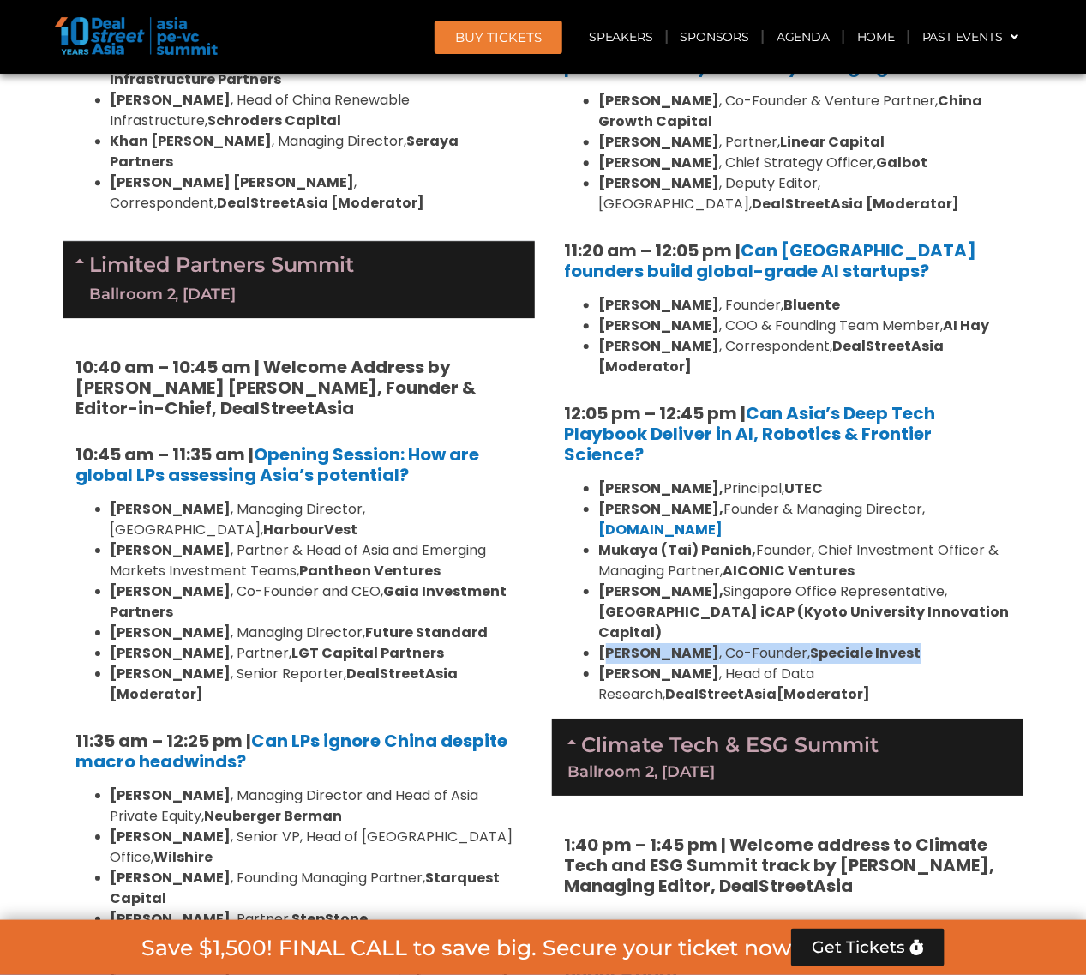
drag, startPoint x: 604, startPoint y: 525, endPoint x: 947, endPoint y: 530, distance: 342.9
click at [947, 643] on li "Vishesh Rajaram , Co-Founder, Speciale Invest" at bounding box center [804, 653] width 411 height 21
drag, startPoint x: 937, startPoint y: 519, endPoint x: 598, endPoint y: 529, distance: 338.7
click at [599, 643] on li "Vishesh Rajaram , Co-Founder, Speciale Invest" at bounding box center [804, 653] width 411 height 21
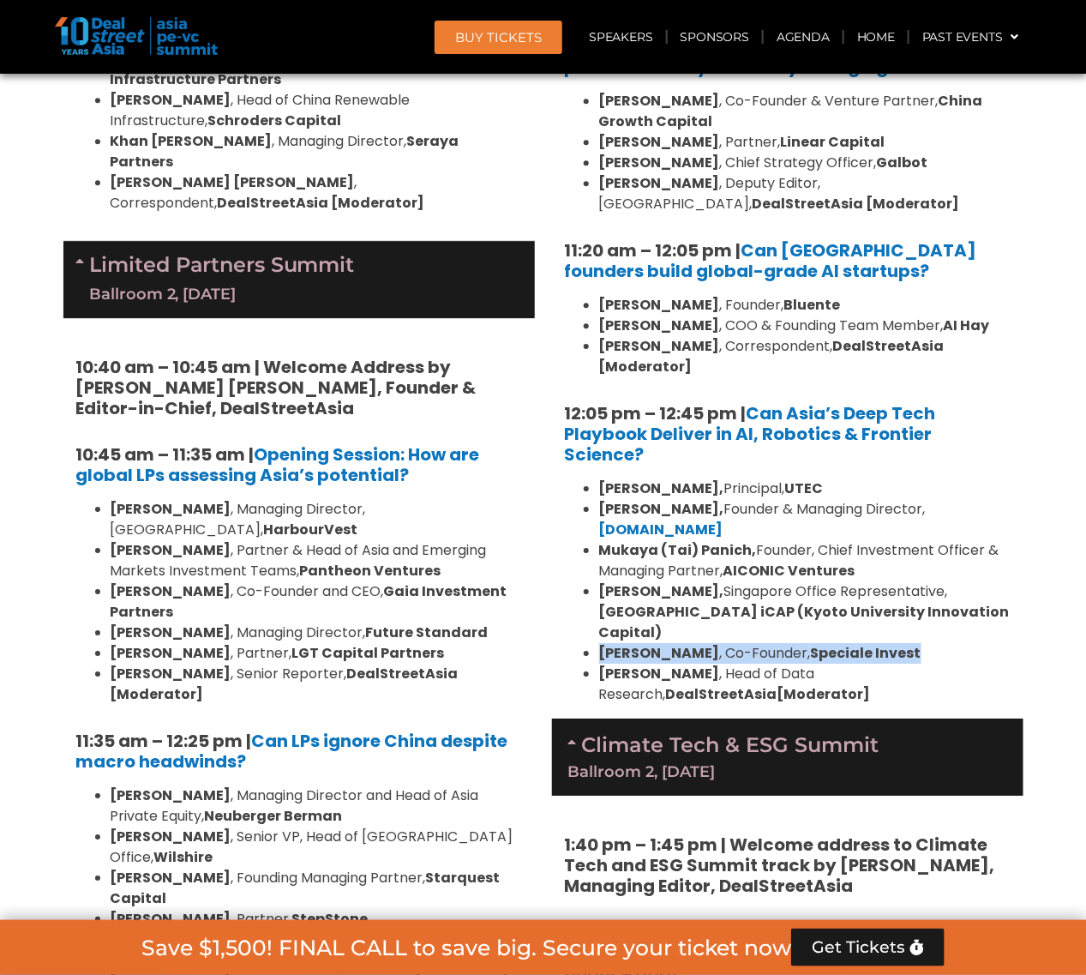
click at [944, 643] on li "Vishesh Rajaram , Co-Founder, Speciale Invest" at bounding box center [804, 653] width 411 height 21
click at [844, 602] on b "[GEOGRAPHIC_DATA] iCAP (Kyoto University Innovation Capital)" at bounding box center [804, 622] width 411 height 40
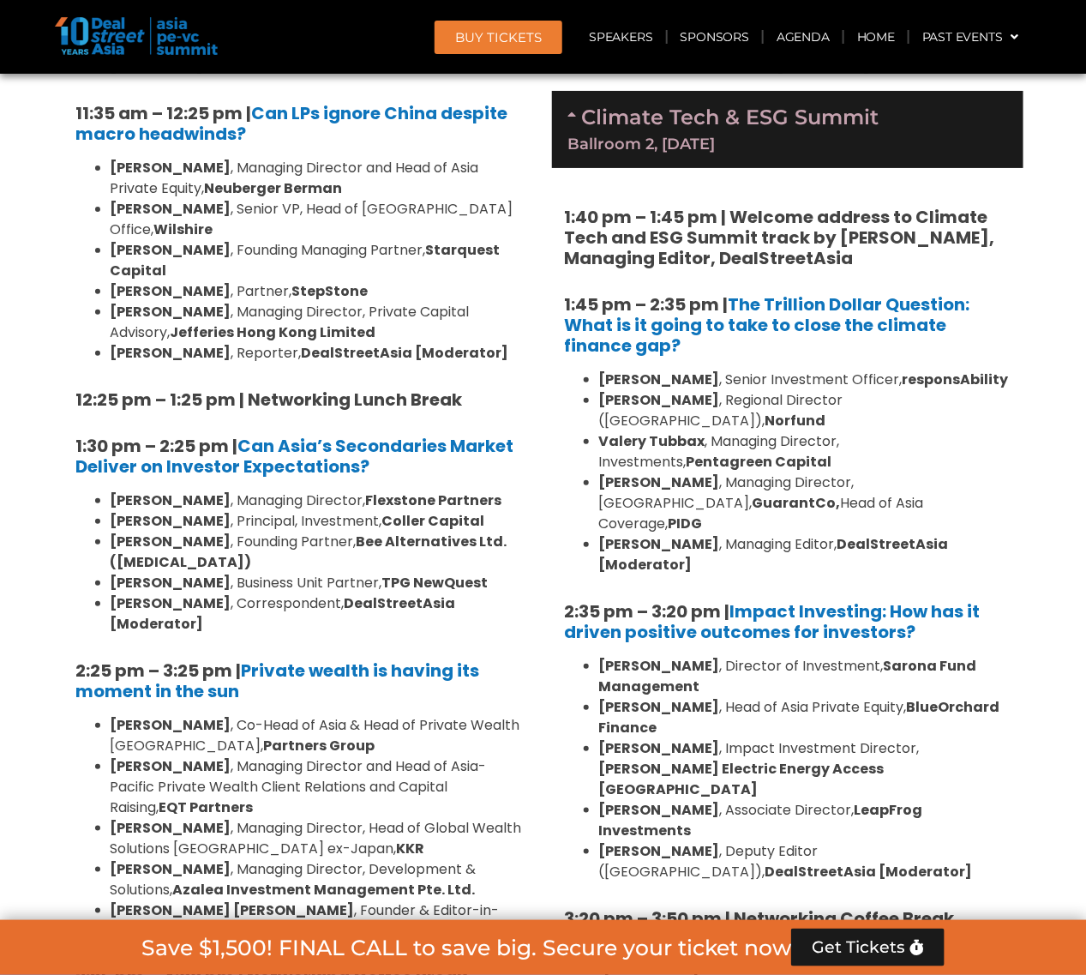
scroll to position [4275, 0]
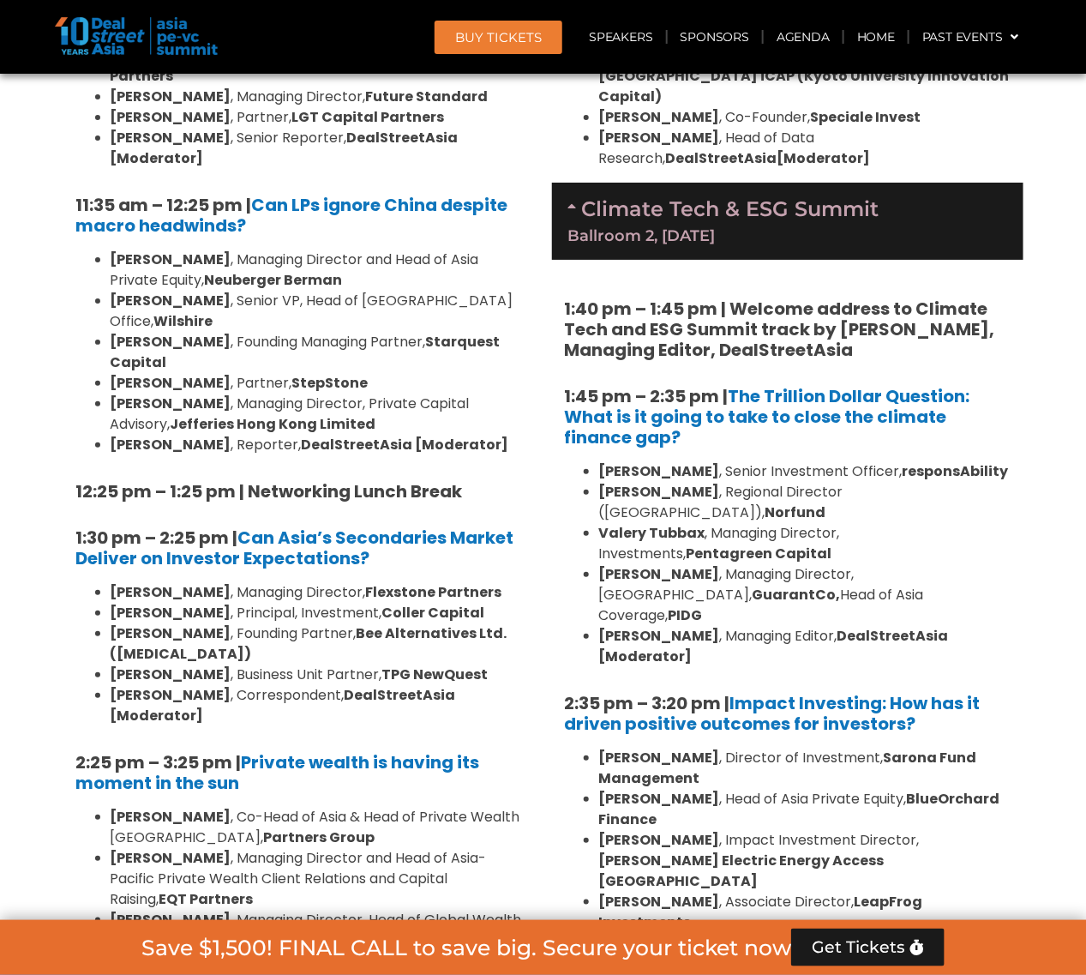
click at [991, 933] on li "Ngoc Nguyen , Deputy Editor (Vietnam), DealStreetAsia [Moderator]" at bounding box center [804, 953] width 411 height 41
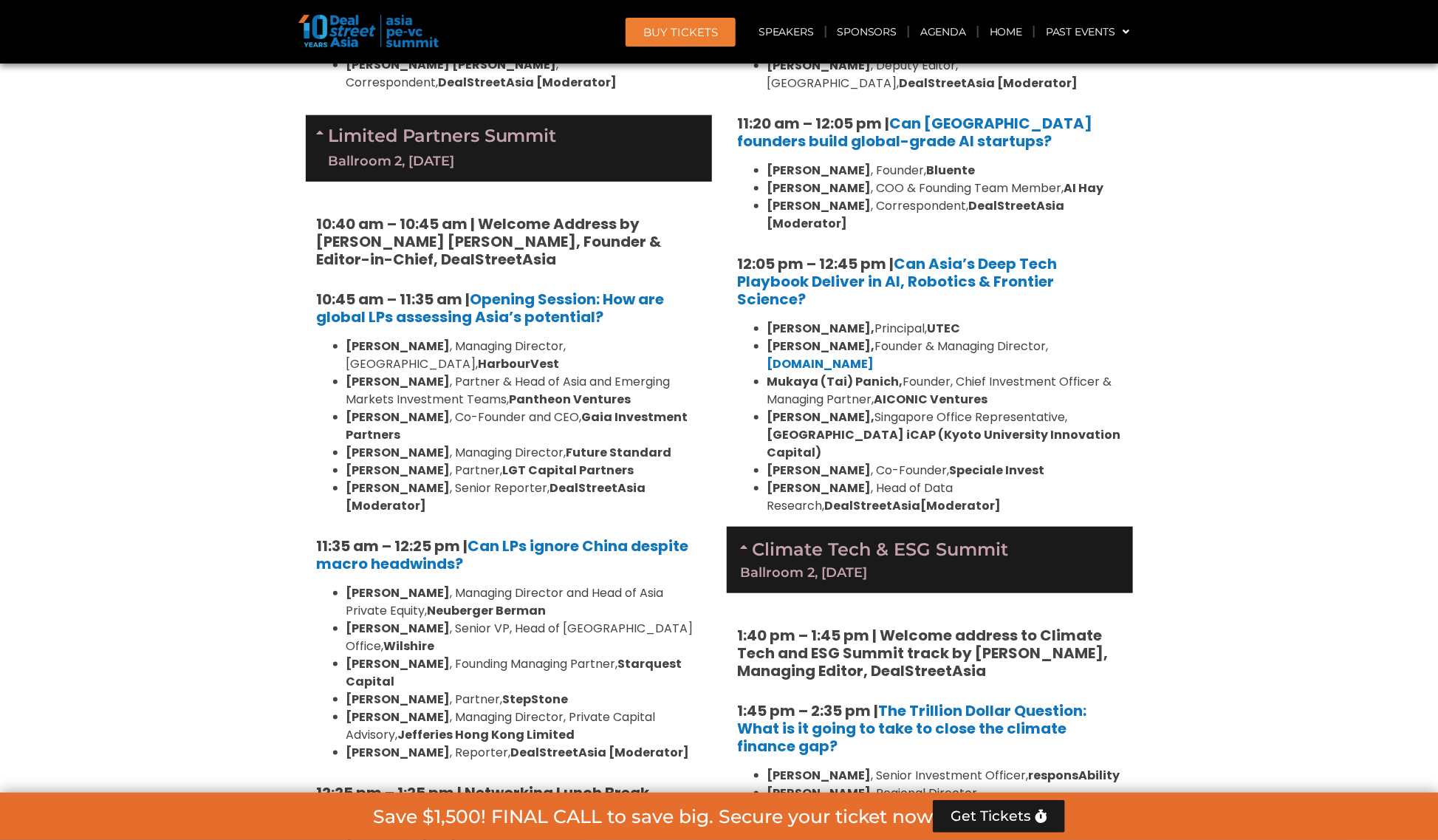
scroll to position [3221, 0]
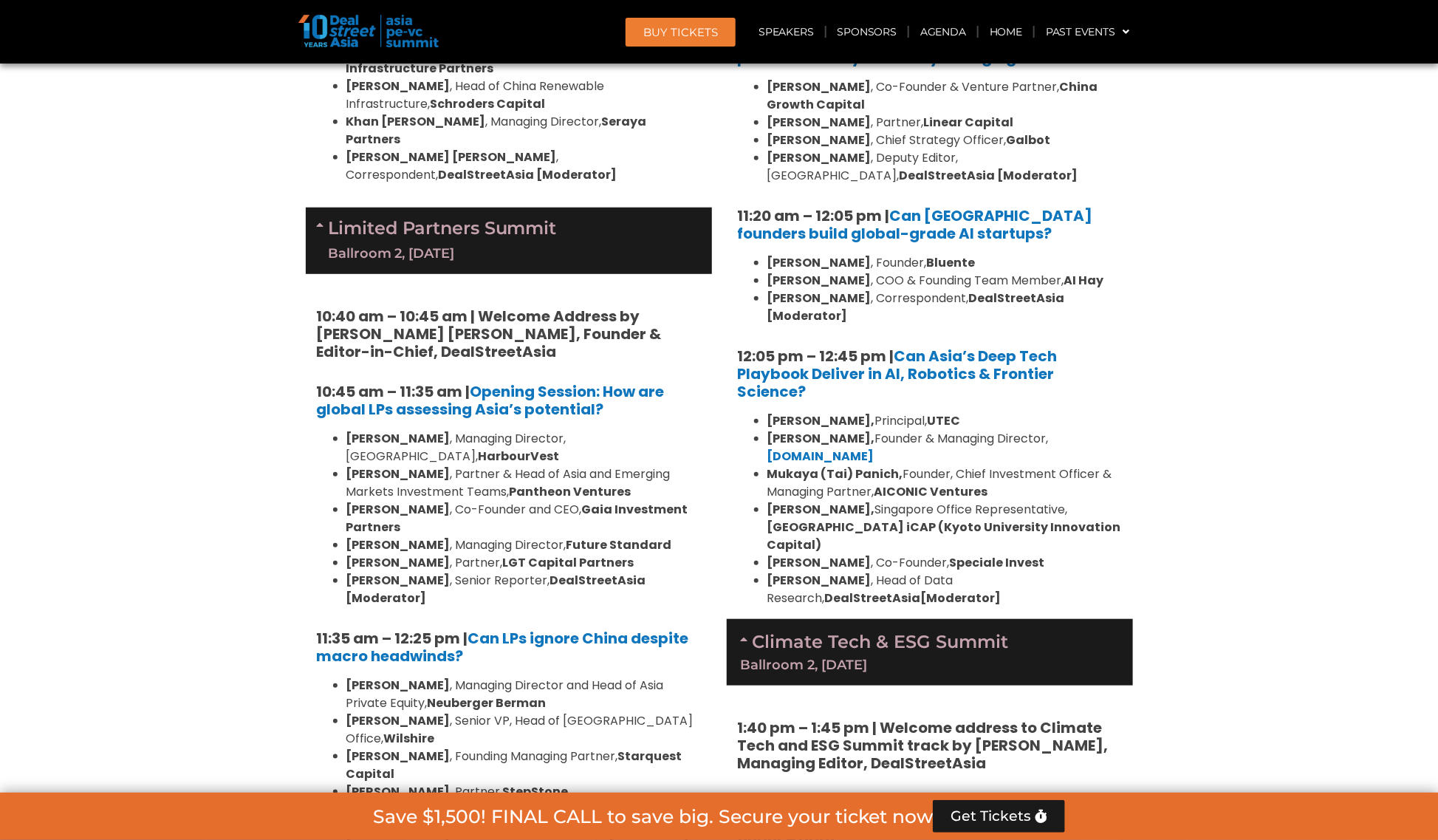
click at [613, 800] on li "Dennis Kwan , Managing Director, Private Capital Advisory, Jefferies Hong Kong …" at bounding box center [523, 818] width 354 height 35
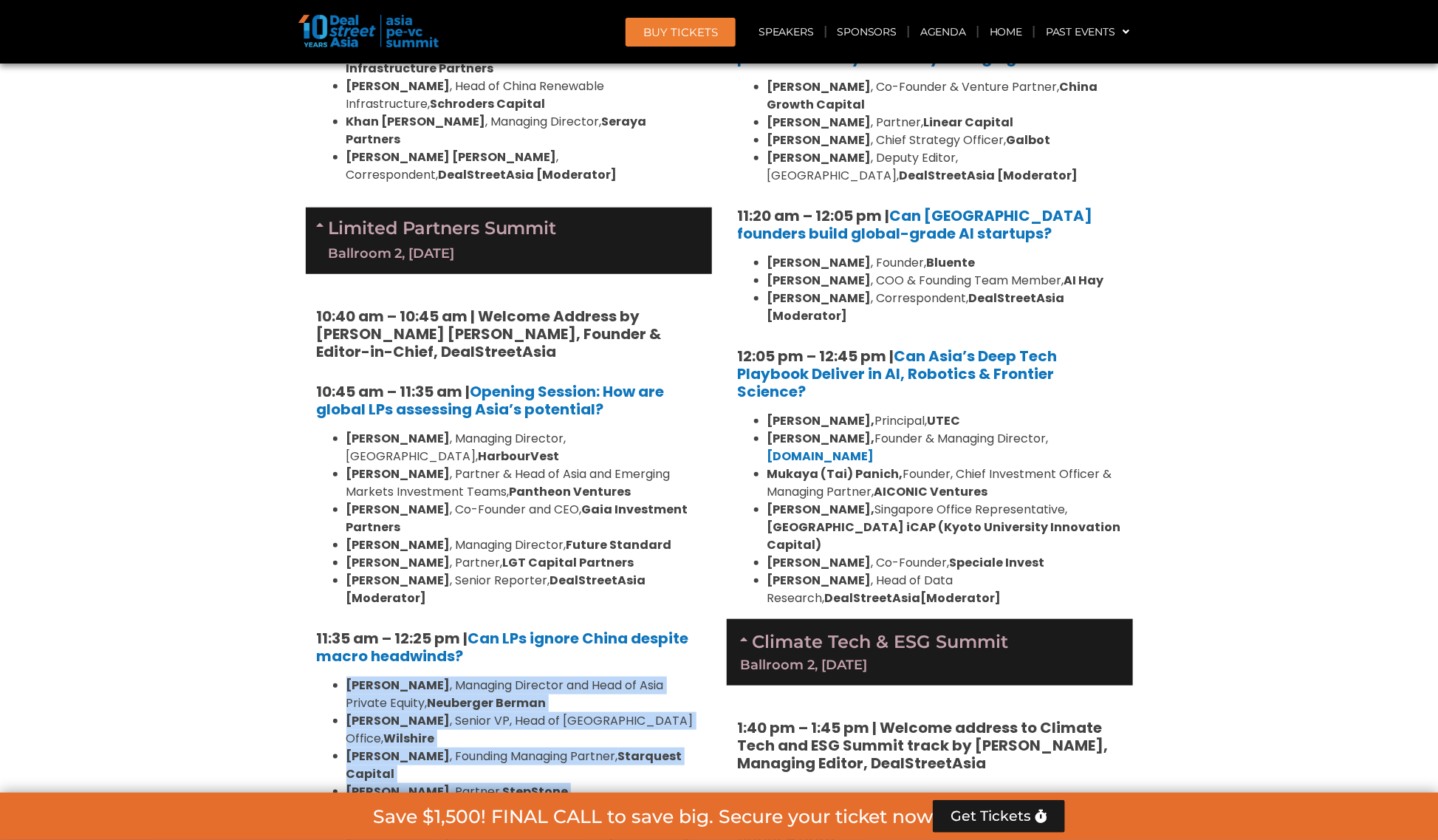
drag, startPoint x: 658, startPoint y: 519, endPoint x: 344, endPoint y: 383, distance: 342.2
click at [344, 676] on ul "Kent Chen , Managing Director and Head of Asia Private Equity, Neuberger Berman…" at bounding box center [509, 765] width 384 height 177
drag, startPoint x: 345, startPoint y: 384, endPoint x: 535, endPoint y: 477, distance: 211.5
click at [533, 676] on ul "Kent Chen , Managing Director and Head of Asia Private Equity, Neuberger Berman…" at bounding box center [509, 765] width 384 height 177
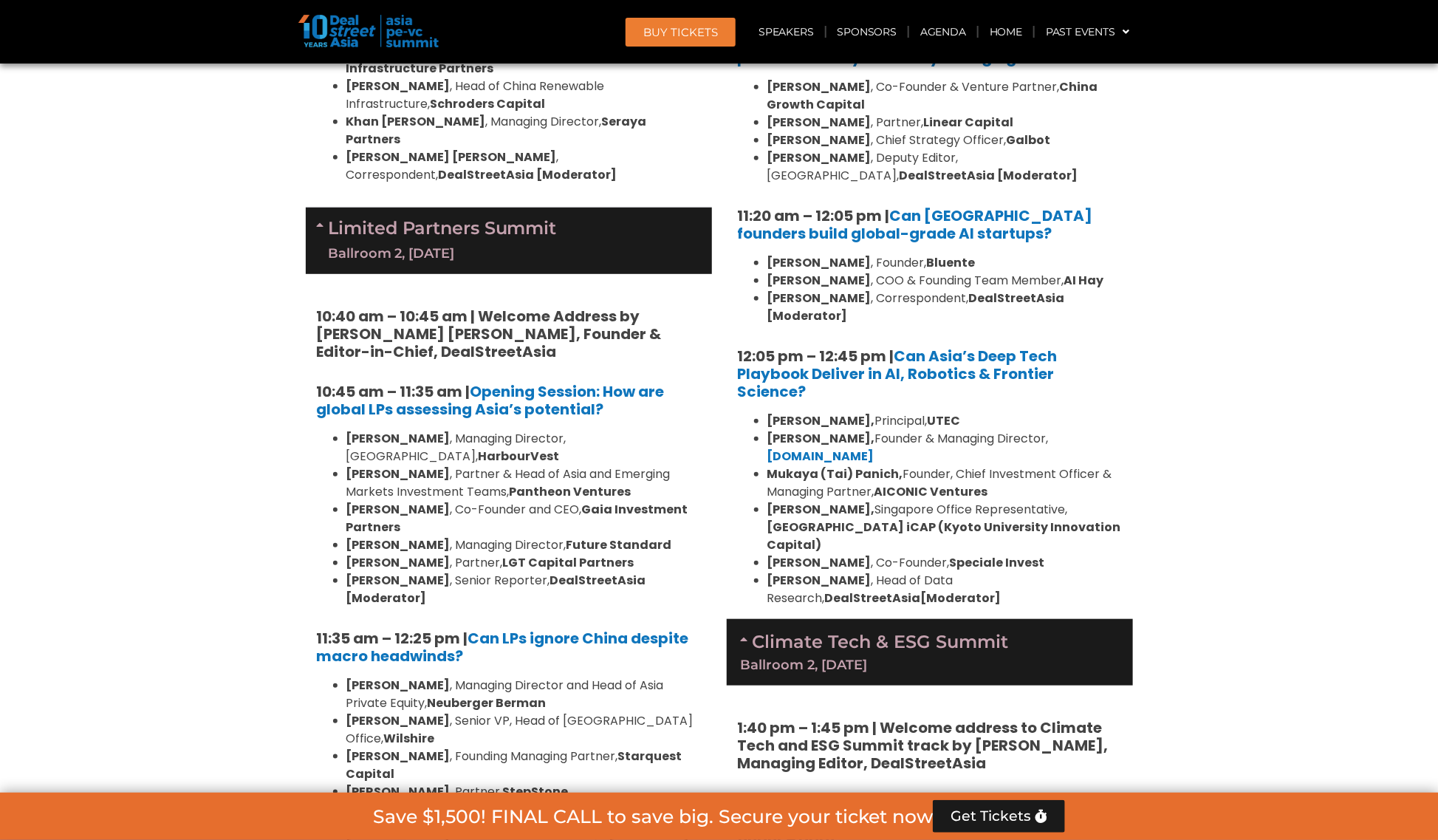
click at [555, 800] on li "Dennis Kwan , Managing Director, Private Capital Advisory, Jefferies Hong Kong …" at bounding box center [523, 818] width 354 height 35
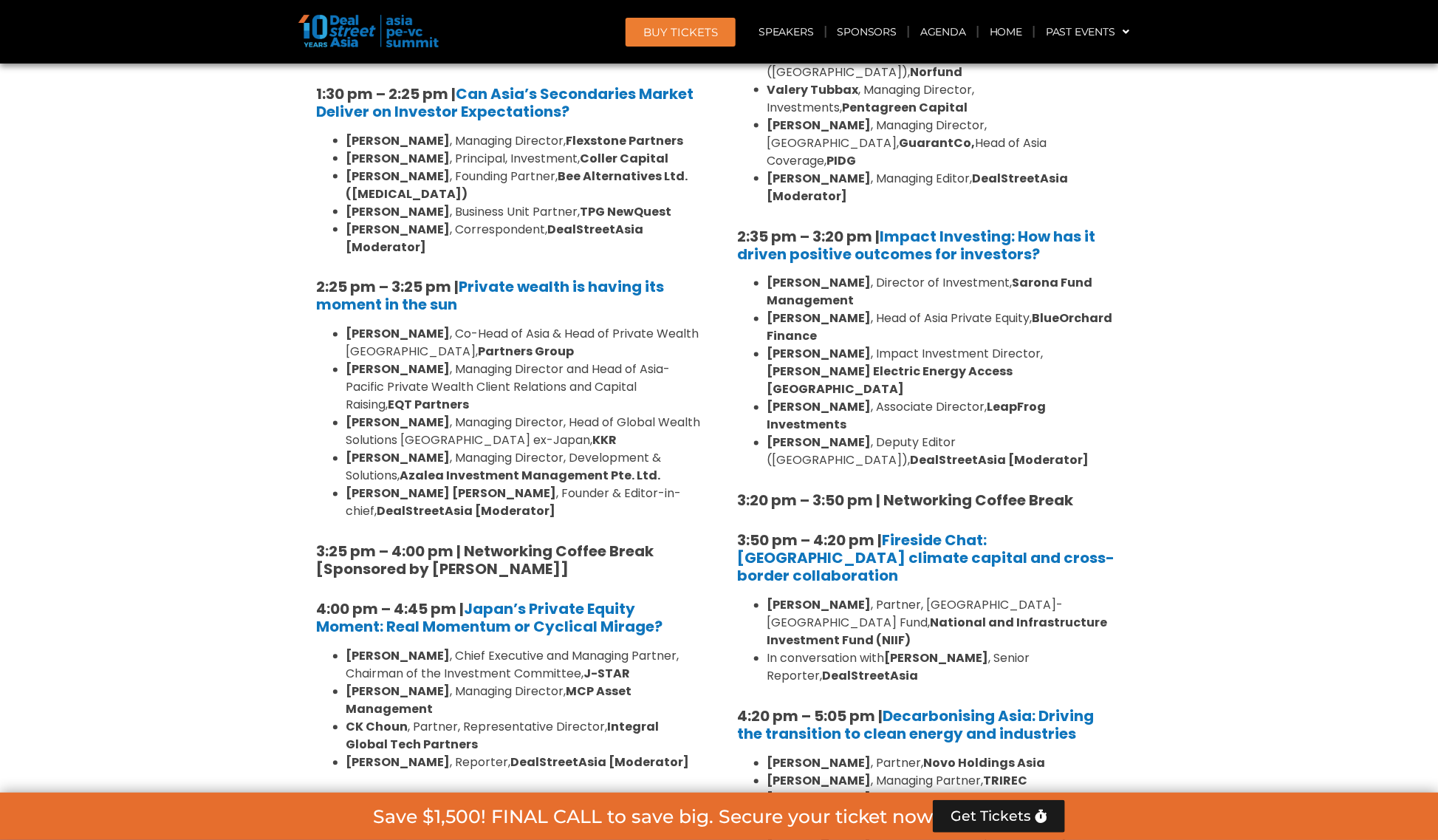
scroll to position [3960, 0]
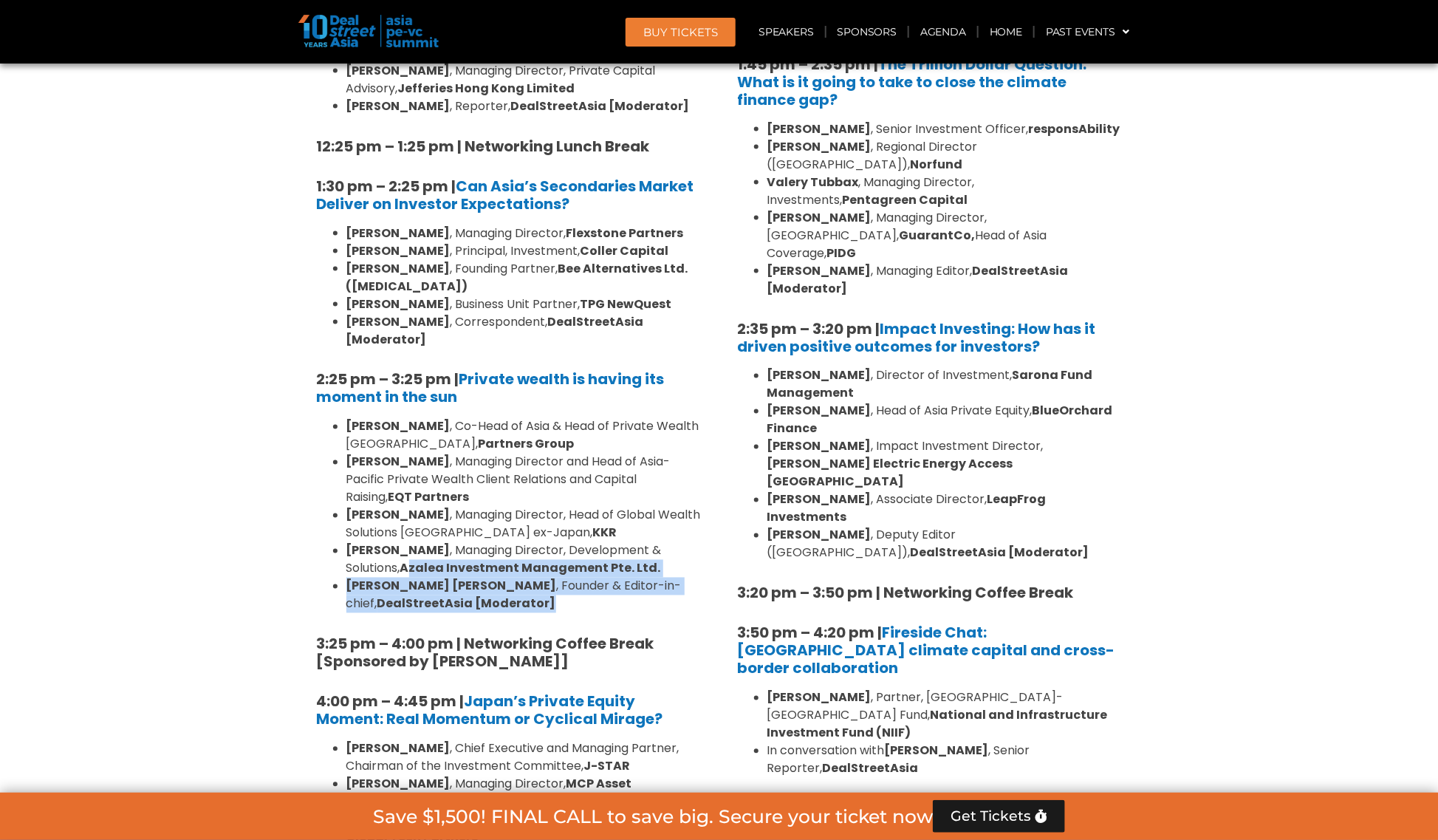
drag, startPoint x: 351, startPoint y: 204, endPoint x: 543, endPoint y: 248, distance: 197.0
click at [543, 418] on ul "Henry Chui , Co-Head of Asia & Head of Private Wealth Asia Pacific, Partners Gr…" at bounding box center [509, 515] width 384 height 195
click at [547, 577] on li "Joji Thomas Philip , Founder & Editor-in-chief, DealStreetAsia [Moderator]" at bounding box center [523, 594] width 354 height 35
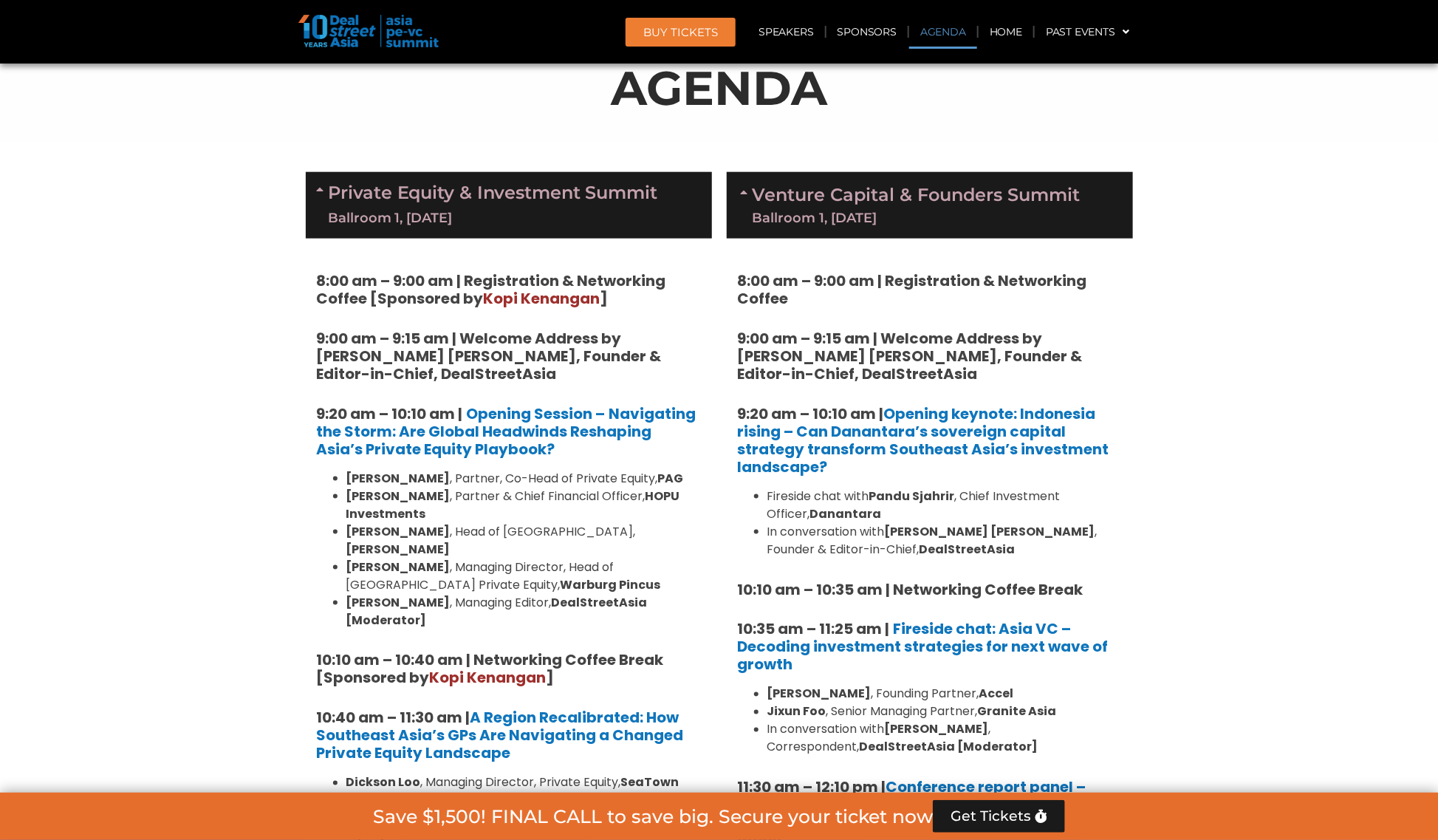
scroll to position [914, 0]
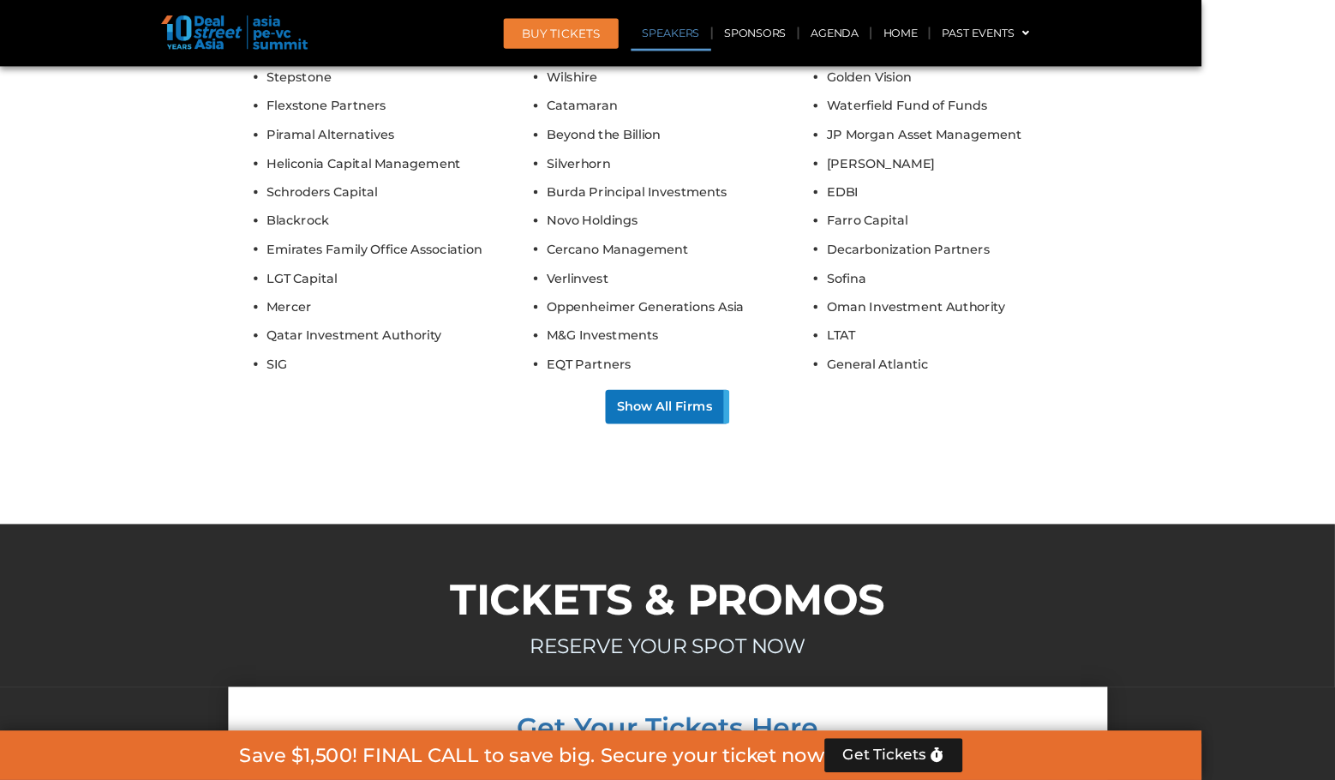
scroll to position [19197, 0]
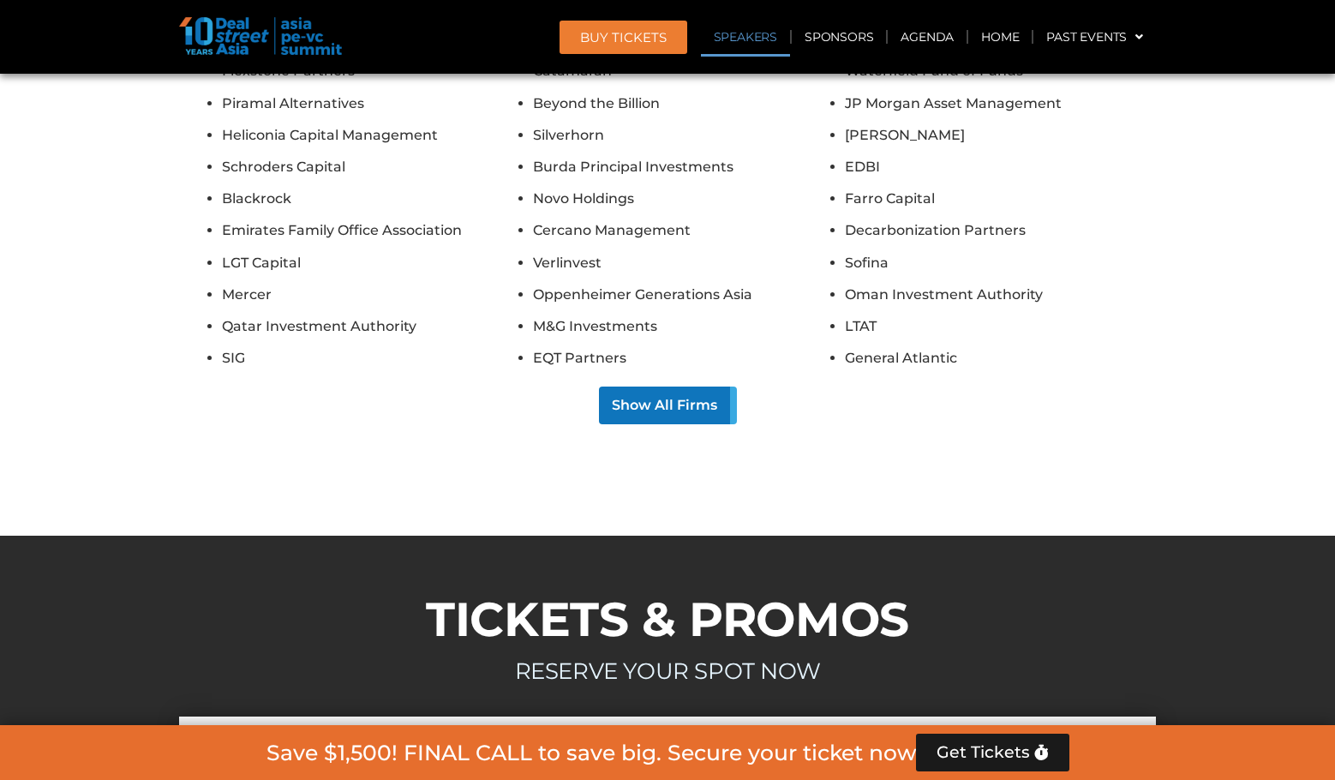
scroll to position [19283, 0]
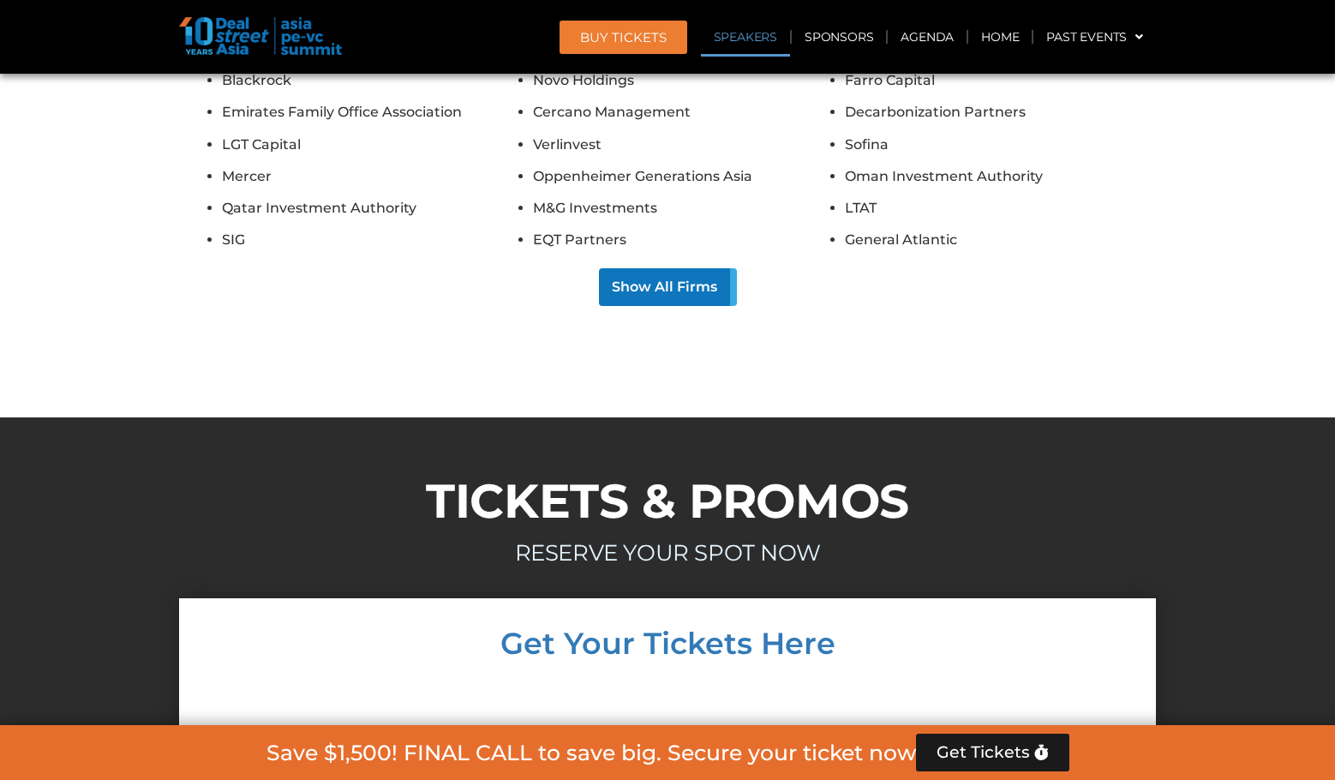
scroll to position [19368, 0]
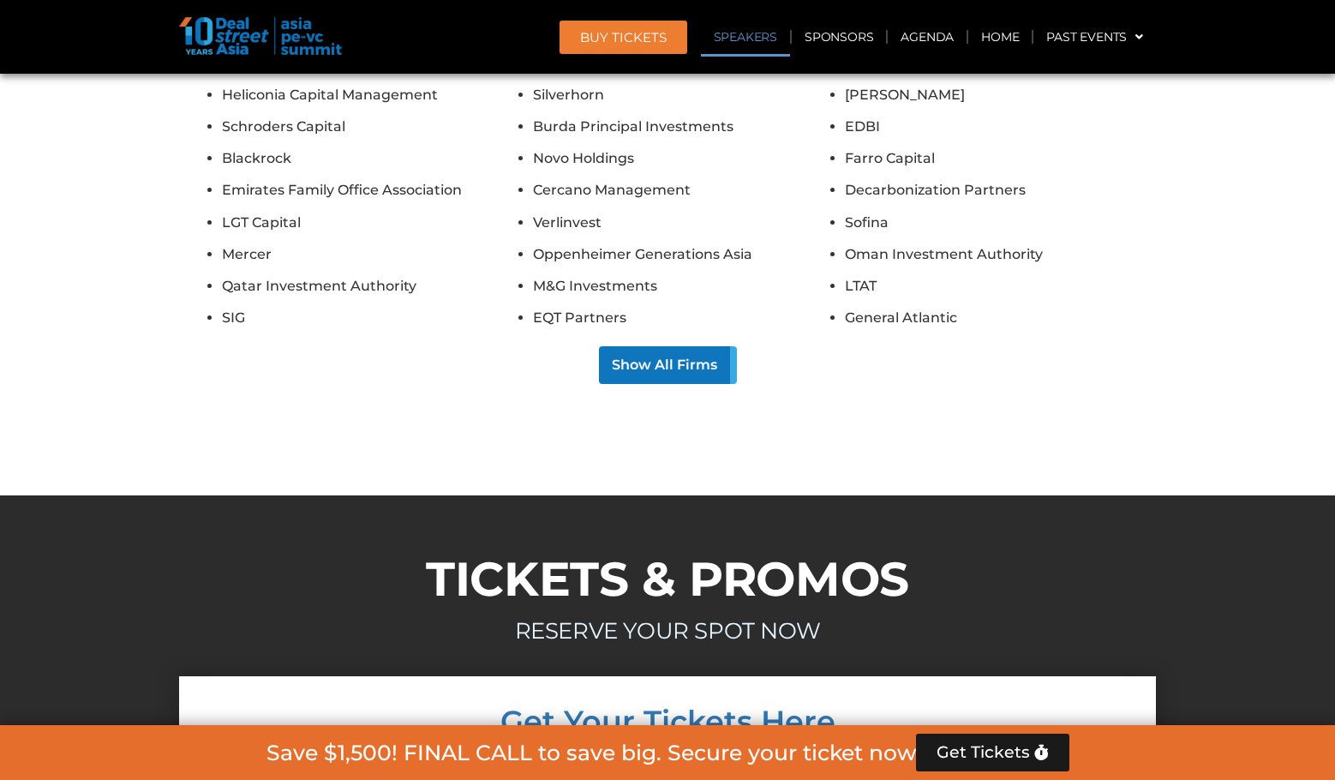
scroll to position [19197, 0]
